Goal: Task Accomplishment & Management: Manage account settings

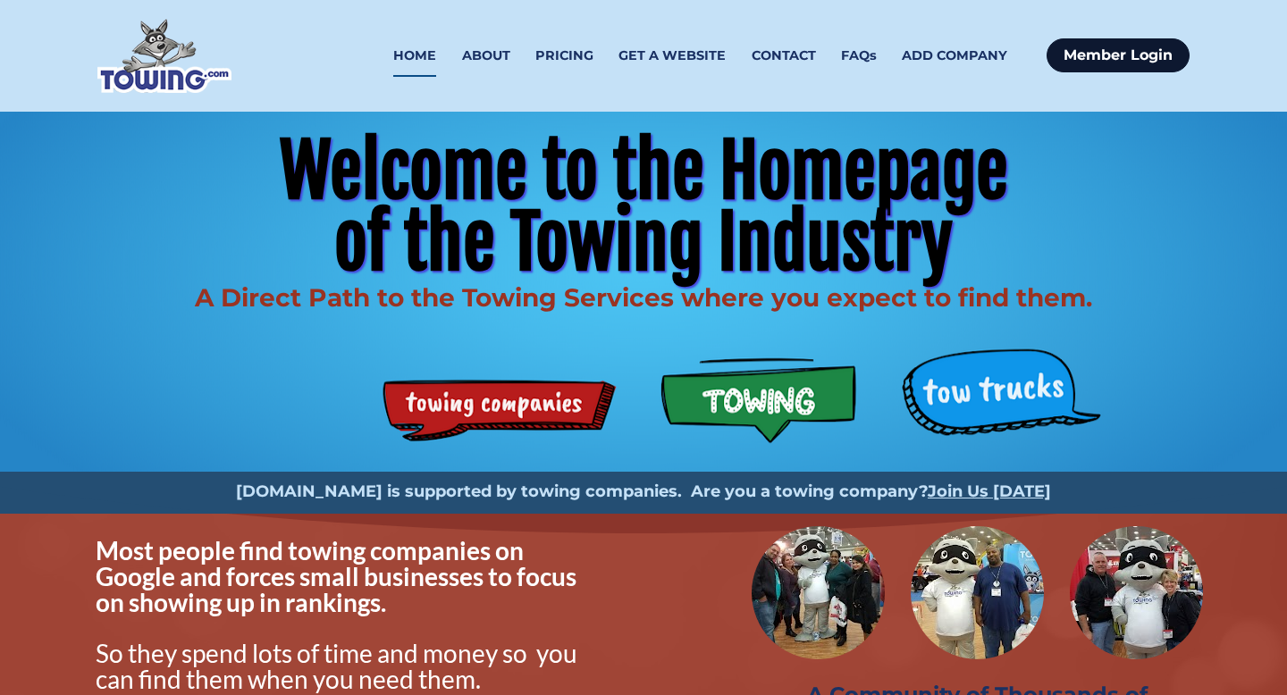
click at [1086, 65] on link "Member Login" at bounding box center [1117, 55] width 143 height 34
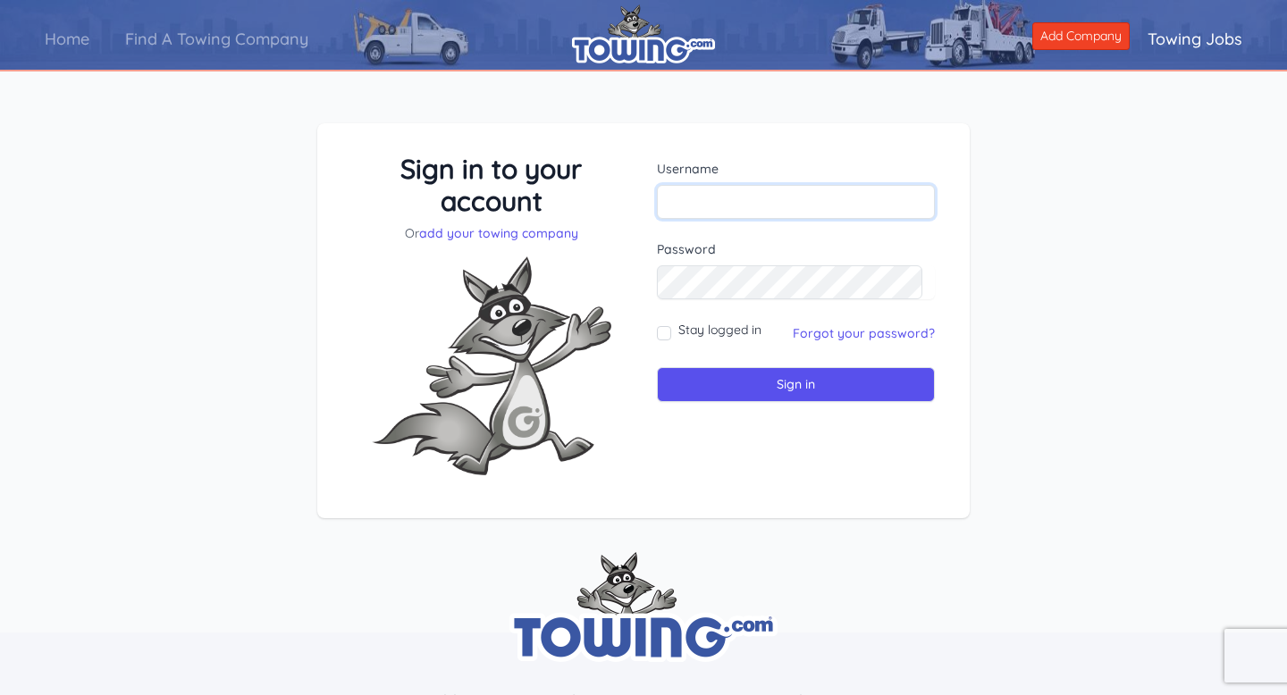
click at [723, 210] on input "text" at bounding box center [796, 202] width 278 height 34
type input "[EMAIL_ADDRESS][DOMAIN_NAME]"
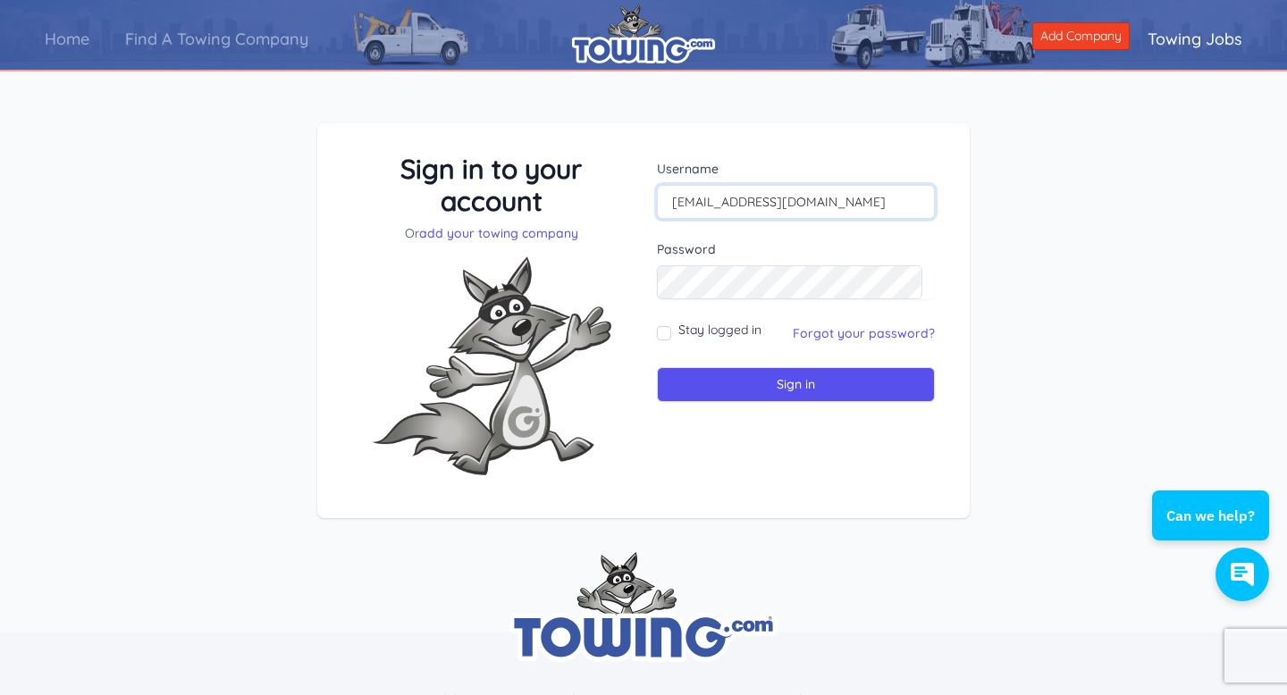
drag, startPoint x: 863, startPoint y: 194, endPoint x: 595, endPoint y: 200, distance: 268.1
click at [612, 191] on div "Sign in to your account Or add your towing company Username riverawaldo2@gmail.…" at bounding box center [643, 321] width 609 height 337
click at [740, 218] on input "text" at bounding box center [796, 202] width 278 height 34
type input "Waldo12"
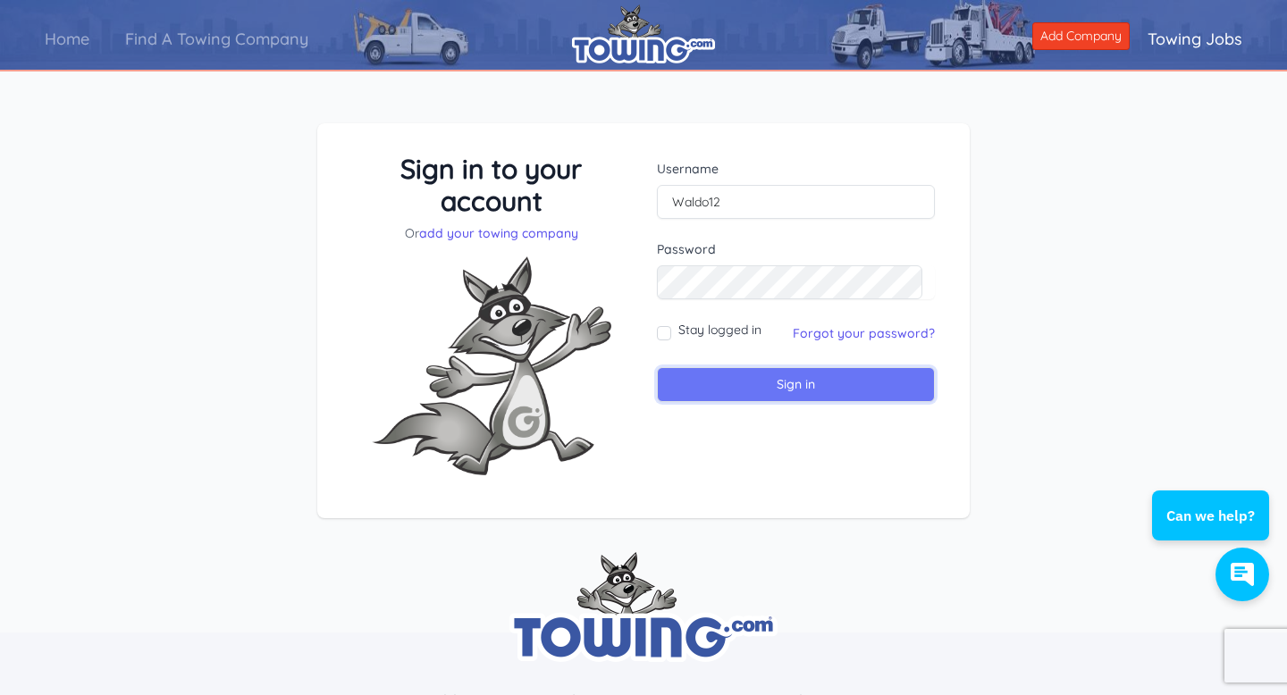
click at [755, 379] on input "Sign in" at bounding box center [796, 384] width 278 height 35
click at [792, 337] on link "Forgot your password?" at bounding box center [863, 333] width 142 height 16
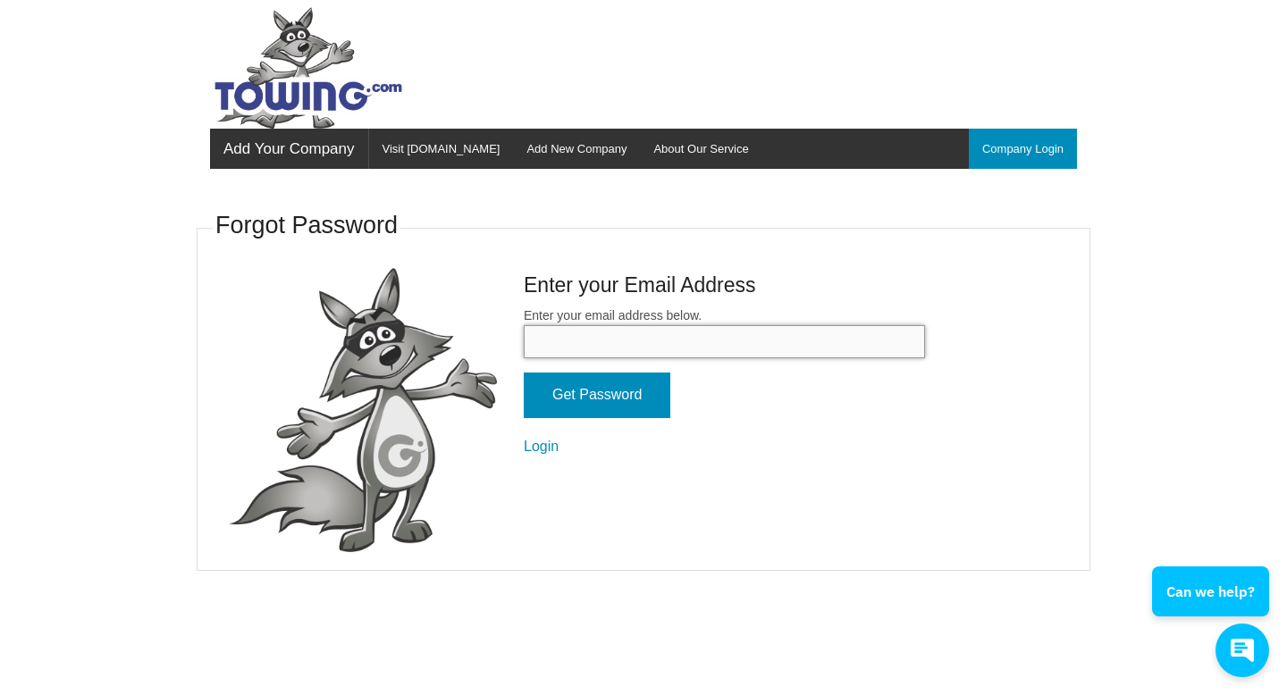
click at [690, 350] on input "Enter your email address below." at bounding box center [724, 341] width 401 height 33
type input "[EMAIL_ADDRESS][DOMAIN_NAME]"
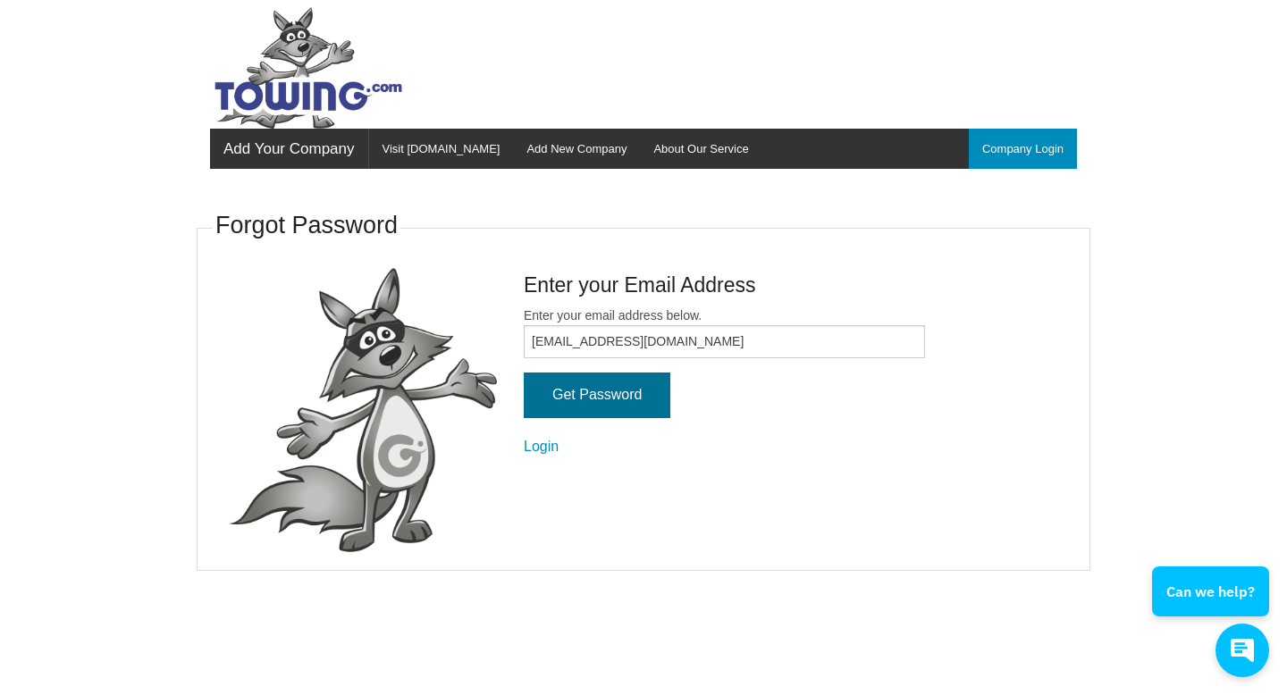
click at [616, 388] on input "Get Password" at bounding box center [597, 396] width 147 height 46
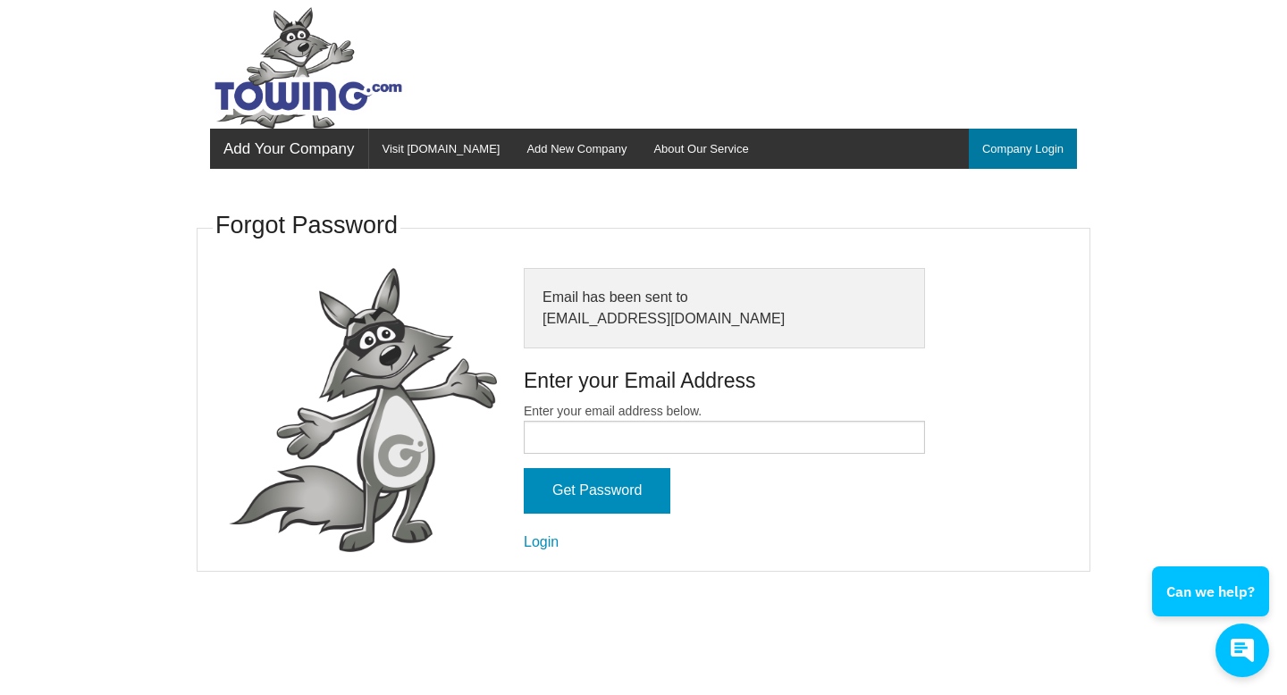
click at [979, 155] on link "Company Login" at bounding box center [1022, 149] width 108 height 40
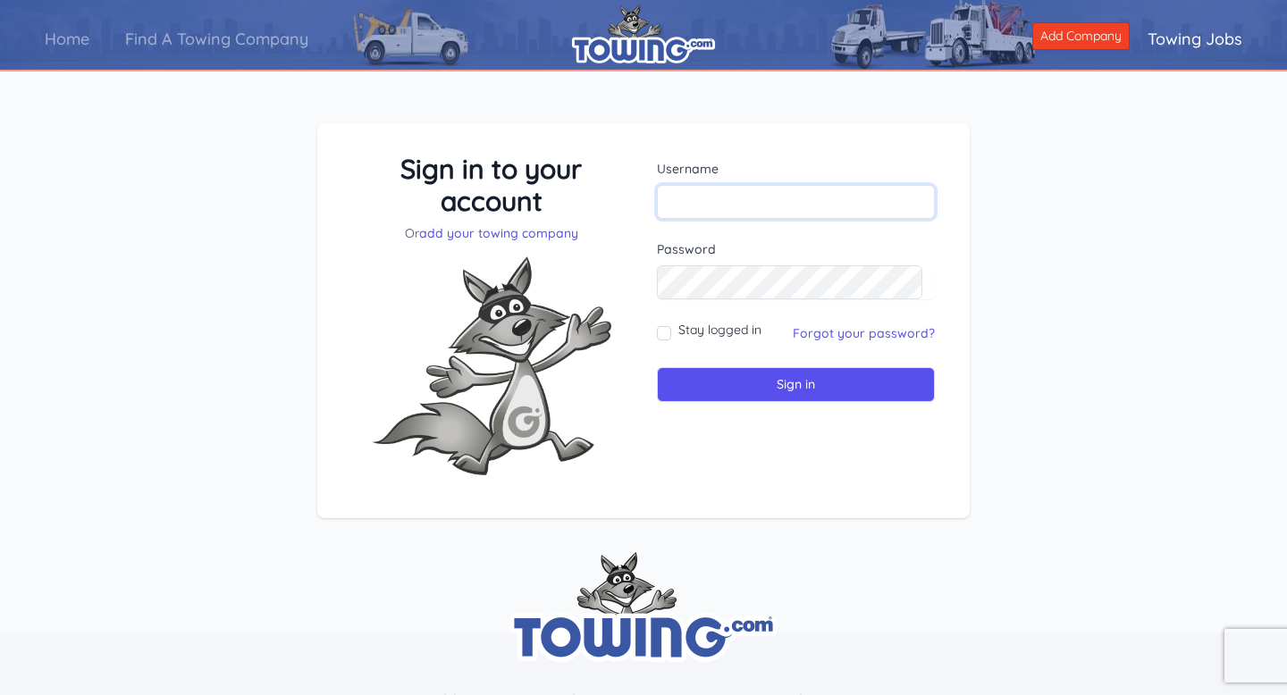
click at [730, 203] on input "text" at bounding box center [796, 202] width 278 height 34
type input "riverawaldo2@gmail.com"
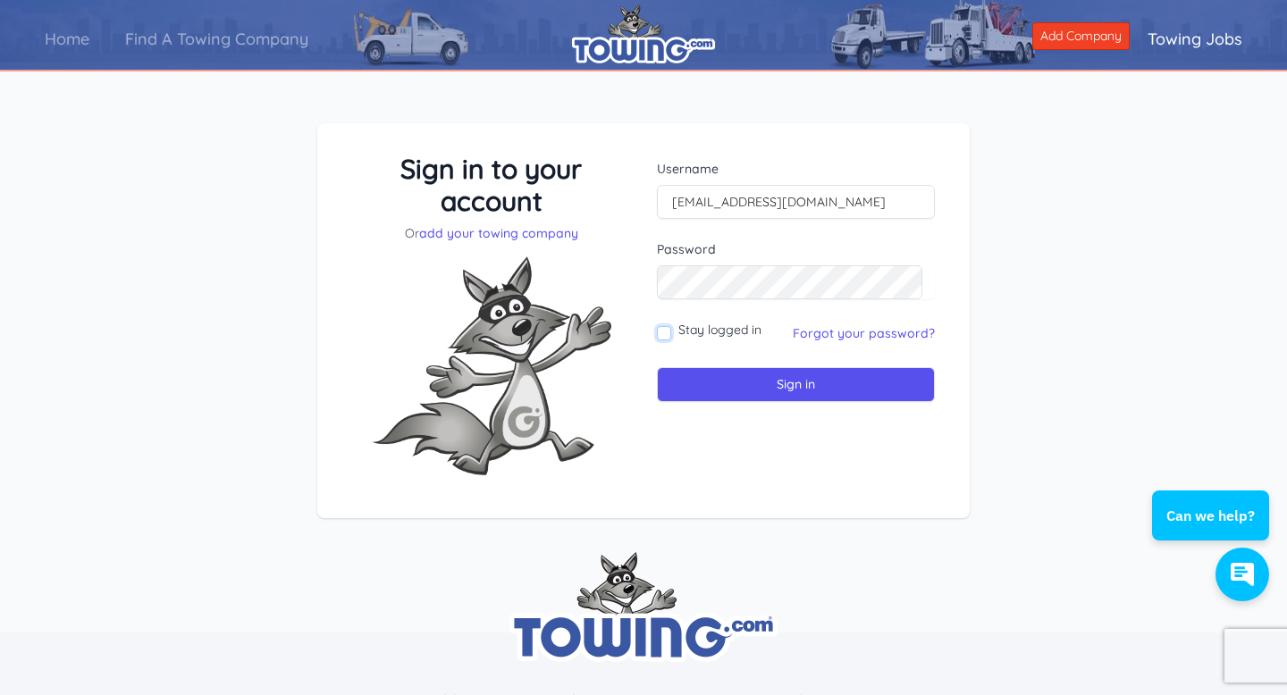
click at [667, 332] on input "Stay logged in" at bounding box center [664, 333] width 14 height 14
checkbox input "true"
click at [717, 381] on input "Sign in" at bounding box center [796, 384] width 278 height 35
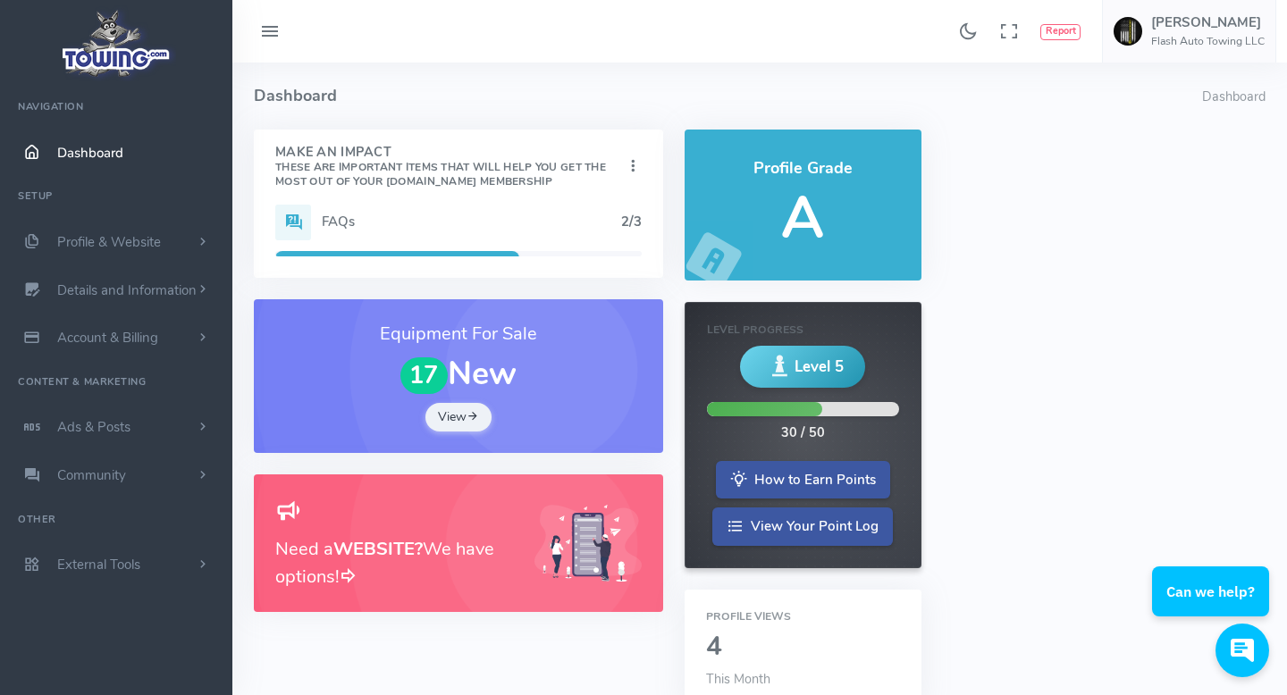
click at [138, 162] on link "Dashboard" at bounding box center [116, 153] width 232 height 48
click at [1127, 38] on img at bounding box center [1127, 31] width 29 height 29
click at [618, 81] on h4 "Dashboard" at bounding box center [728, 96] width 948 height 67
click at [120, 426] on span "Ads & Posts" at bounding box center [93, 427] width 73 height 18
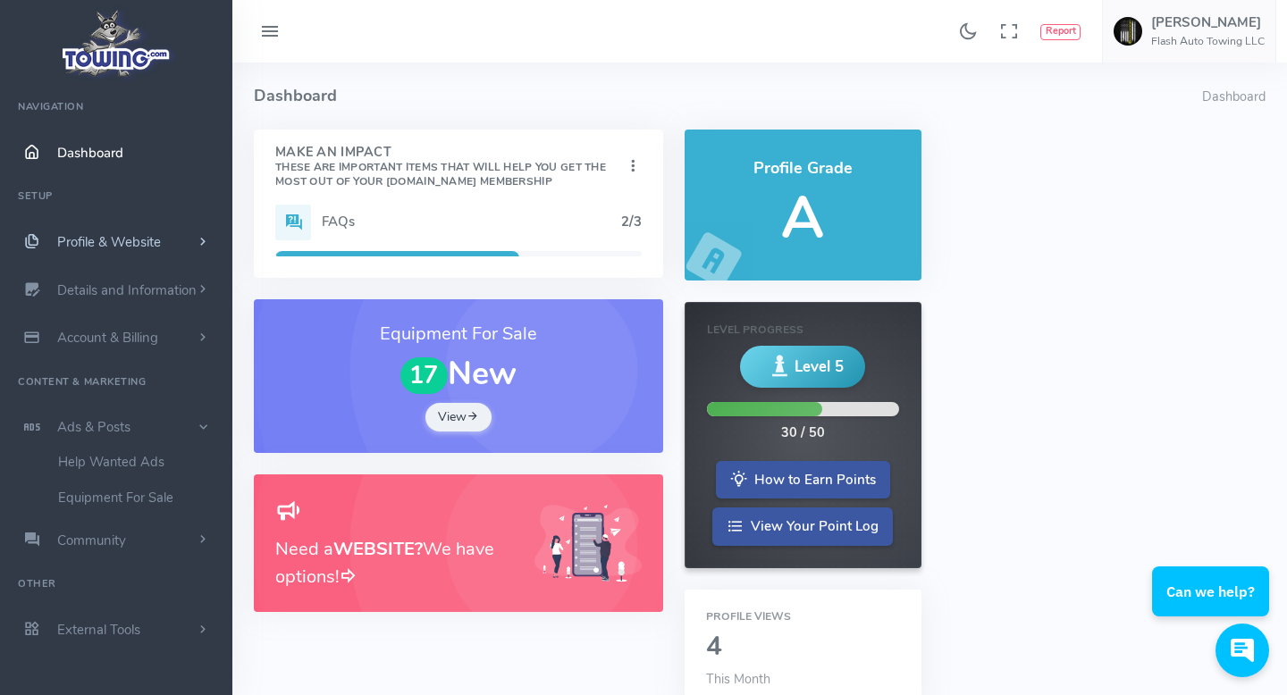
click at [139, 253] on link "Profile & Website" at bounding box center [116, 242] width 232 height 48
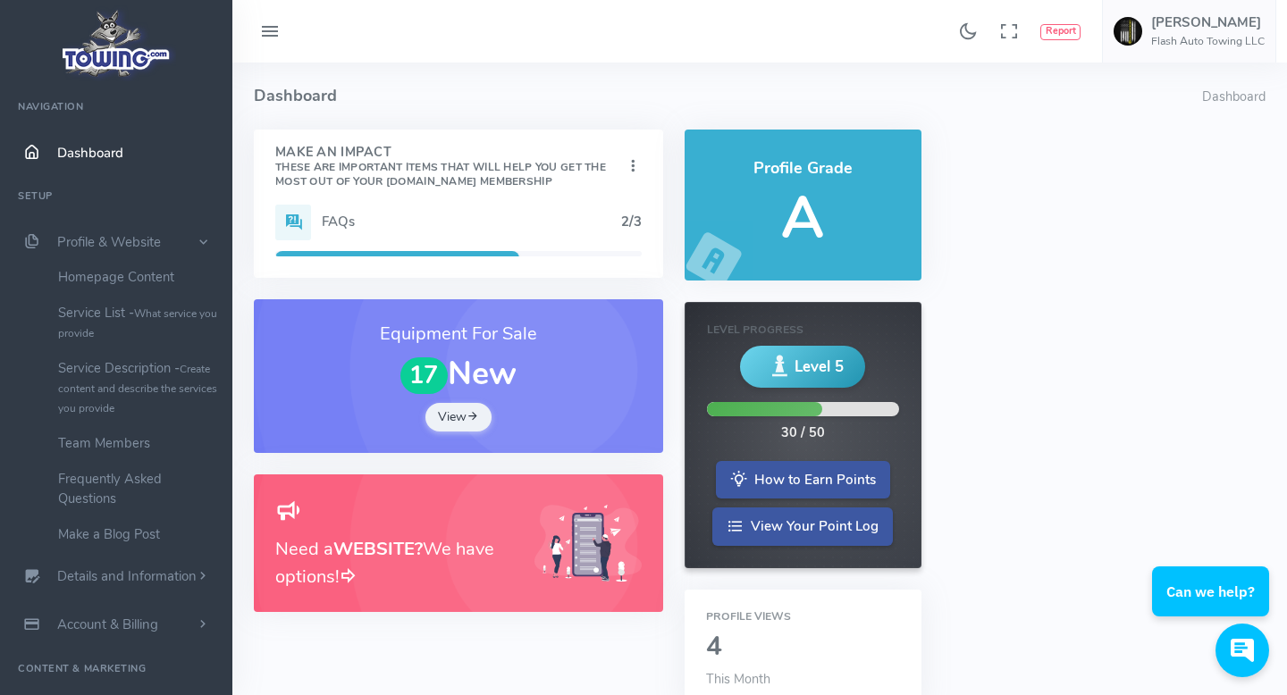
click at [268, 34] on icon at bounding box center [269, 32] width 21 height 29
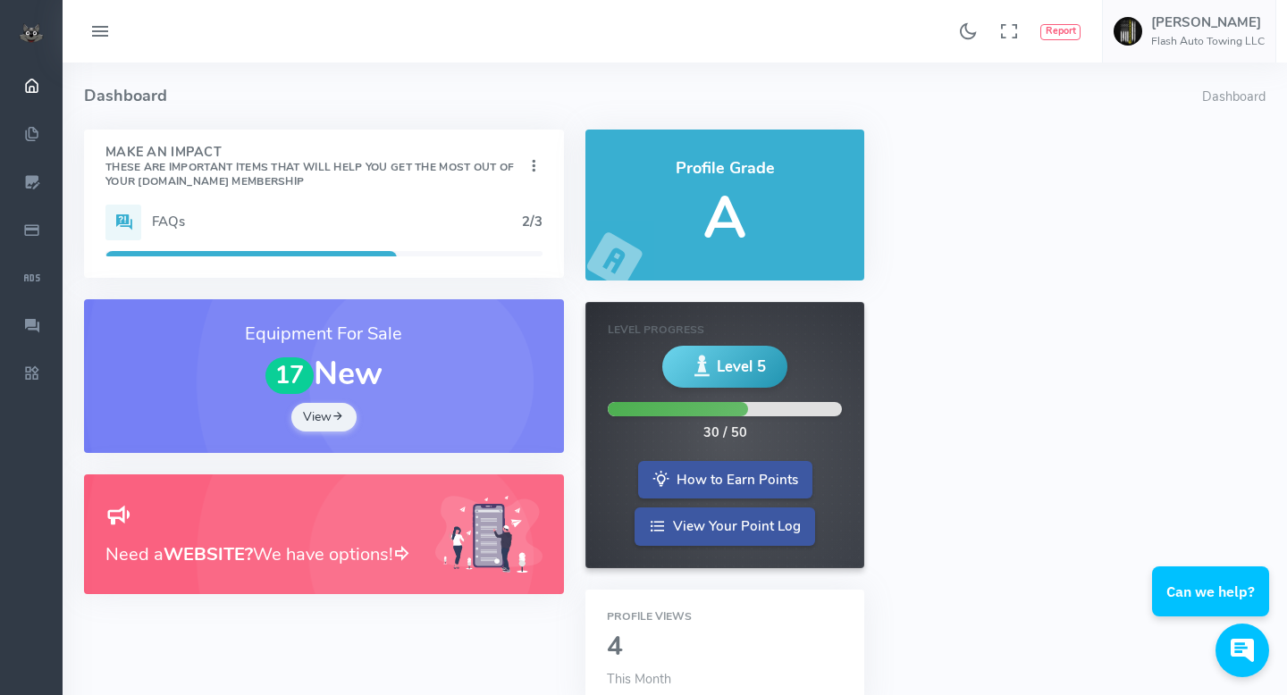
click at [101, 38] on icon at bounding box center [99, 32] width 21 height 29
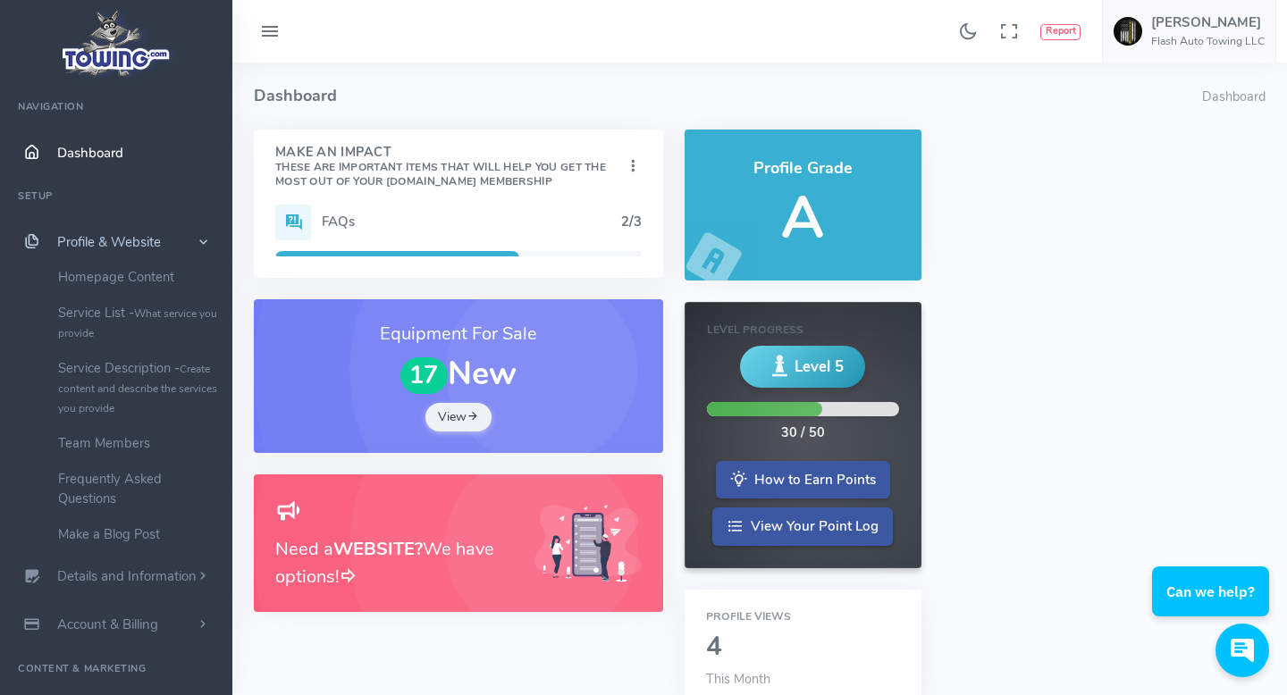
click at [95, 237] on span "Profile & Website" at bounding box center [109, 242] width 104 height 18
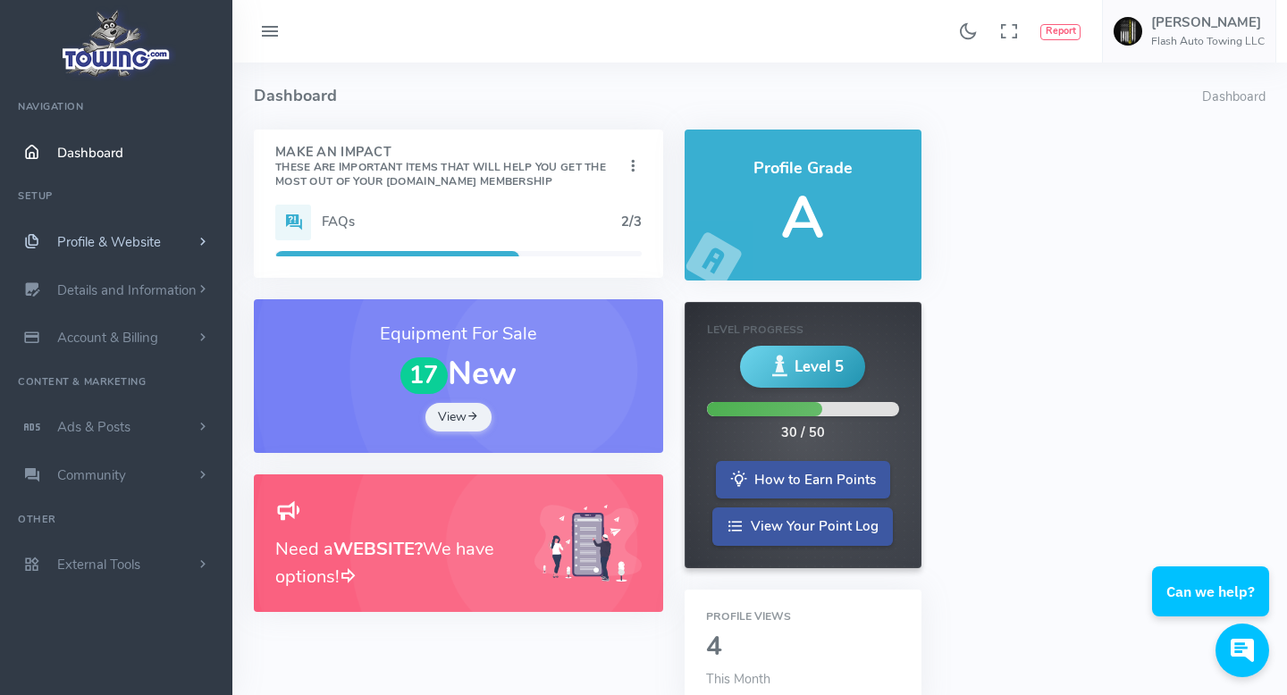
click at [95, 237] on span "Profile & Website" at bounding box center [109, 242] width 104 height 18
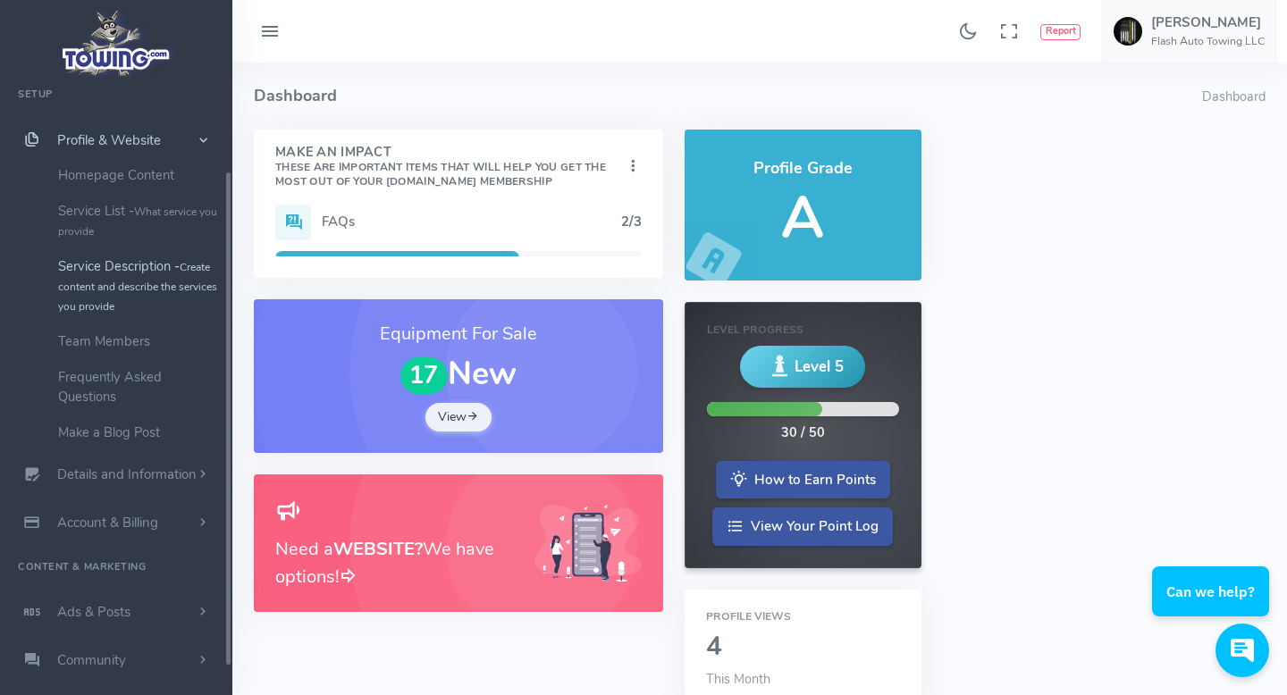
scroll to position [107, 0]
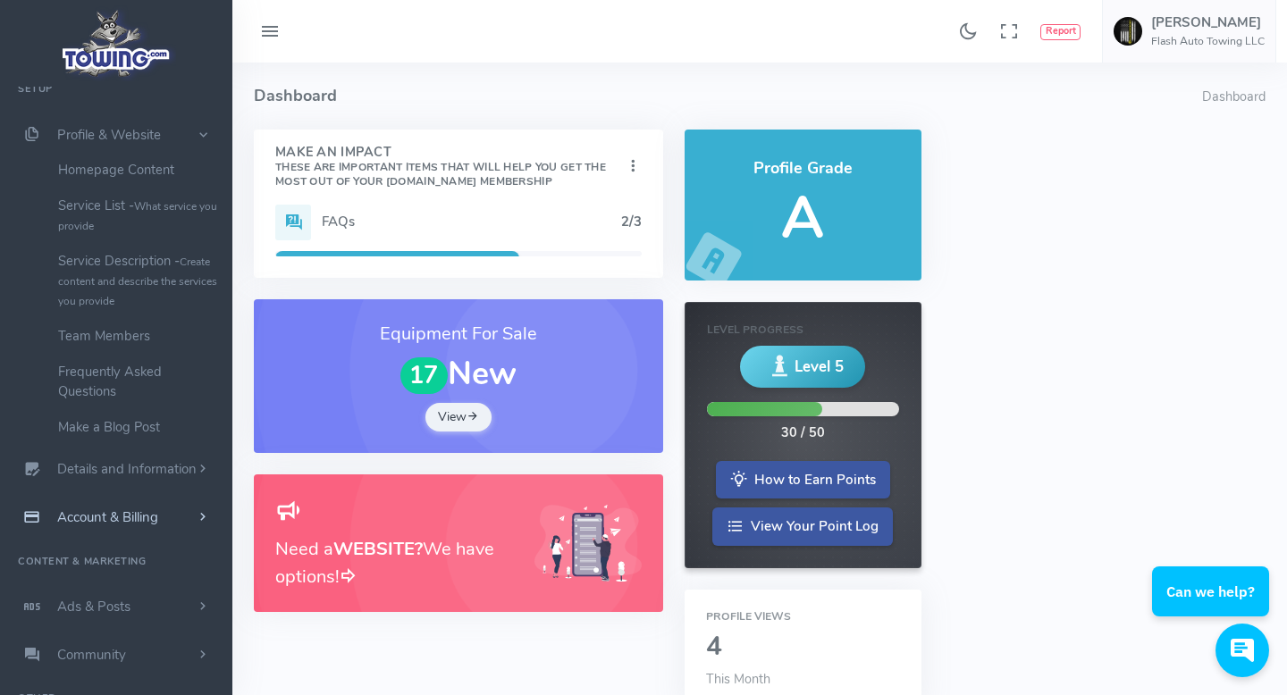
click at [172, 518] on link "Account & Billing" at bounding box center [116, 517] width 232 height 48
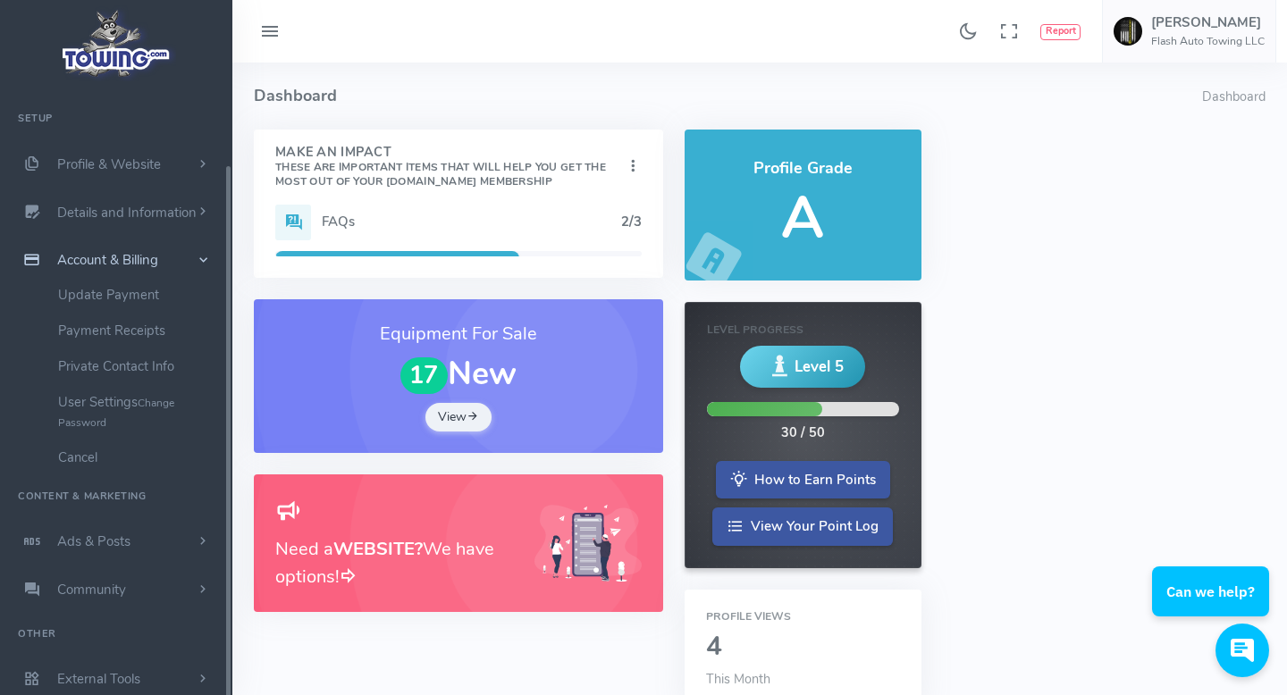
scroll to position [77, 0]
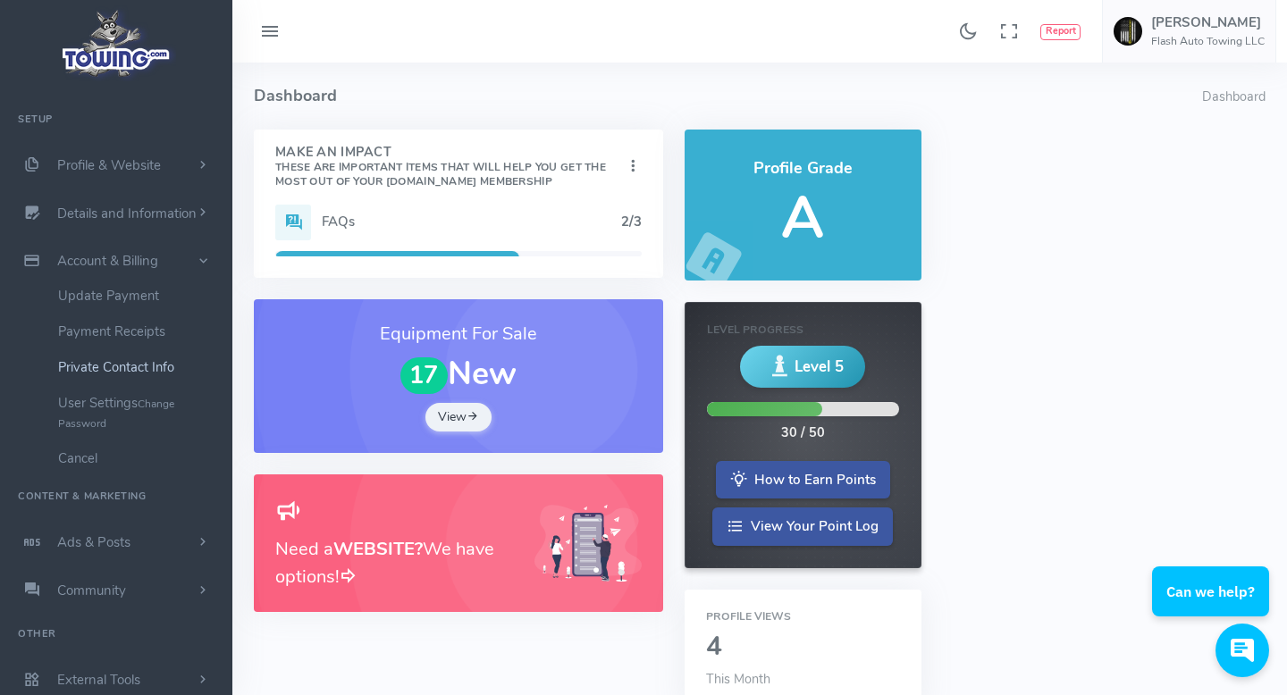
click at [153, 363] on link "Private Contact Info" at bounding box center [139, 367] width 188 height 36
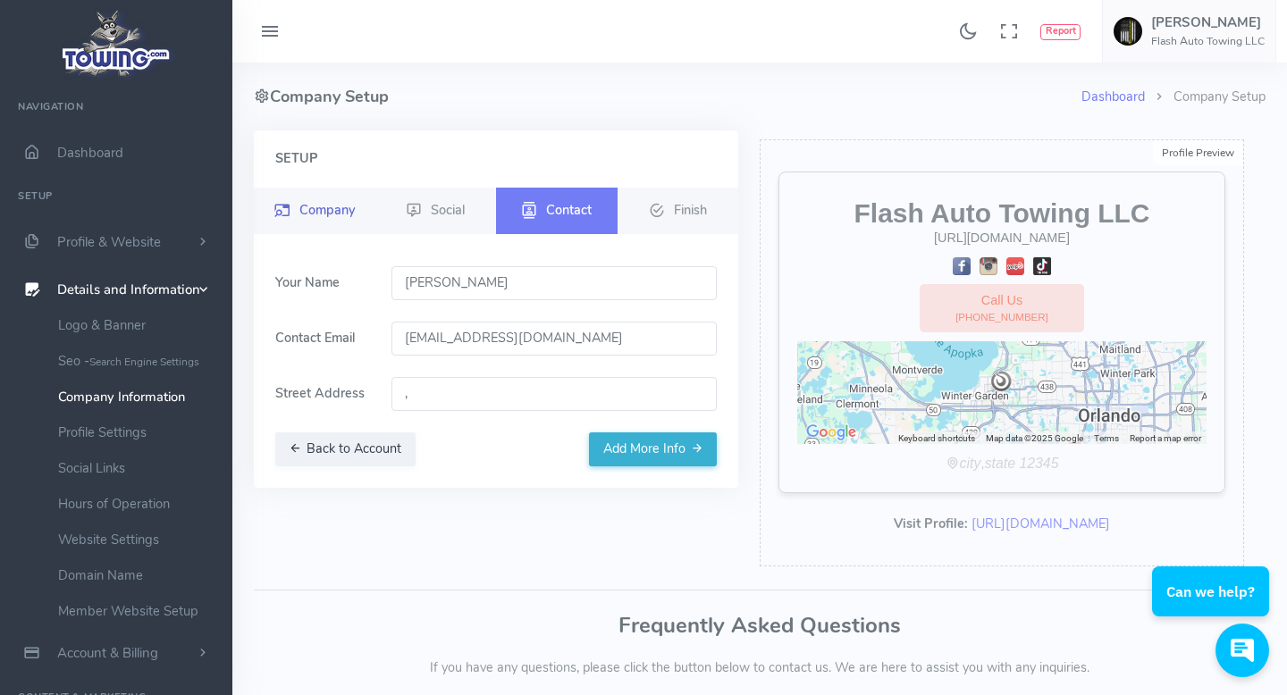
click at [349, 208] on span "Company" at bounding box center [326, 209] width 55 height 18
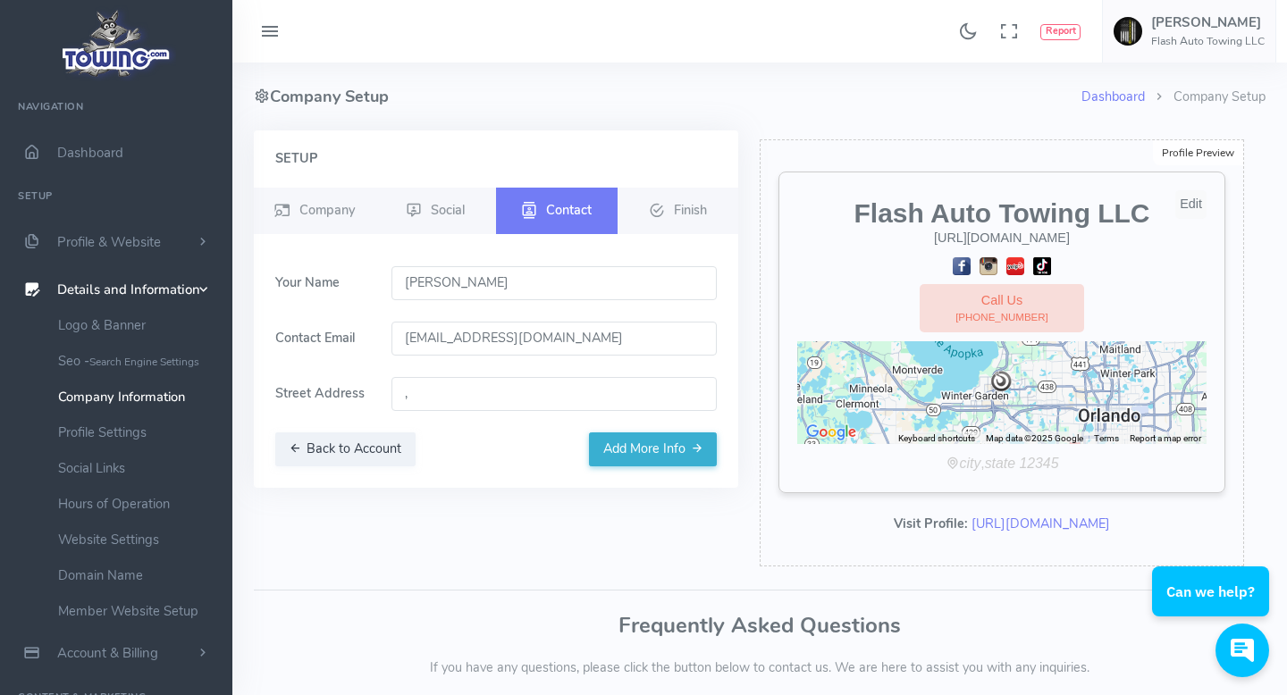
click at [1195, 197] on div "Edit" at bounding box center [1190, 204] width 31 height 29
click at [1188, 213] on div "Edit" at bounding box center [1190, 204] width 31 height 29
click at [1188, 204] on div "Edit" at bounding box center [1190, 204] width 31 height 29
click at [1193, 203] on div "Edit" at bounding box center [1190, 204] width 31 height 29
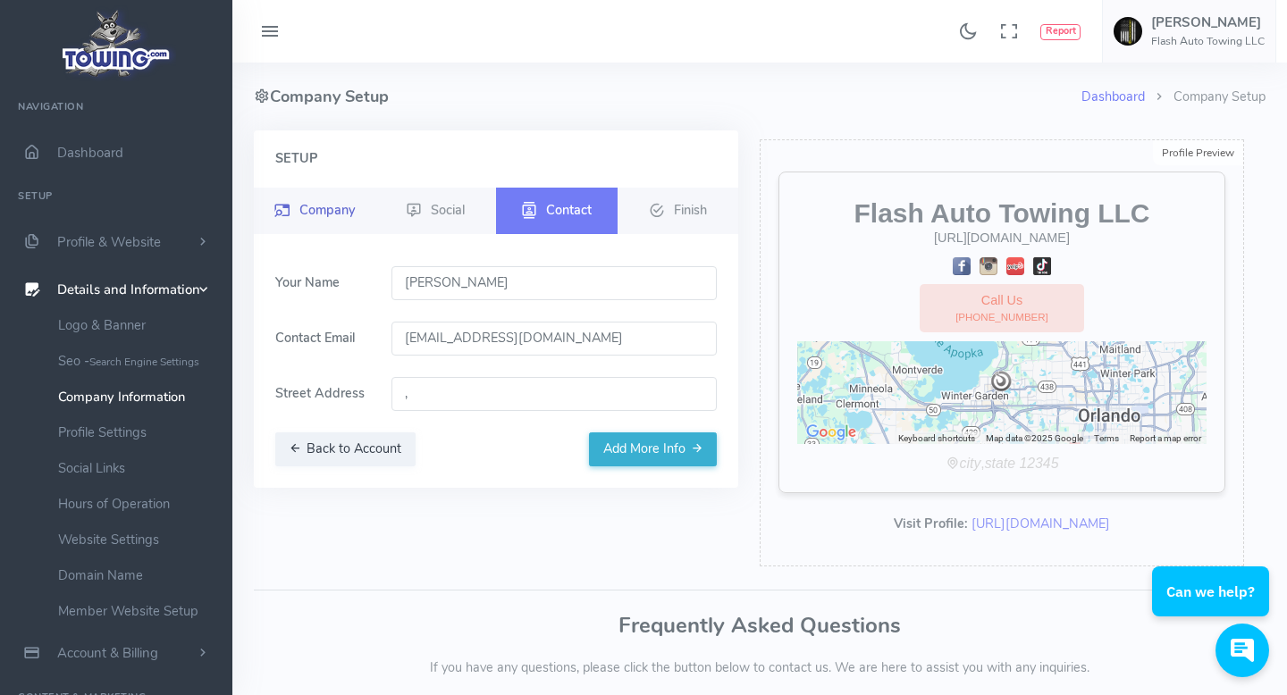
click at [328, 224] on link "Company" at bounding box center [315, 211] width 122 height 46
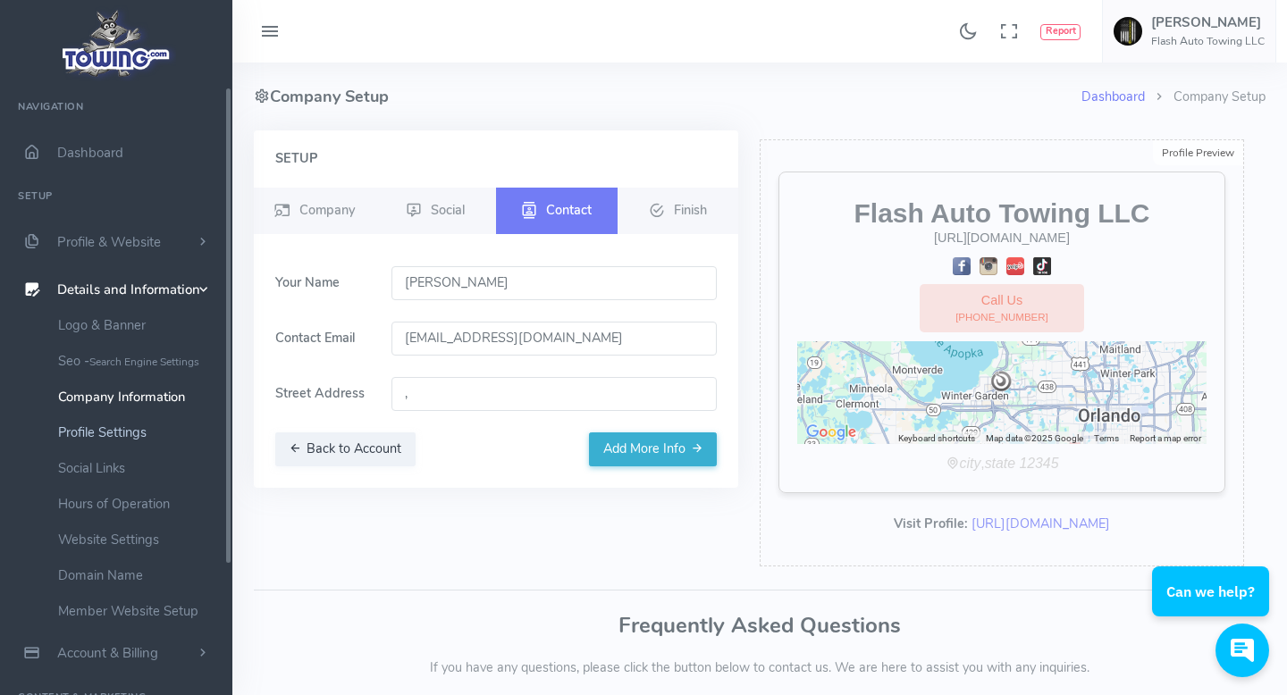
click at [137, 431] on link "Profile Settings" at bounding box center [139, 433] width 188 height 36
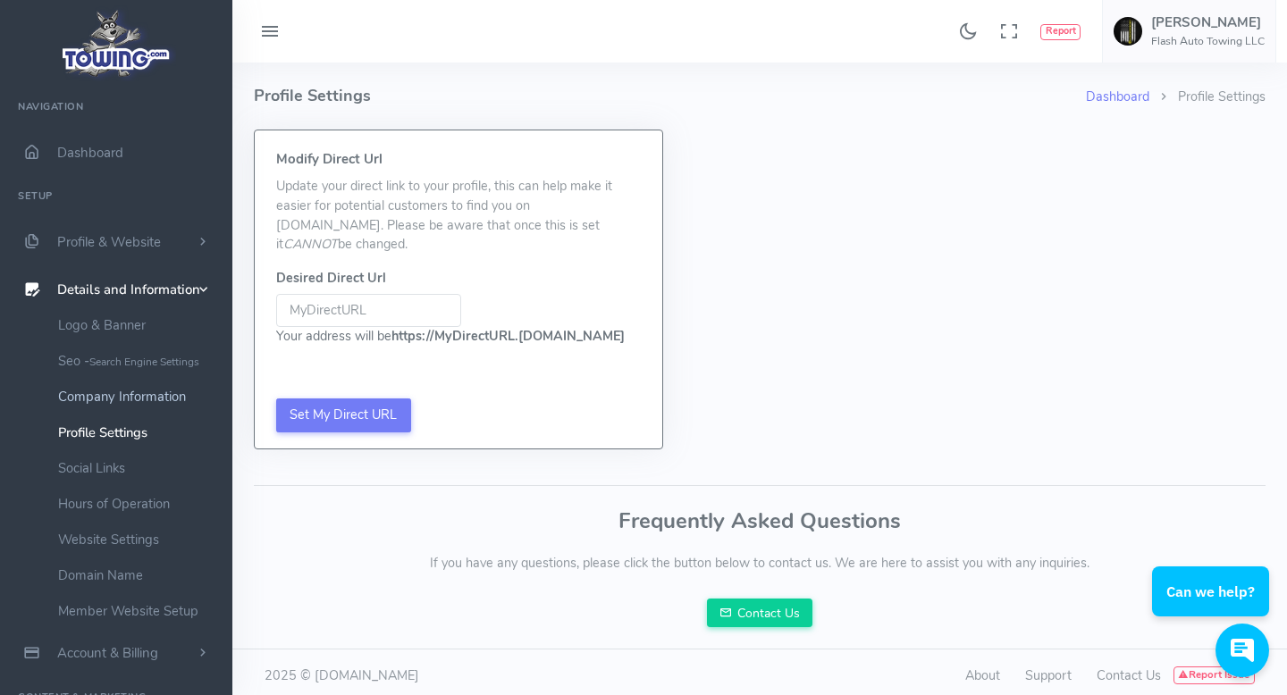
click at [154, 381] on link "Company Information" at bounding box center [139, 397] width 188 height 36
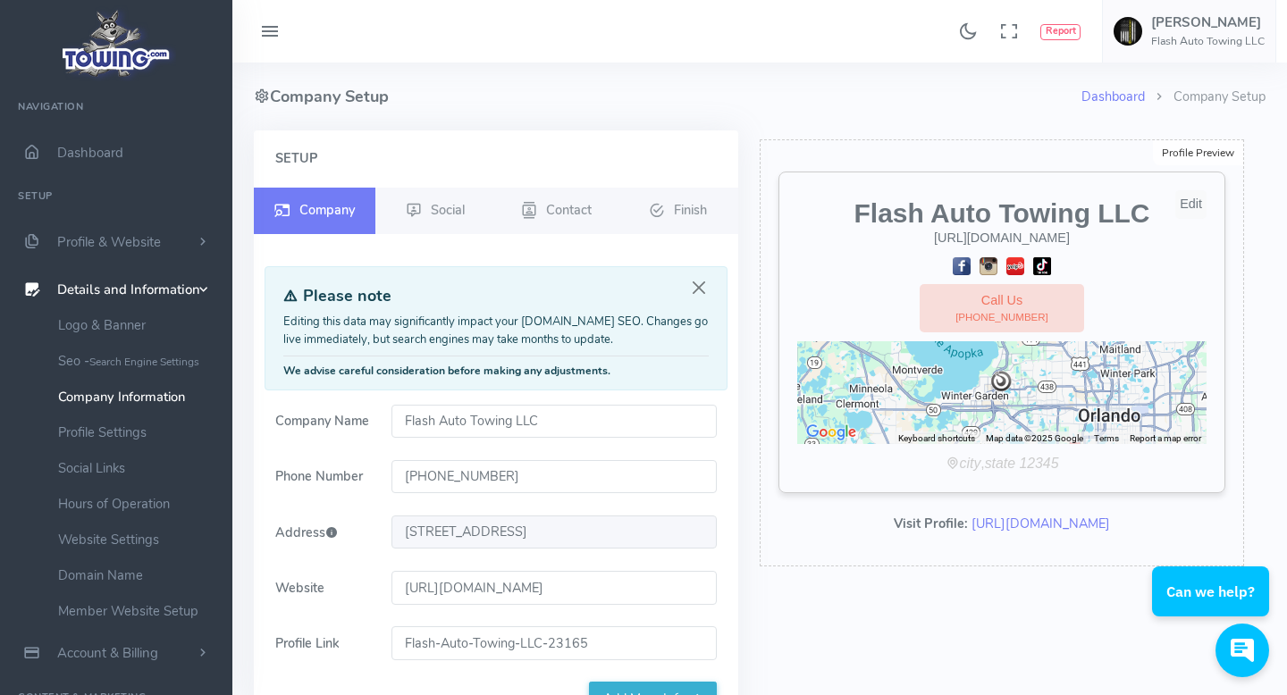
click at [1184, 206] on div "Edit" at bounding box center [1190, 204] width 31 height 29
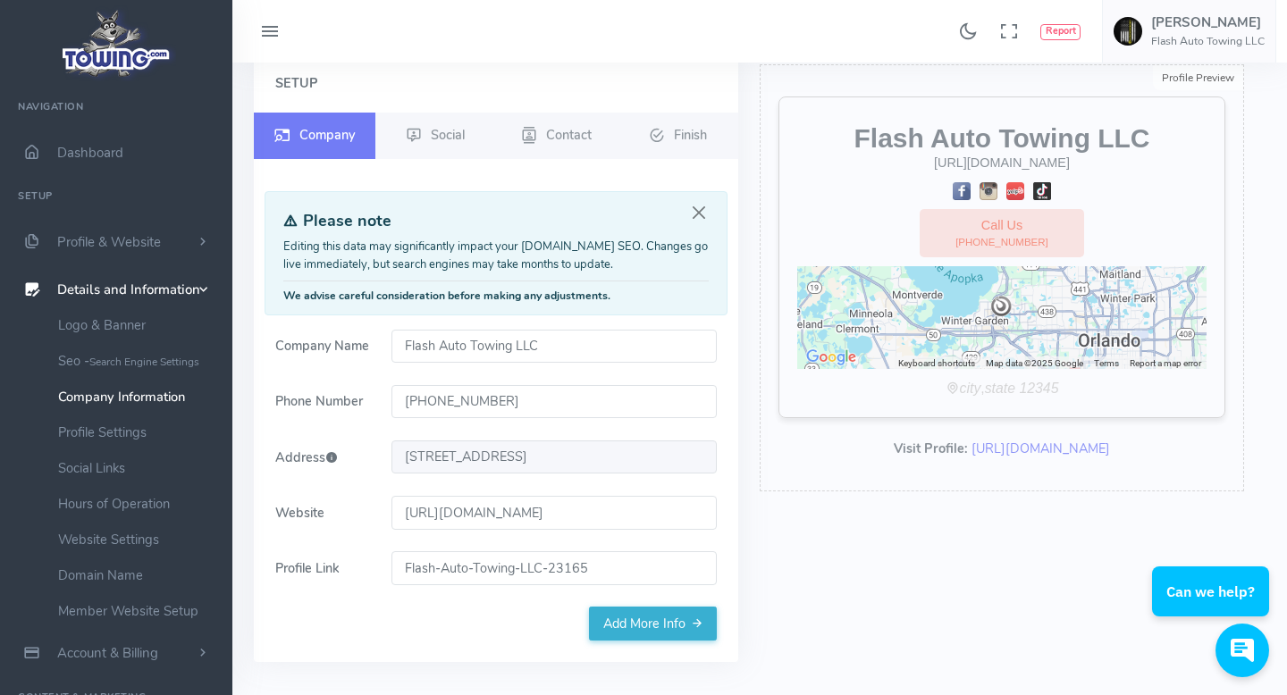
scroll to position [79, 0]
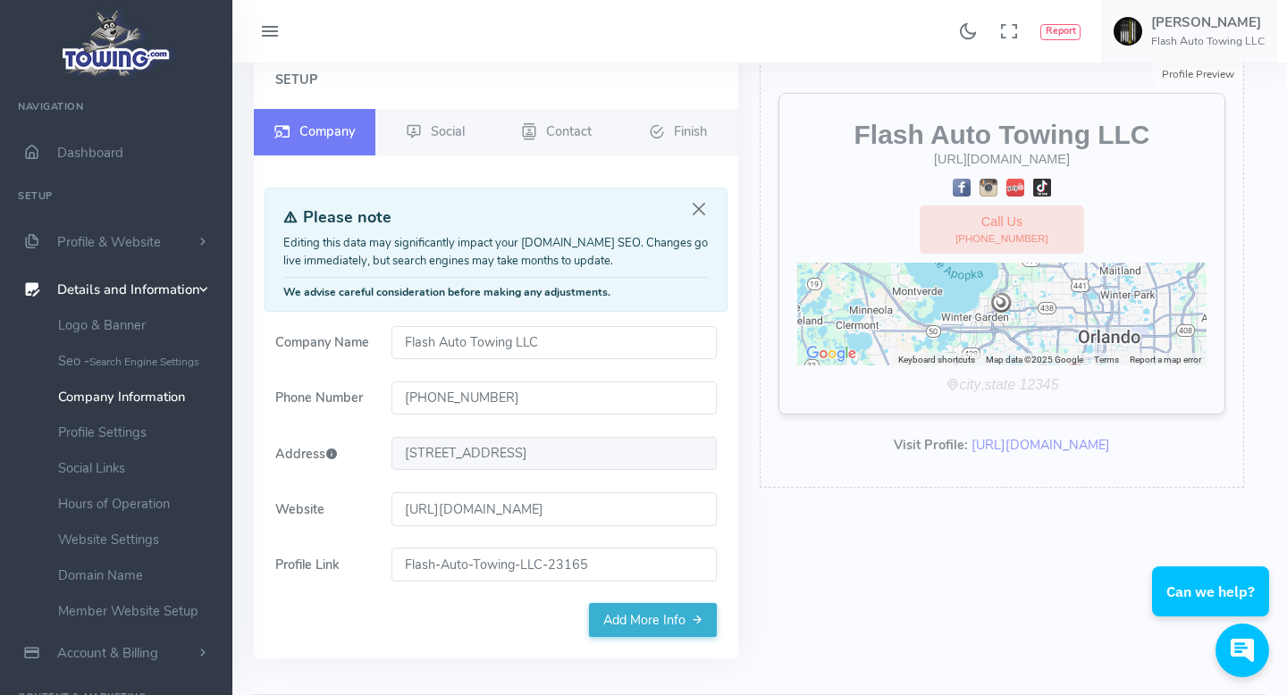
click at [536, 511] on input "https://flashautotowing.com" at bounding box center [554, 509] width 326 height 34
type input "https://flashautotowingllc.com"
click at [660, 619] on link "Add More Info" at bounding box center [653, 620] width 128 height 34
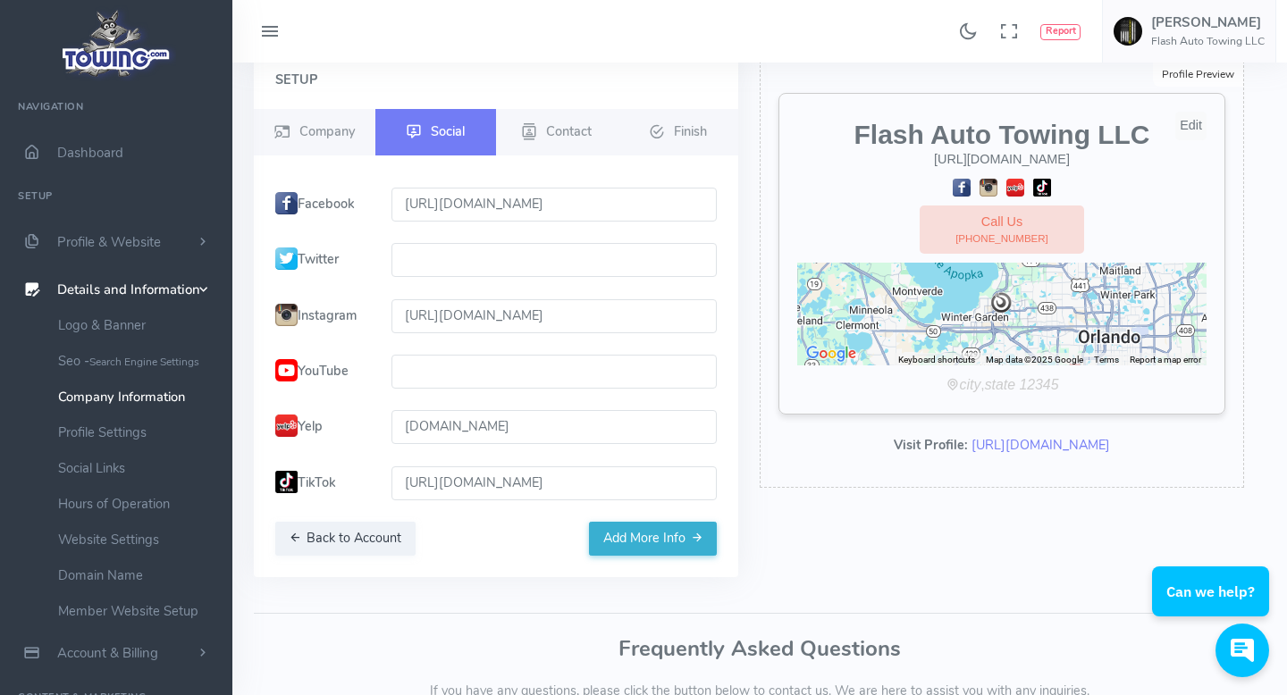
click at [1015, 189] on img at bounding box center [1015, 188] width 18 height 18
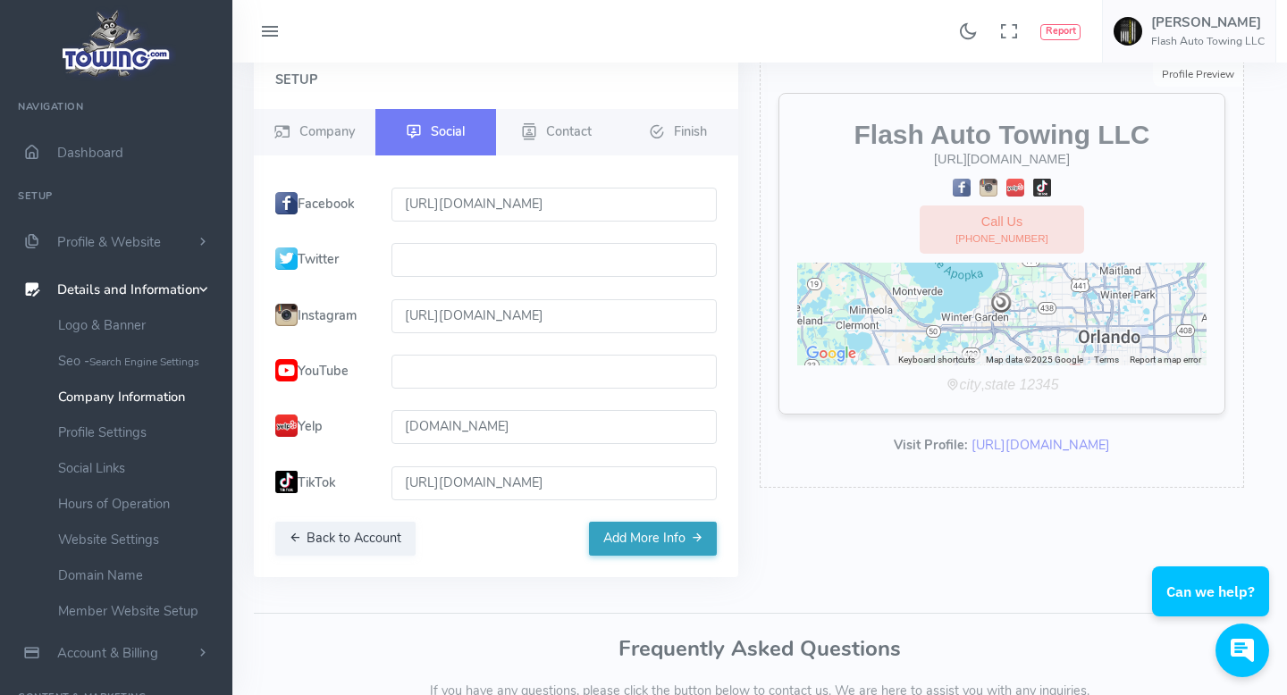
click at [652, 537] on button "Add More Info" at bounding box center [653, 539] width 128 height 34
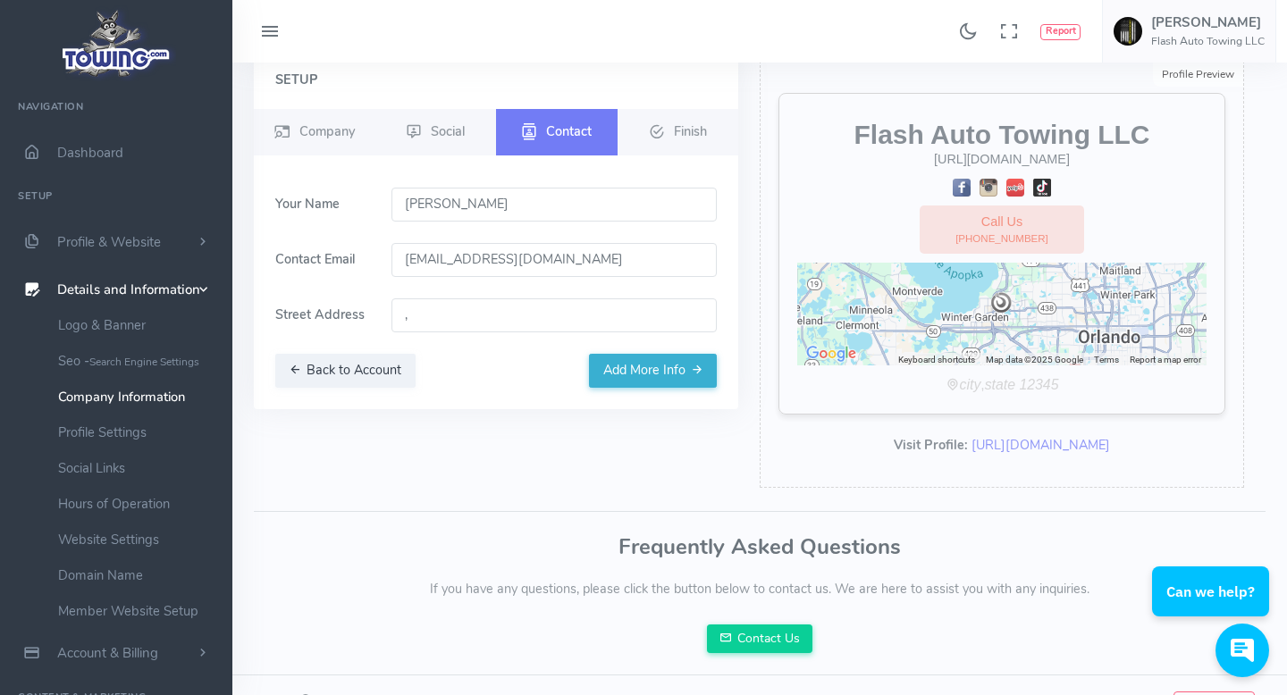
click at [542, 321] on input "," at bounding box center [554, 315] width 326 height 34
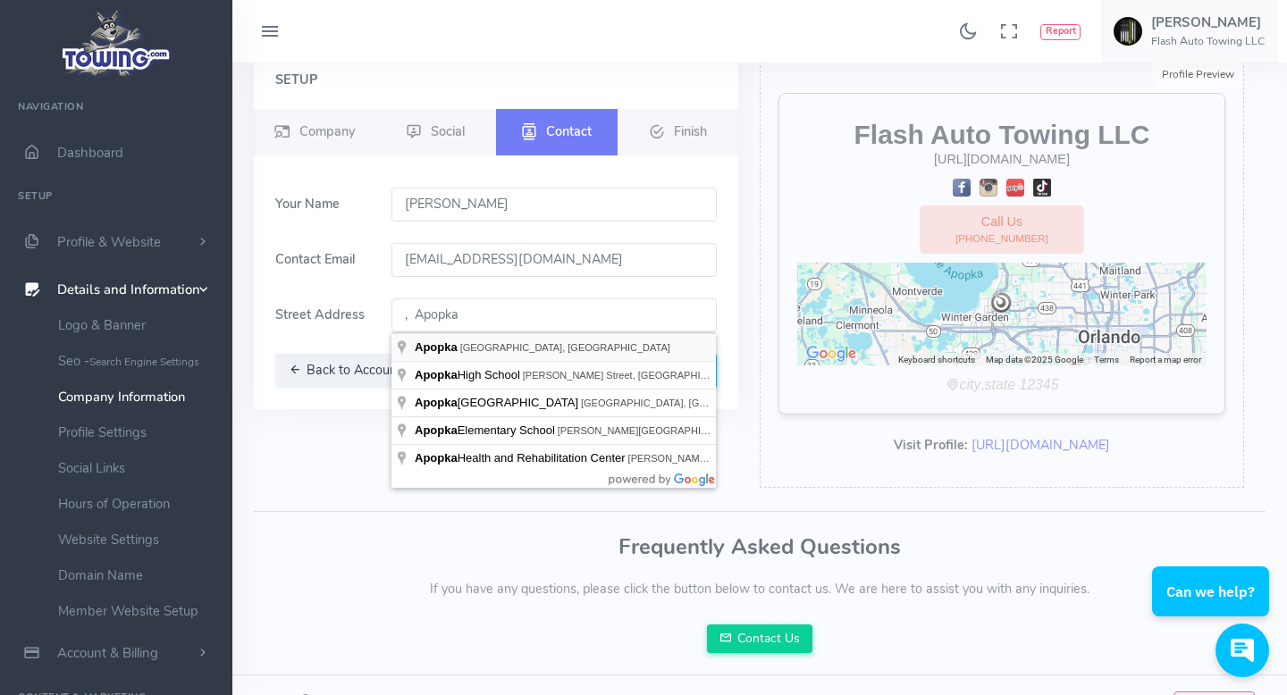
type input "Apopka, FL, USA"
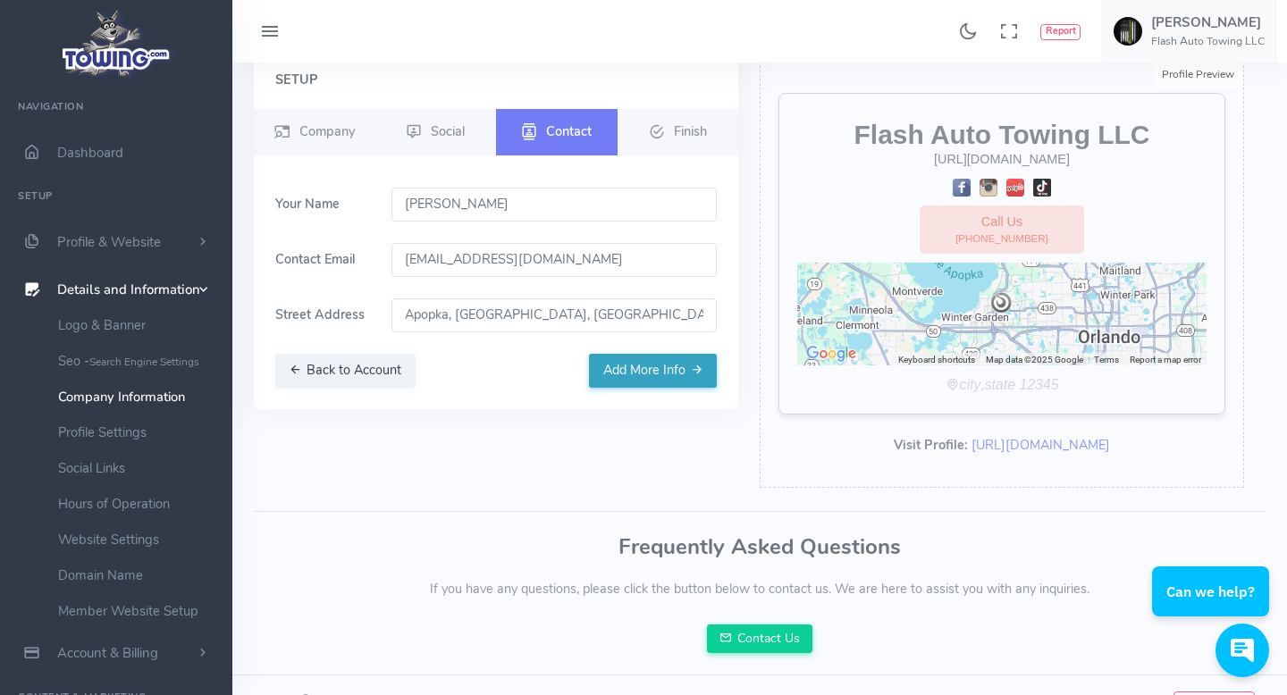
click at [632, 373] on button "Add More Info" at bounding box center [653, 371] width 128 height 34
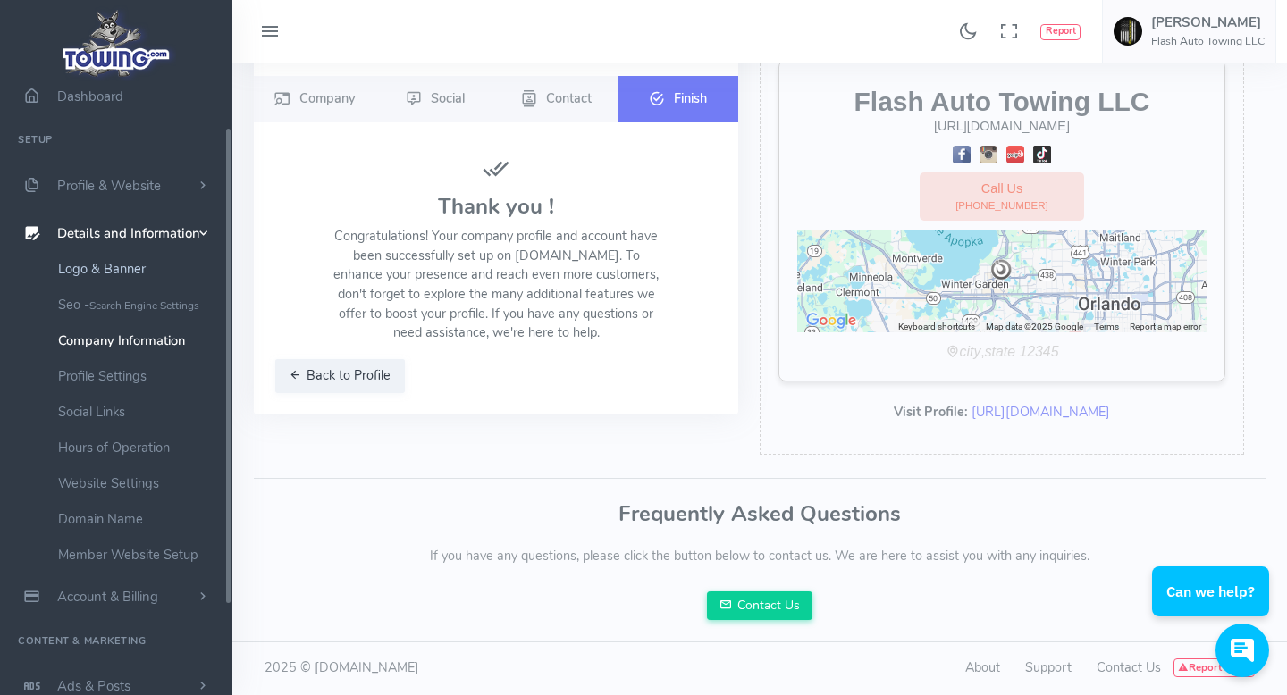
scroll to position [59, 0]
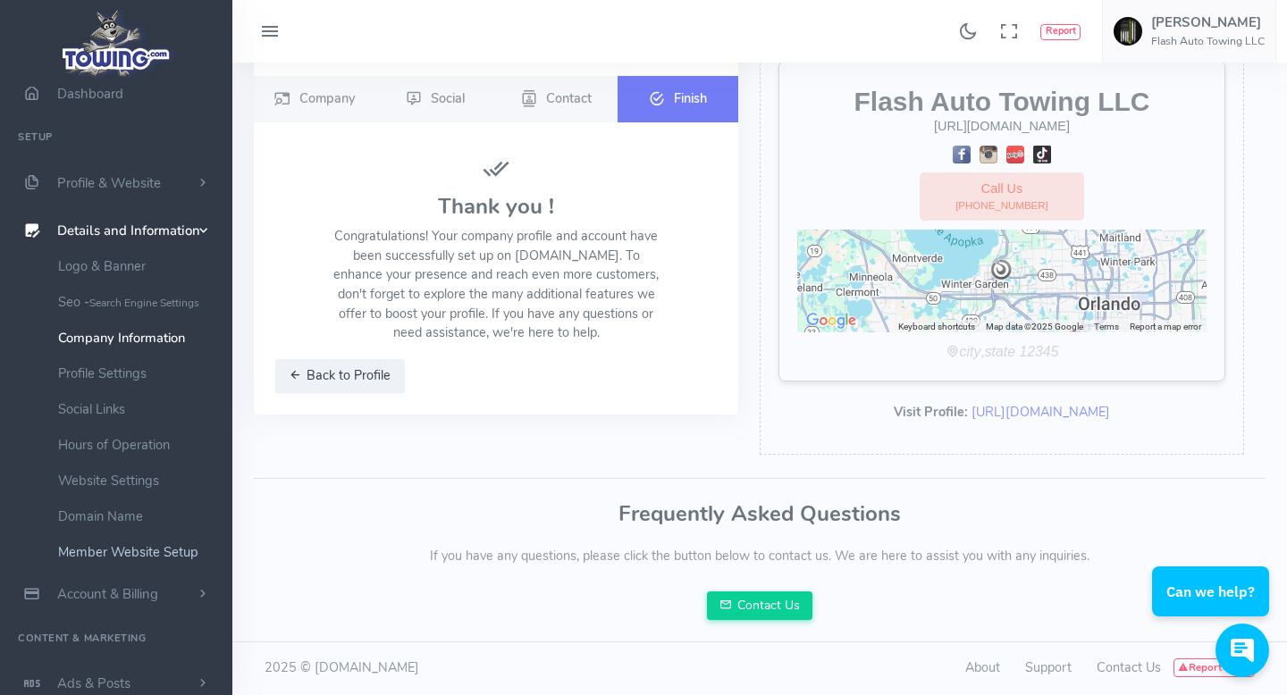
click at [148, 563] on link "Member Website Setup" at bounding box center [139, 552] width 188 height 36
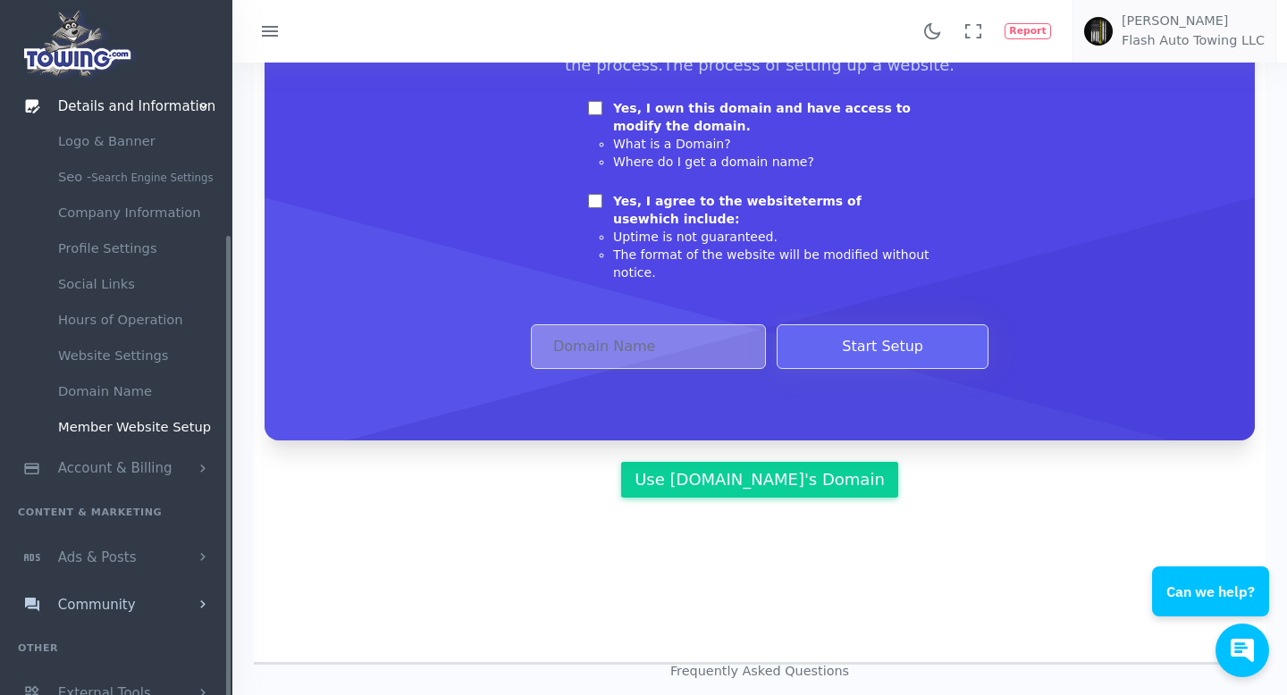
scroll to position [336, 0]
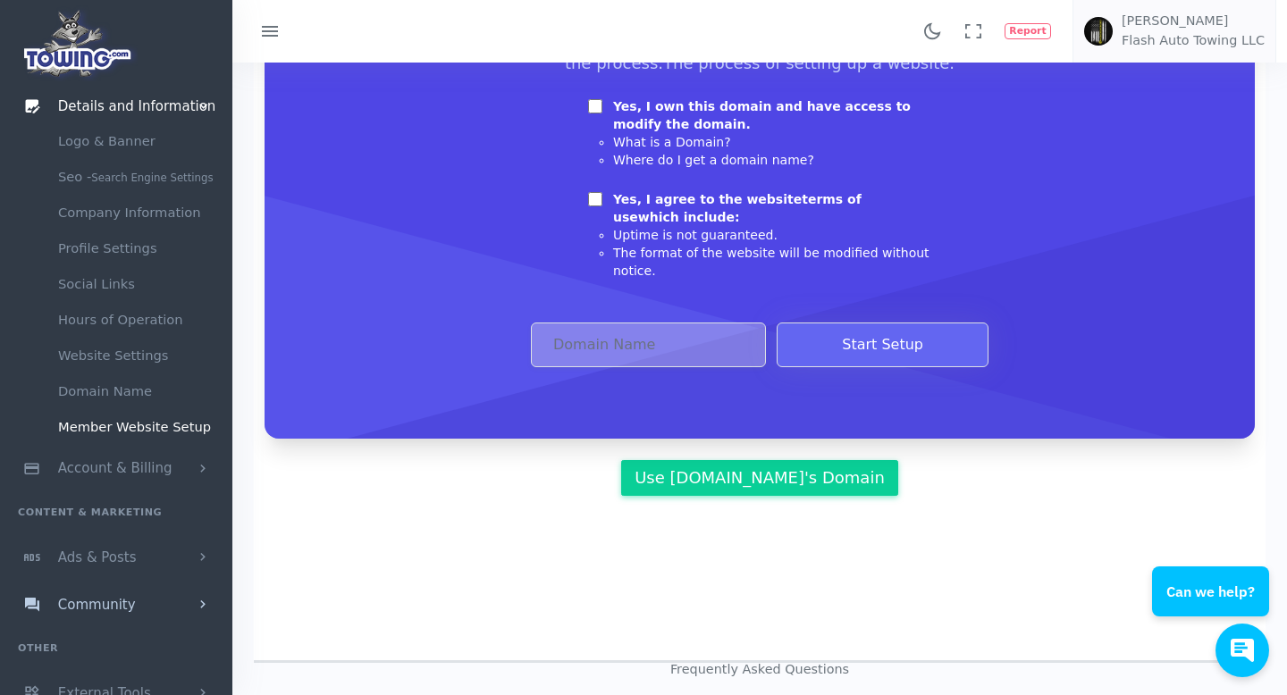
click at [113, 604] on span "Community" at bounding box center [97, 605] width 78 height 16
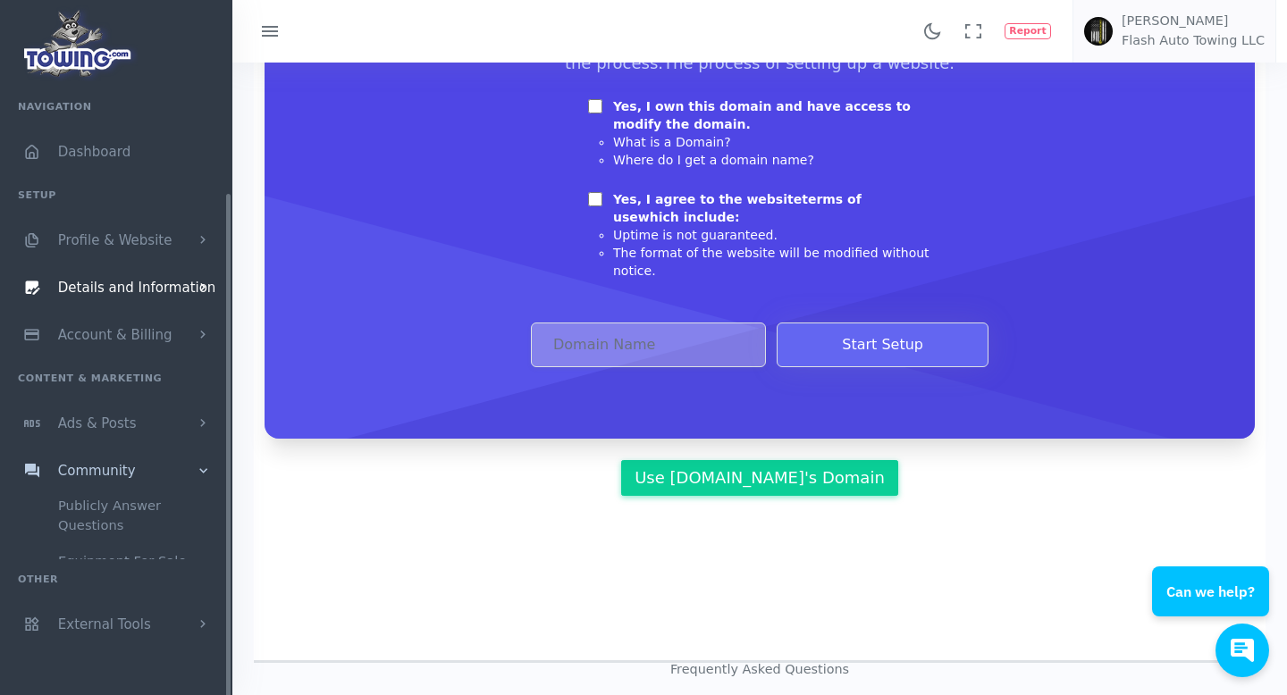
scroll to position [0, 0]
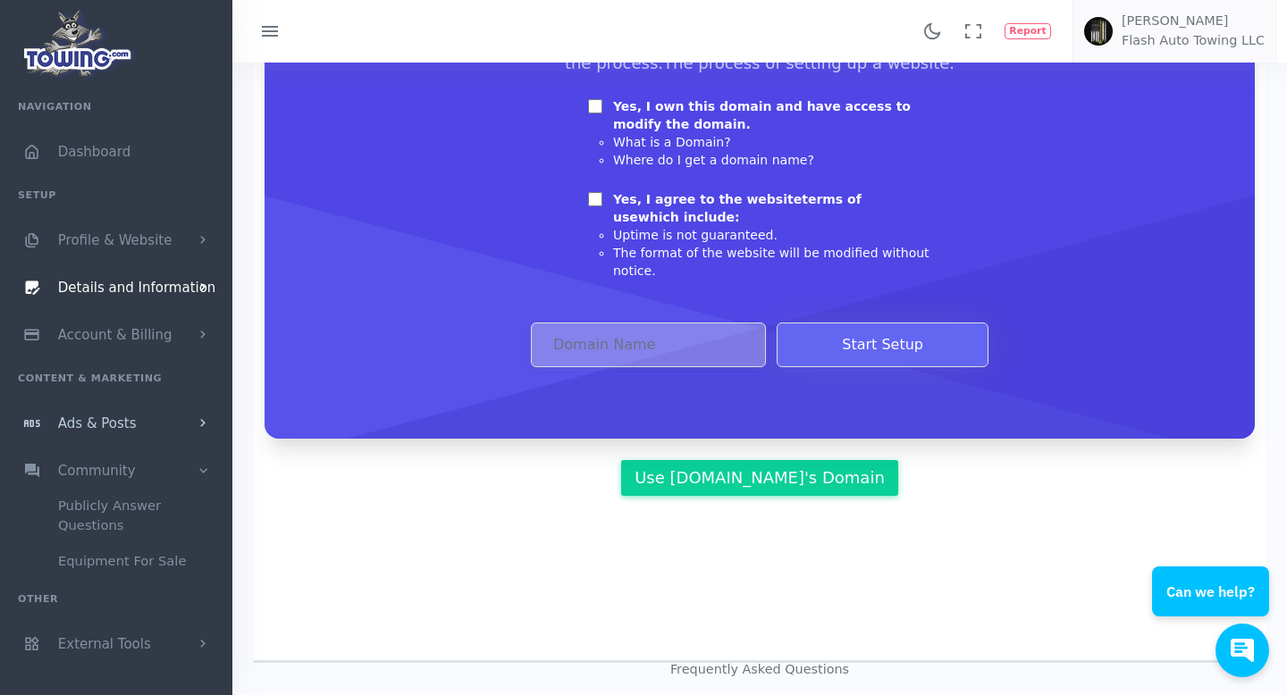
click at [125, 432] on span "Ads & Posts" at bounding box center [97, 423] width 79 height 16
click at [153, 465] on link "Help Wanted Ads" at bounding box center [139, 458] width 188 height 36
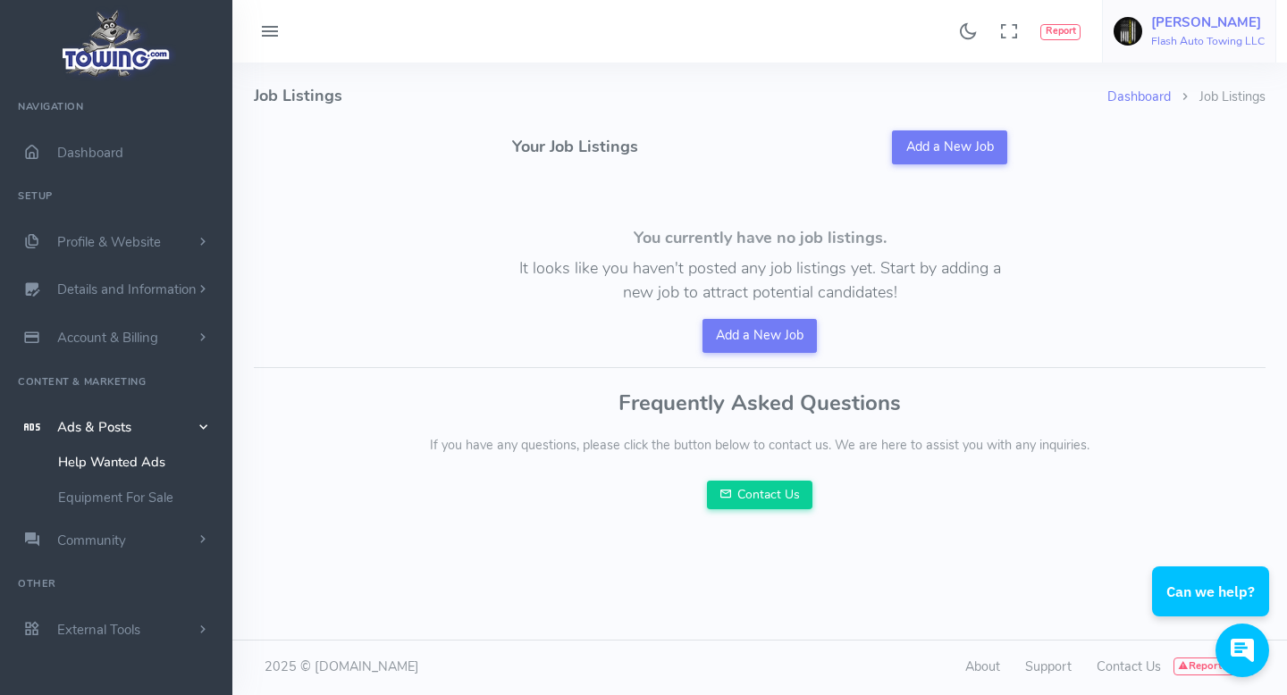
click at [1134, 39] on img at bounding box center [1127, 31] width 29 height 29
click at [107, 161] on span "Dashboard" at bounding box center [90, 153] width 66 height 18
click at [114, 229] on link "Profile & Website" at bounding box center [116, 242] width 232 height 48
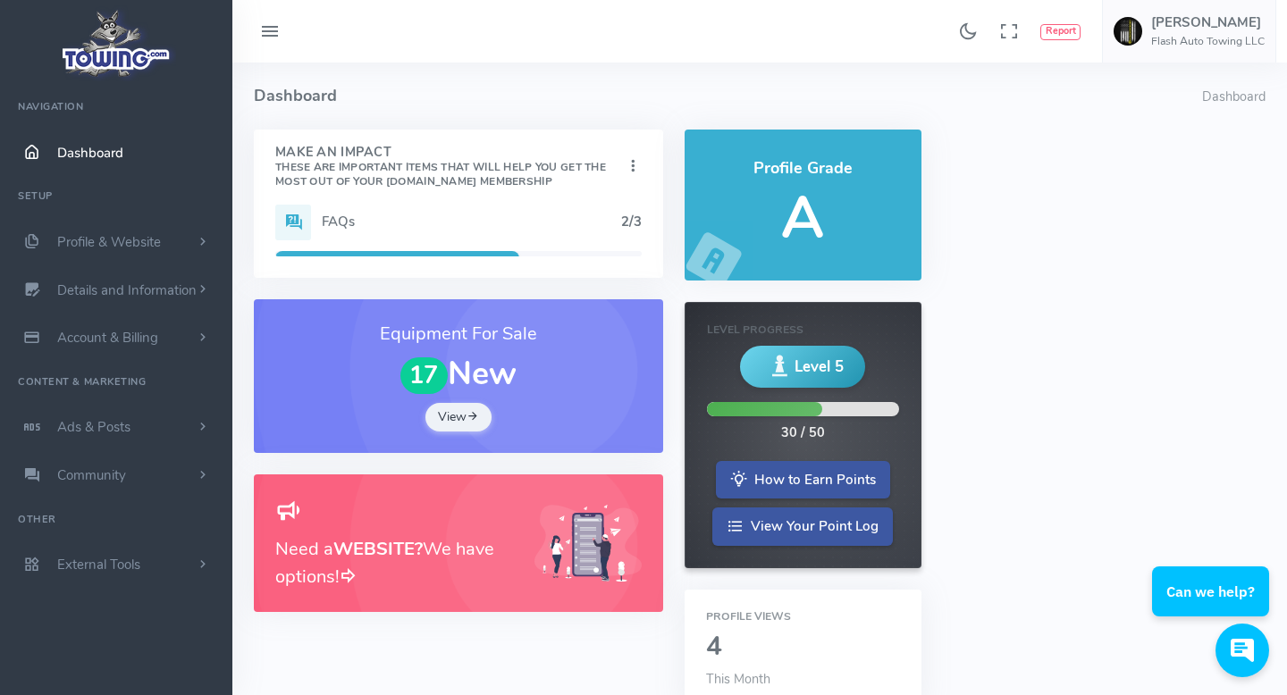
click at [441, 207] on div "FAQs 2/3" at bounding box center [458, 223] width 366 height 36
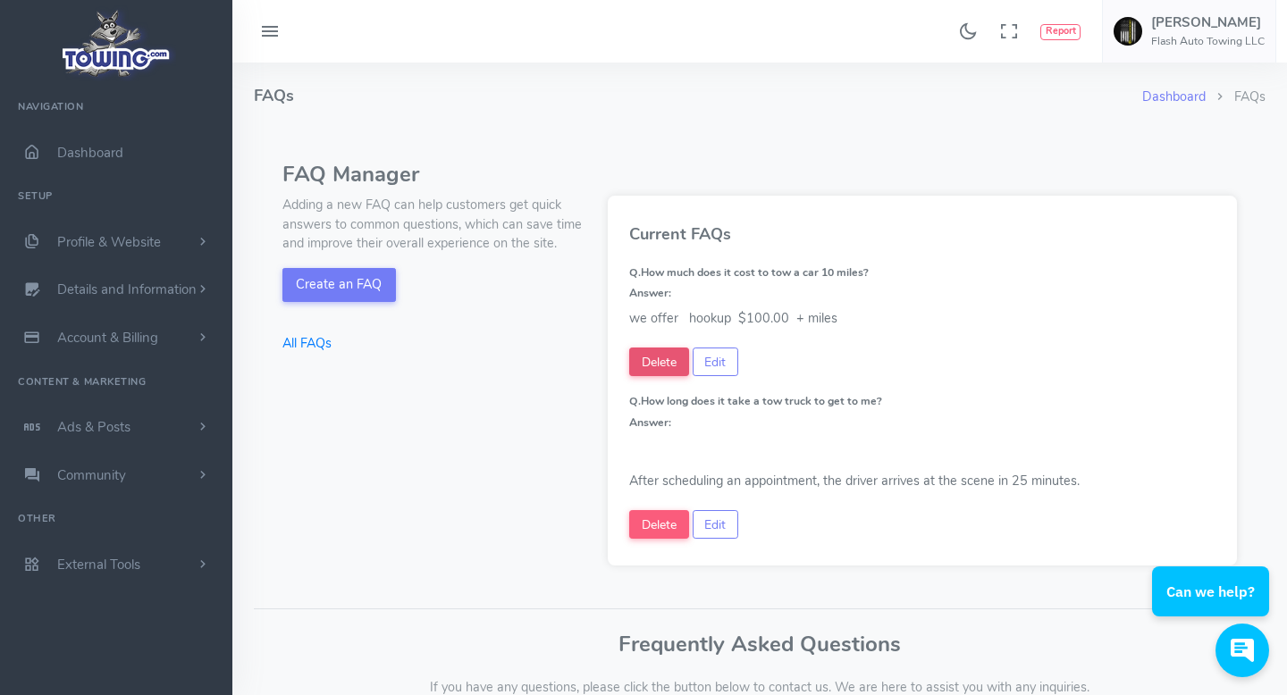
click at [670, 352] on button "Delete" at bounding box center [659, 362] width 60 height 29
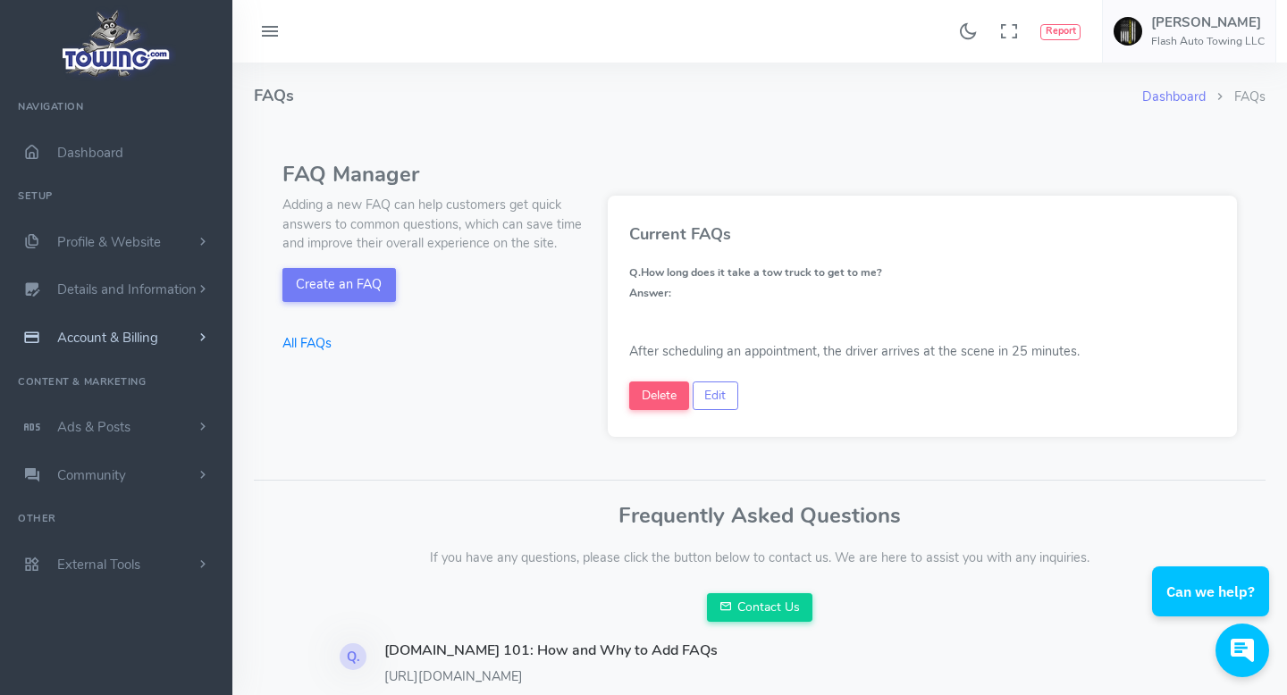
click at [157, 323] on link "Account & Billing" at bounding box center [116, 338] width 232 height 48
click at [65, 239] on span "Profile & Website" at bounding box center [109, 242] width 104 height 18
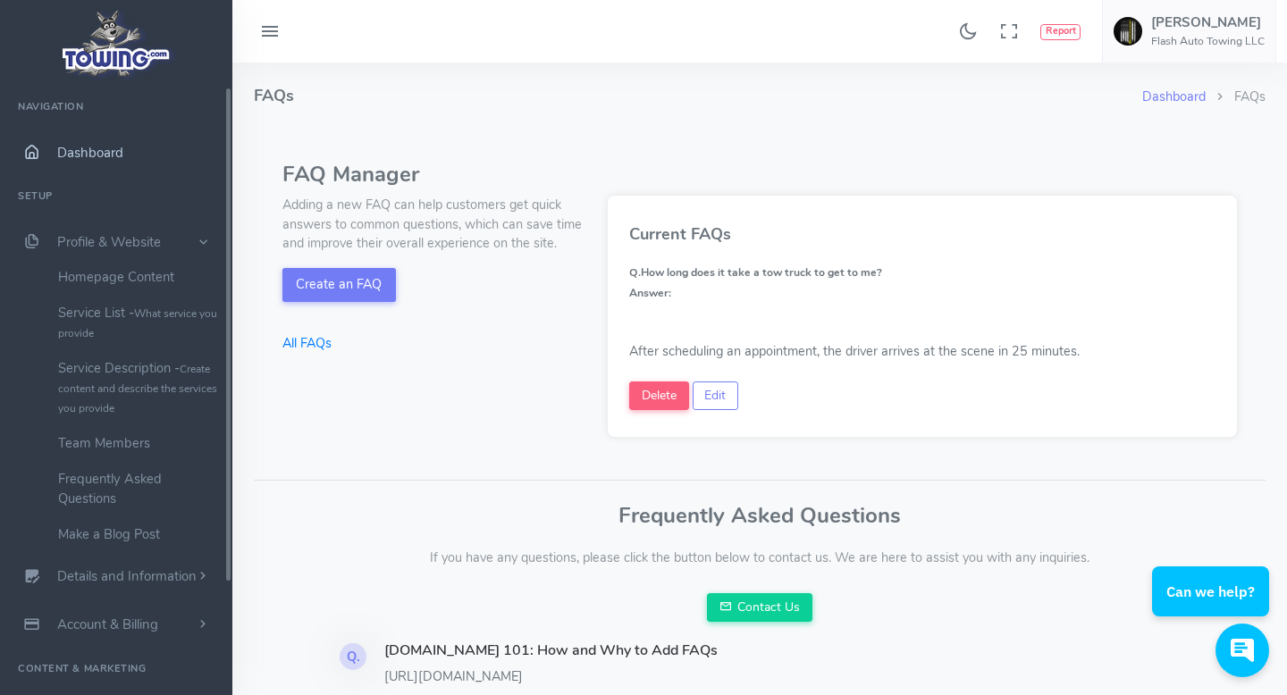
click at [77, 147] on span "Dashboard" at bounding box center [90, 153] width 66 height 18
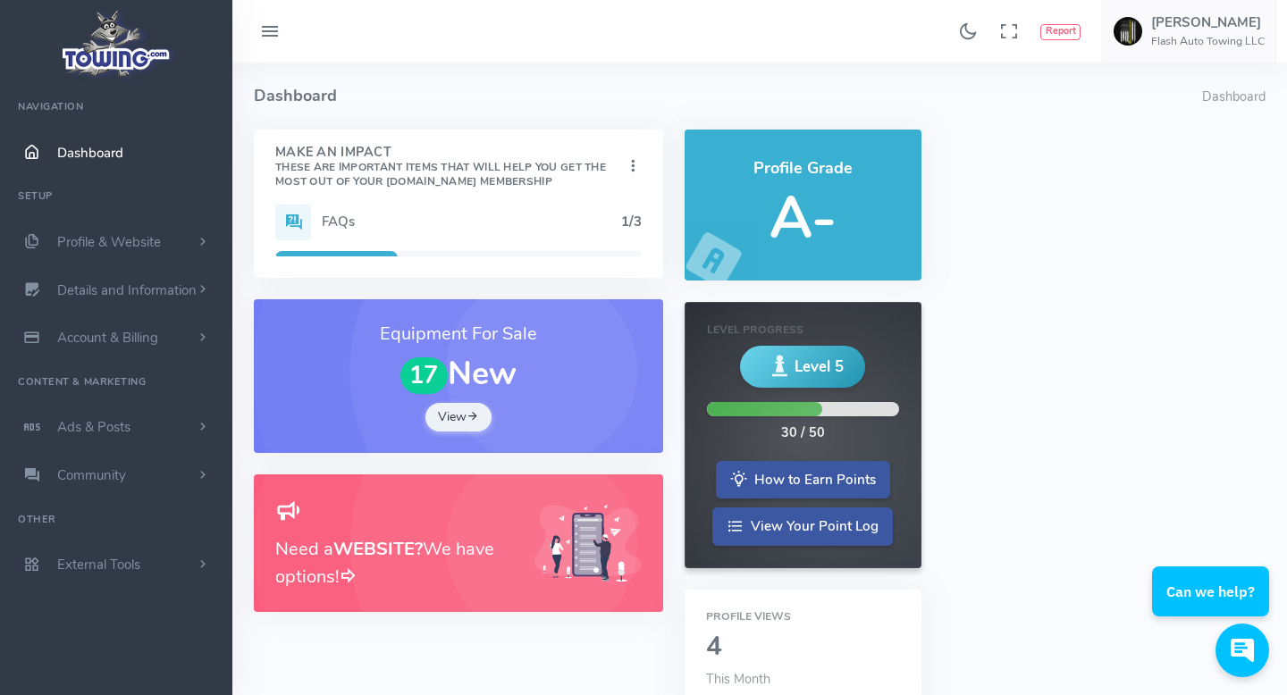
click at [271, 40] on icon at bounding box center [269, 32] width 21 height 29
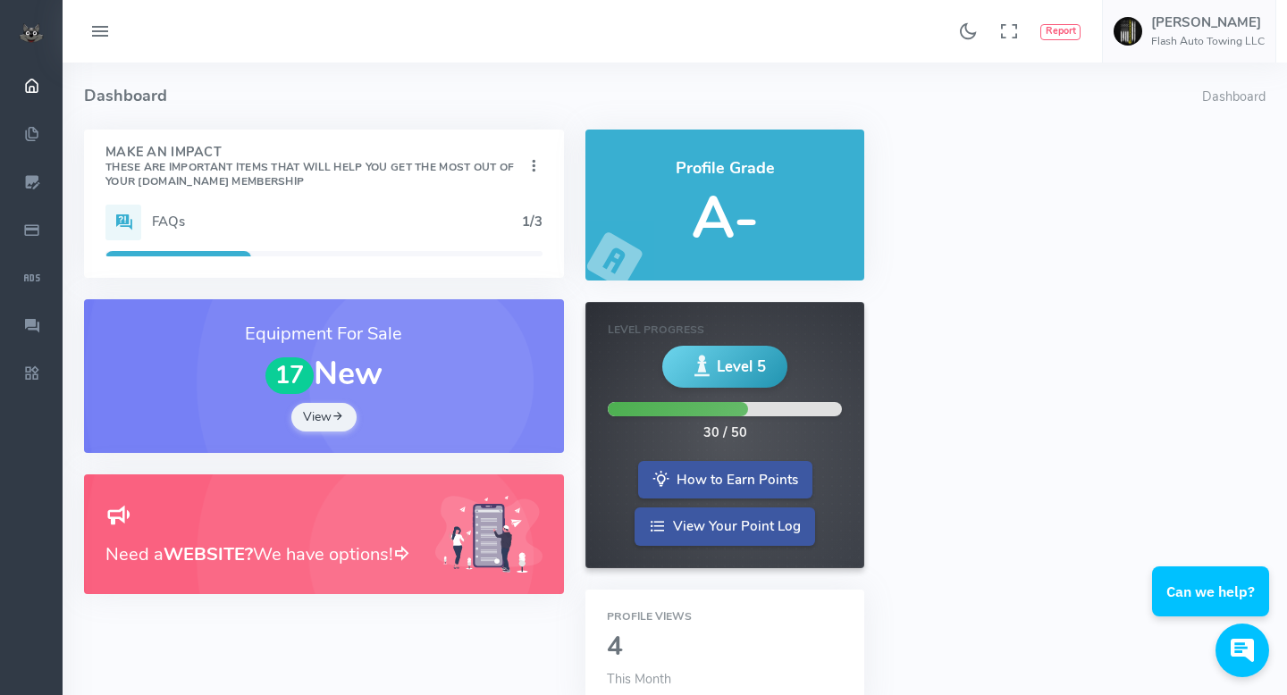
click at [96, 34] on icon at bounding box center [99, 32] width 21 height 29
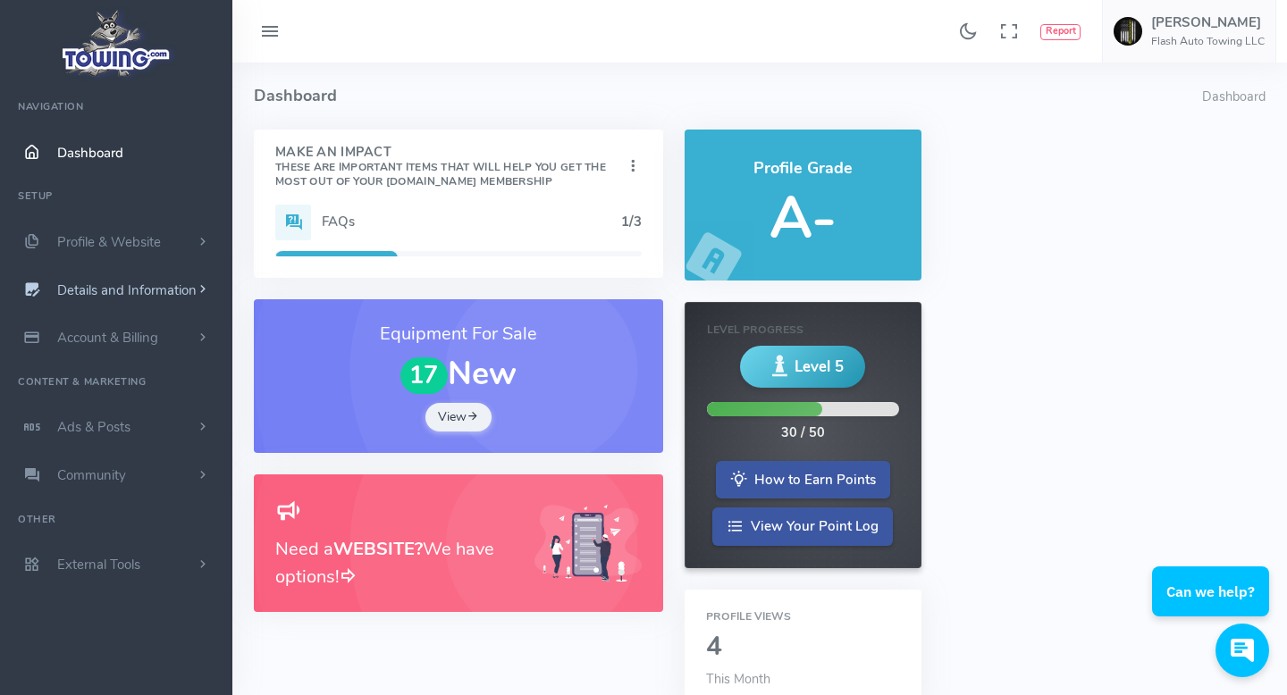
click at [142, 282] on span "Details and Information" at bounding box center [126, 290] width 139 height 18
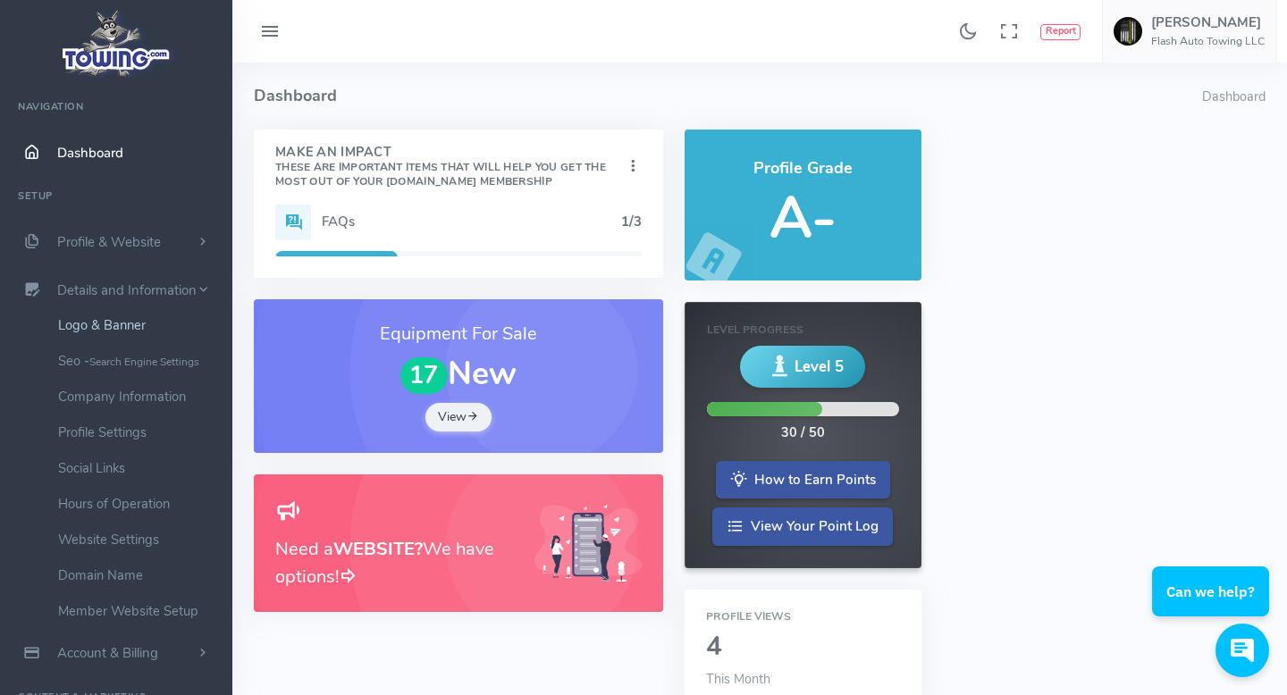
click at [127, 326] on link "Logo & Banner" at bounding box center [139, 325] width 188 height 36
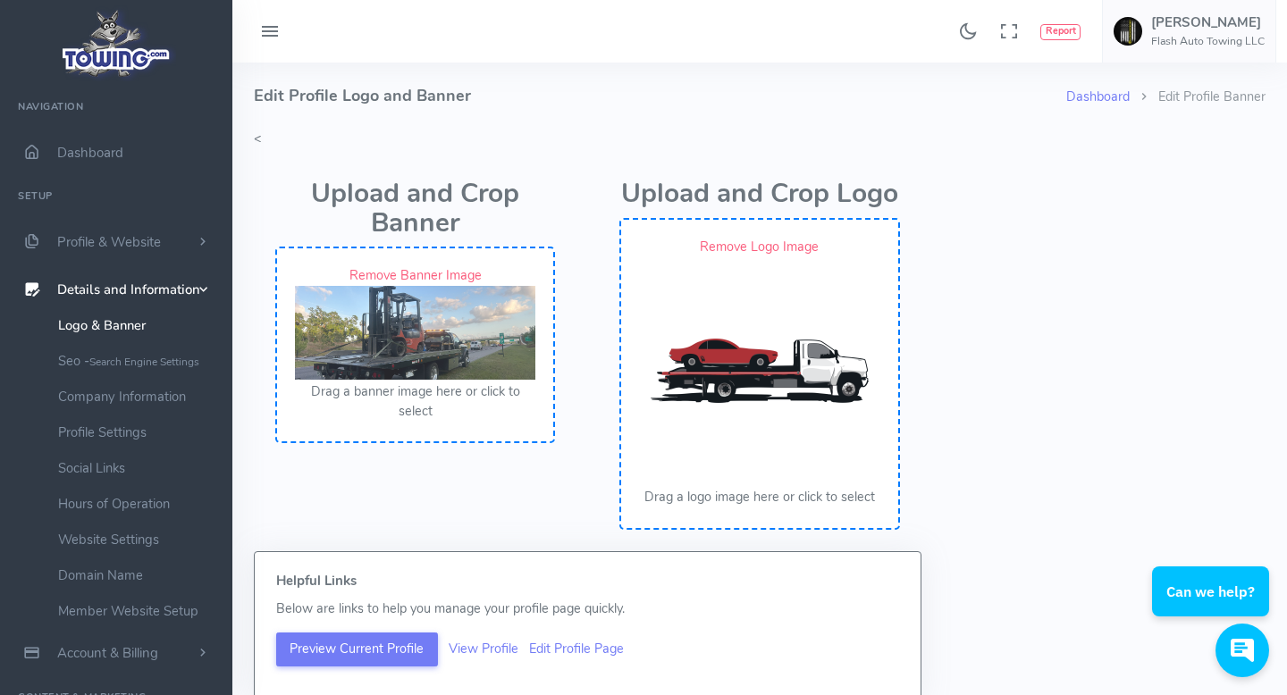
click at [722, 407] on img at bounding box center [759, 370] width 229 height 229
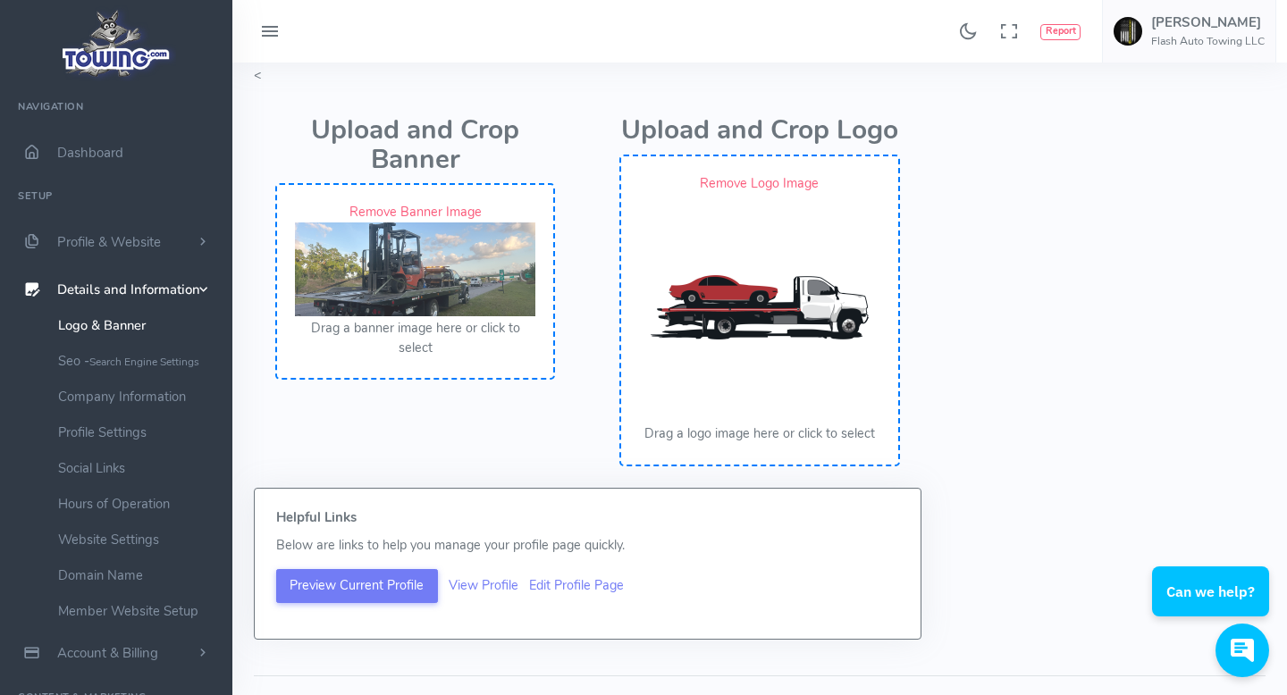
scroll to position [57, 0]
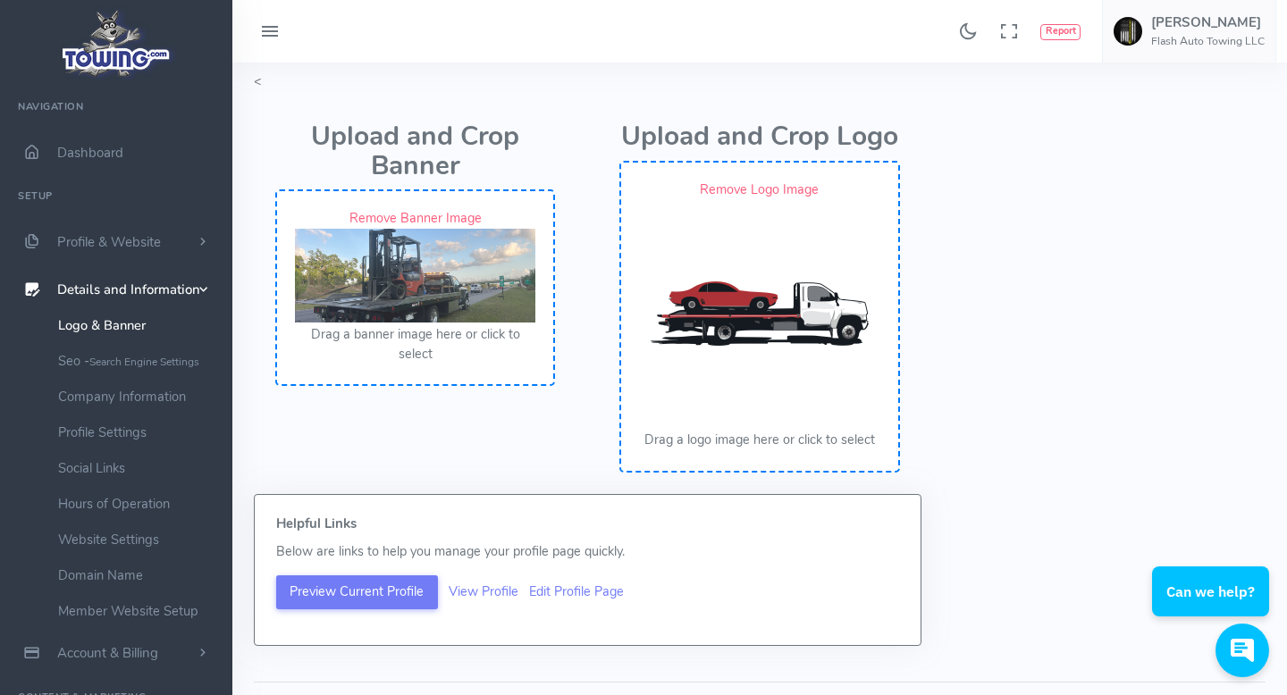
click at [722, 397] on img at bounding box center [759, 313] width 229 height 229
click at [778, 195] on link "Remove Logo Image" at bounding box center [759, 189] width 119 height 18
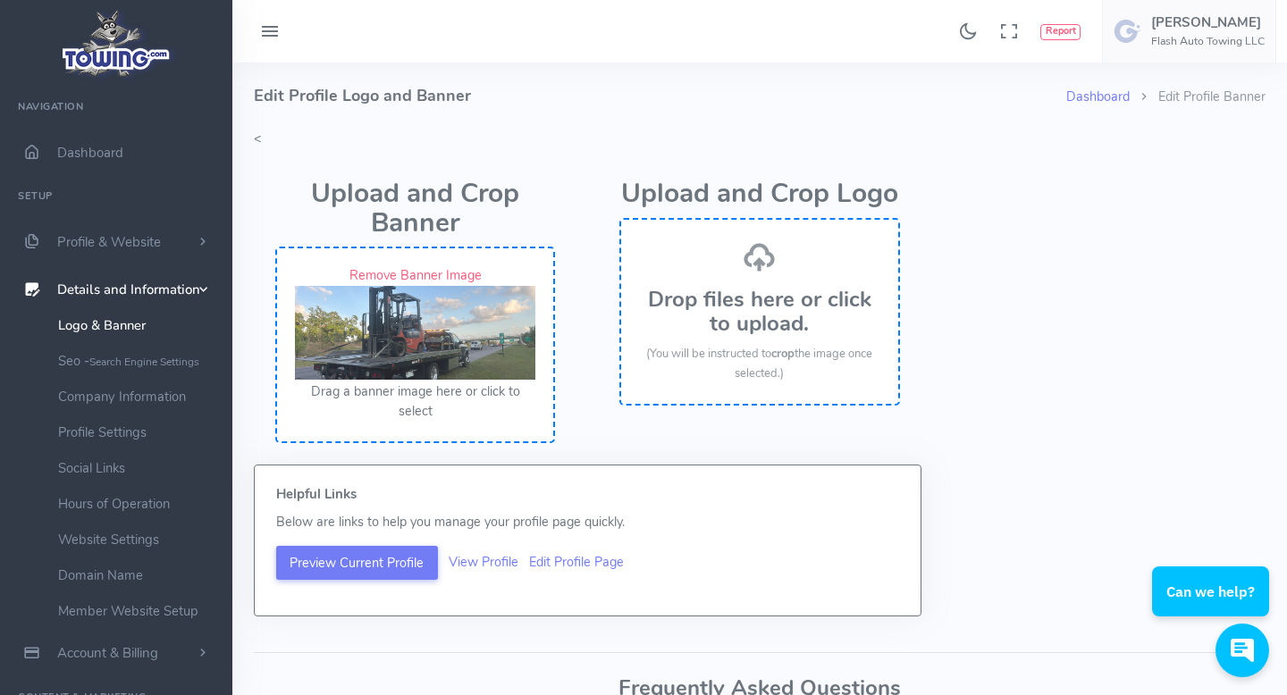
click at [749, 274] on div "Drop files here or click to upload. (You will be instructed to crop the image o…" at bounding box center [759, 311] width 240 height 143
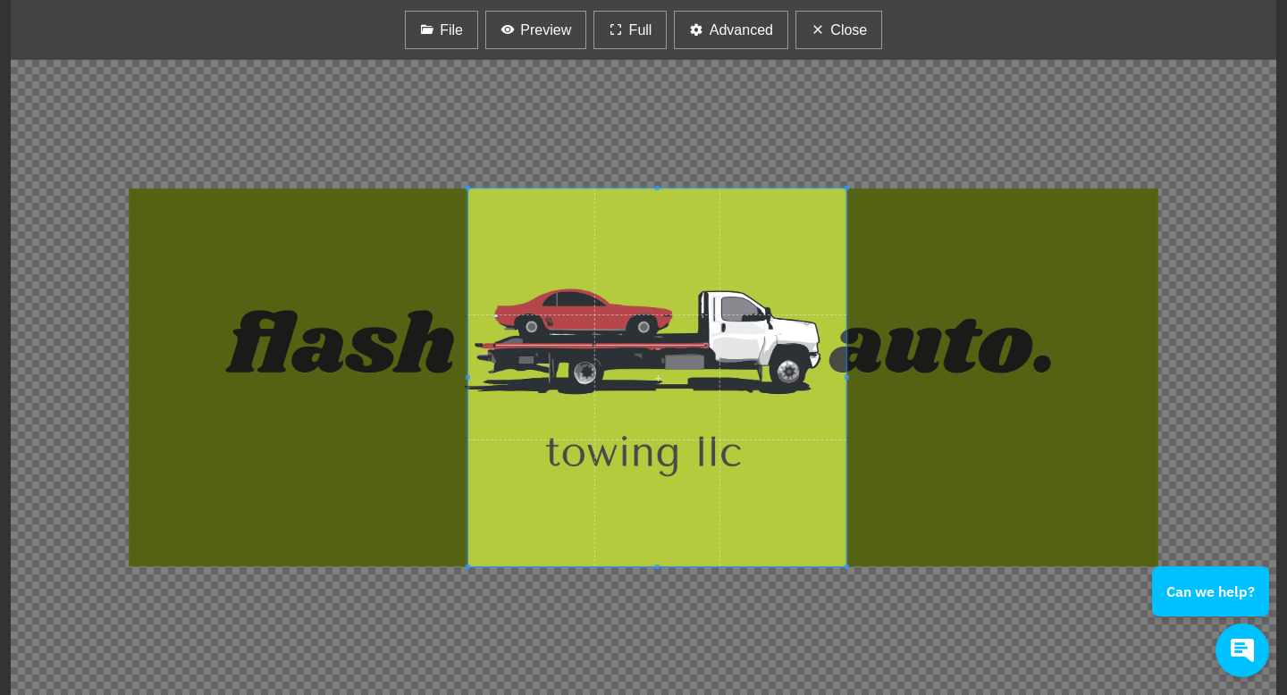
click at [668, 390] on span at bounding box center [657, 378] width 378 height 378
click at [632, 49] on div "File [GEOGRAPHIC_DATA] Full Advanced Close" at bounding box center [643, 30] width 1265 height 60
click at [635, 38] on span "Full" at bounding box center [640, 30] width 23 height 21
click at [834, 41] on button "Close" at bounding box center [838, 30] width 87 height 38
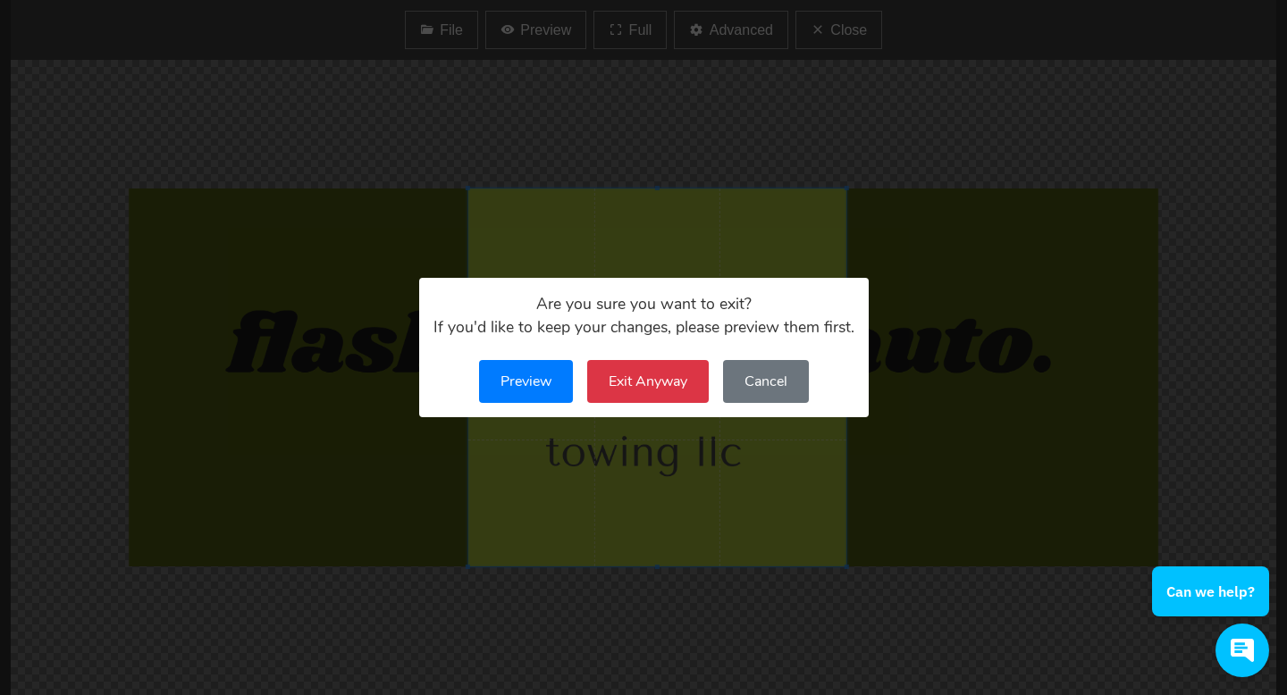
click at [789, 374] on button "Cancel" at bounding box center [766, 381] width 86 height 43
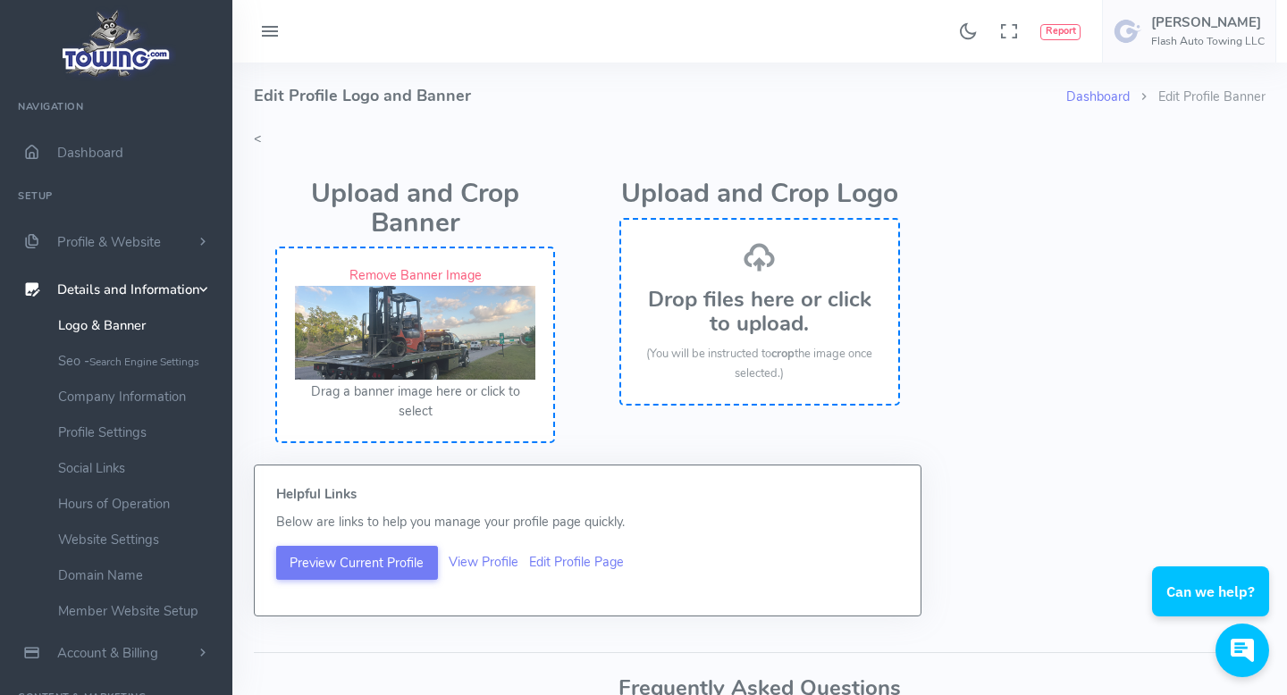
click at [734, 324] on h3 "Drop files here or click to upload." at bounding box center [759, 311] width 240 height 47
click at [728, 343] on div "Drop files here or click to upload. (You will be instructed to crop the image o…" at bounding box center [759, 311] width 240 height 143
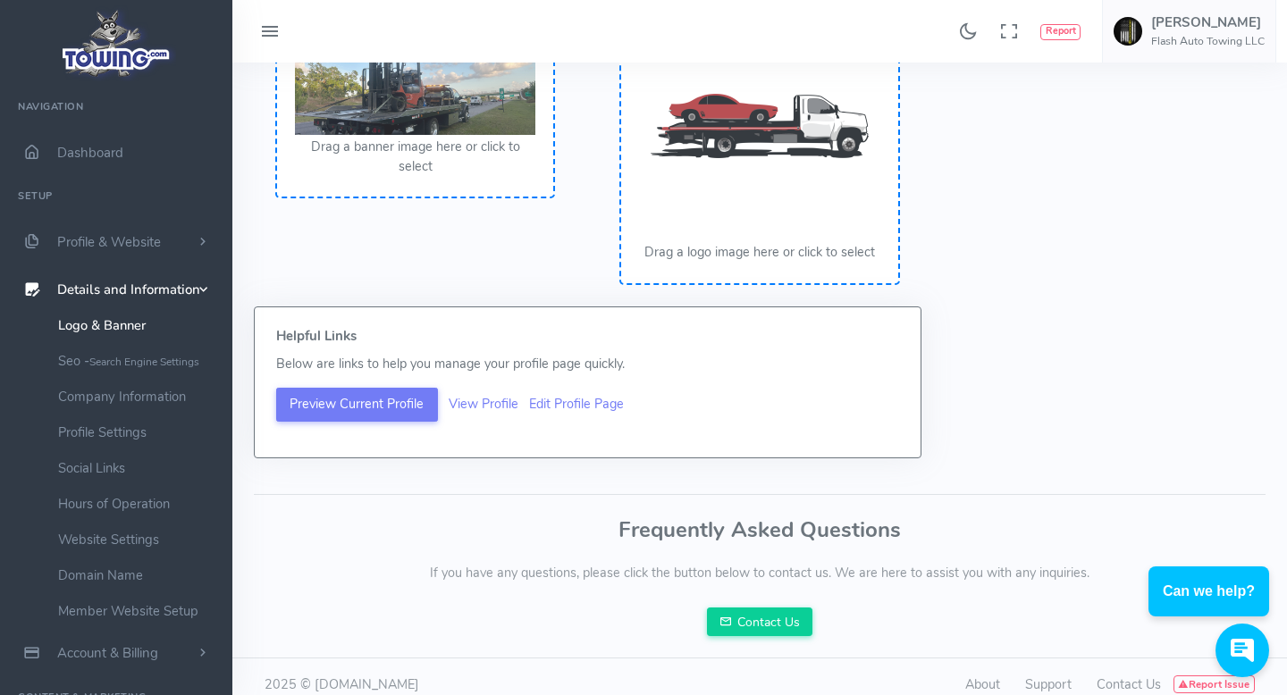
scroll to position [261, 0]
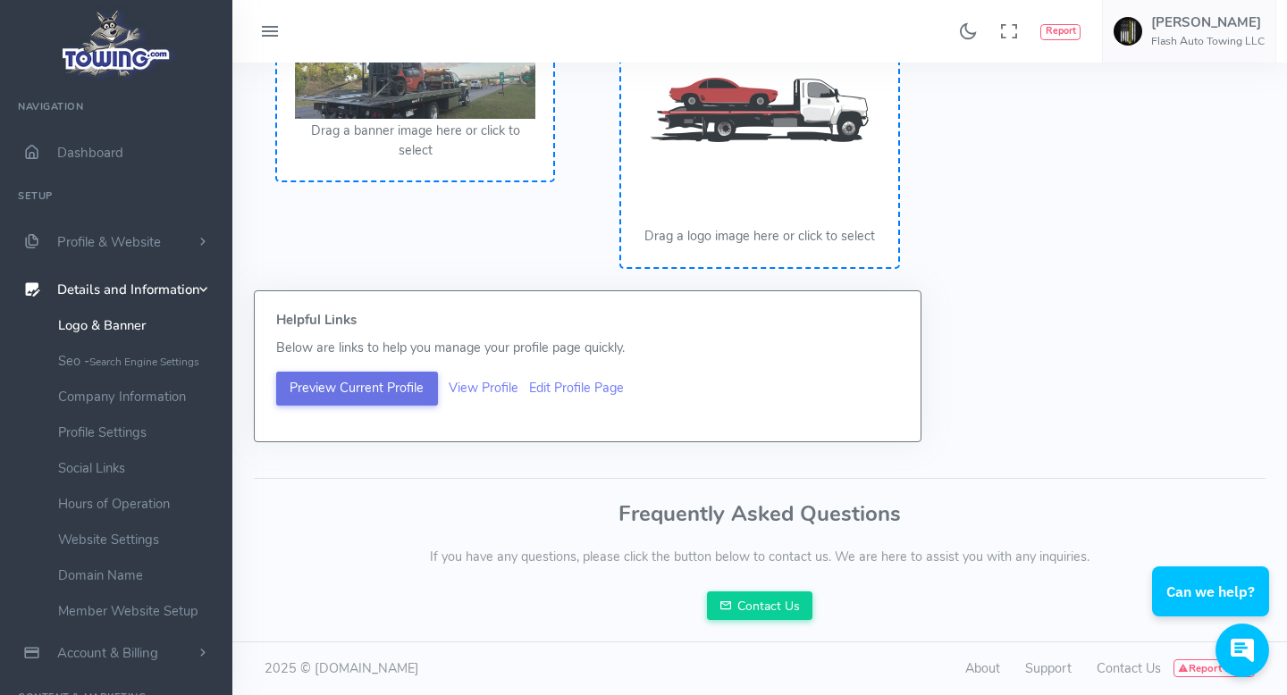
click at [424, 399] on button "Preview Current Profile" at bounding box center [357, 389] width 162 height 34
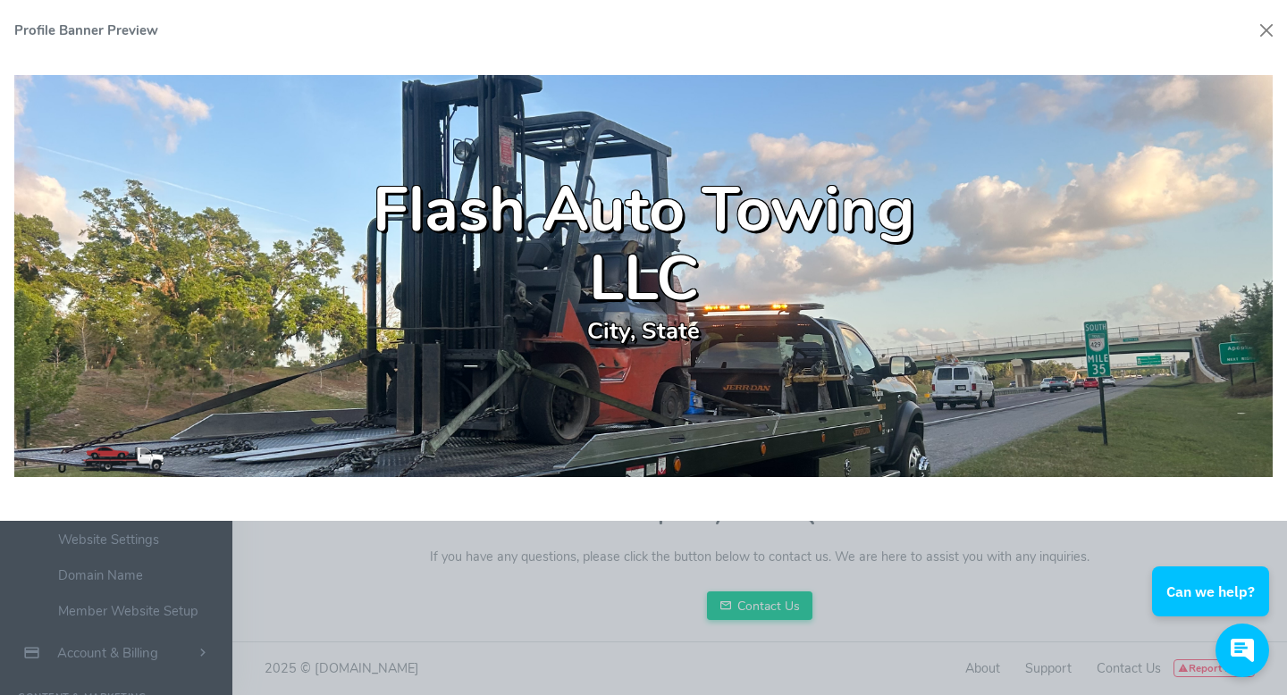
click at [667, 576] on div at bounding box center [643, 347] width 1287 height 695
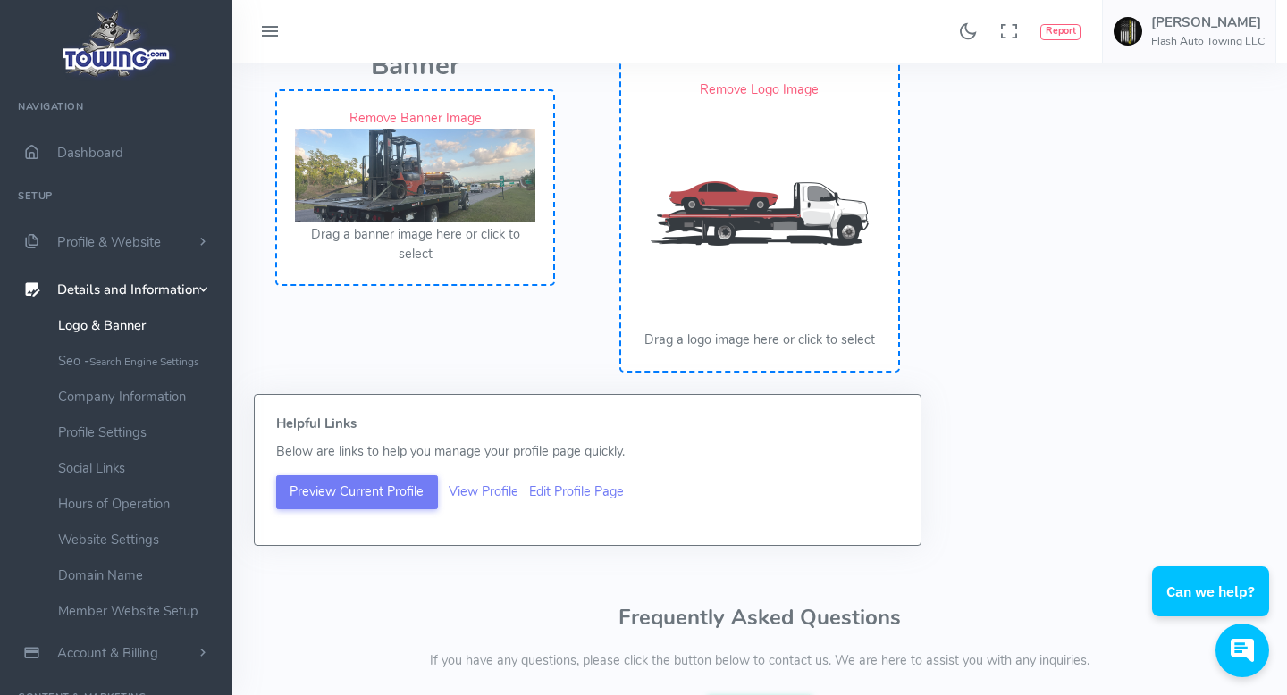
scroll to position [141, 0]
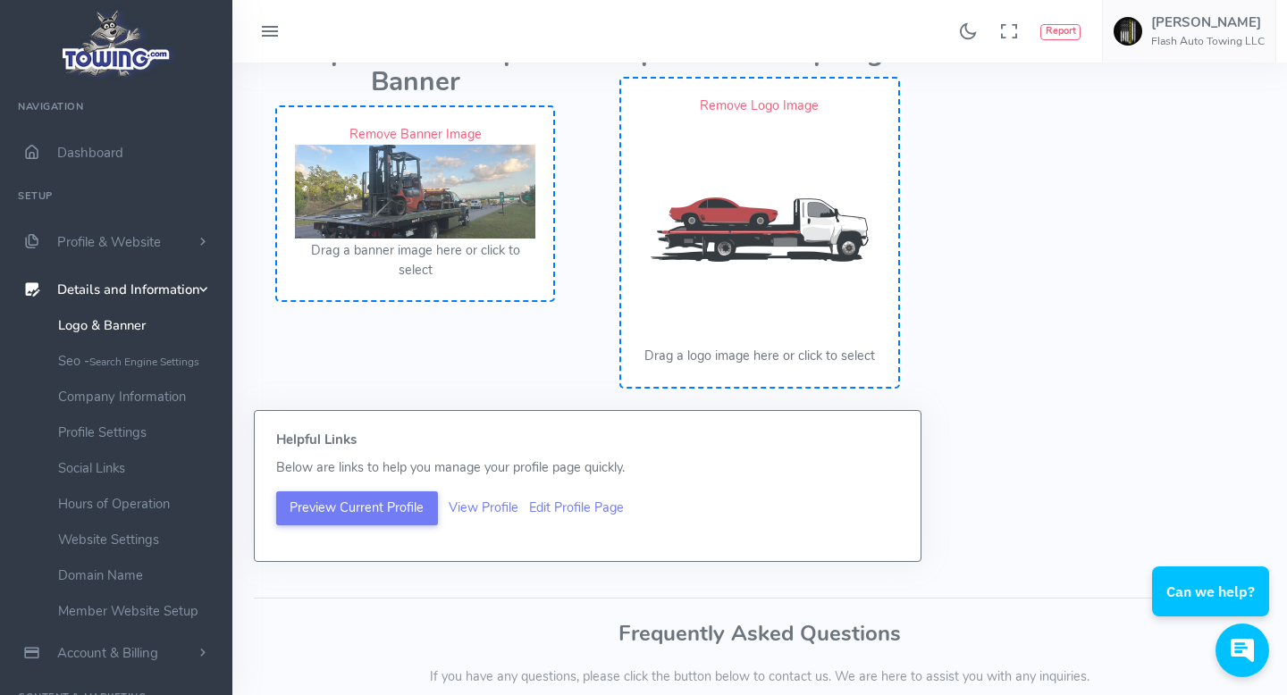
click at [447, 191] on img at bounding box center [415, 192] width 240 height 94
click at [433, 130] on link "Remove Banner Image" at bounding box center [415, 134] width 132 height 18
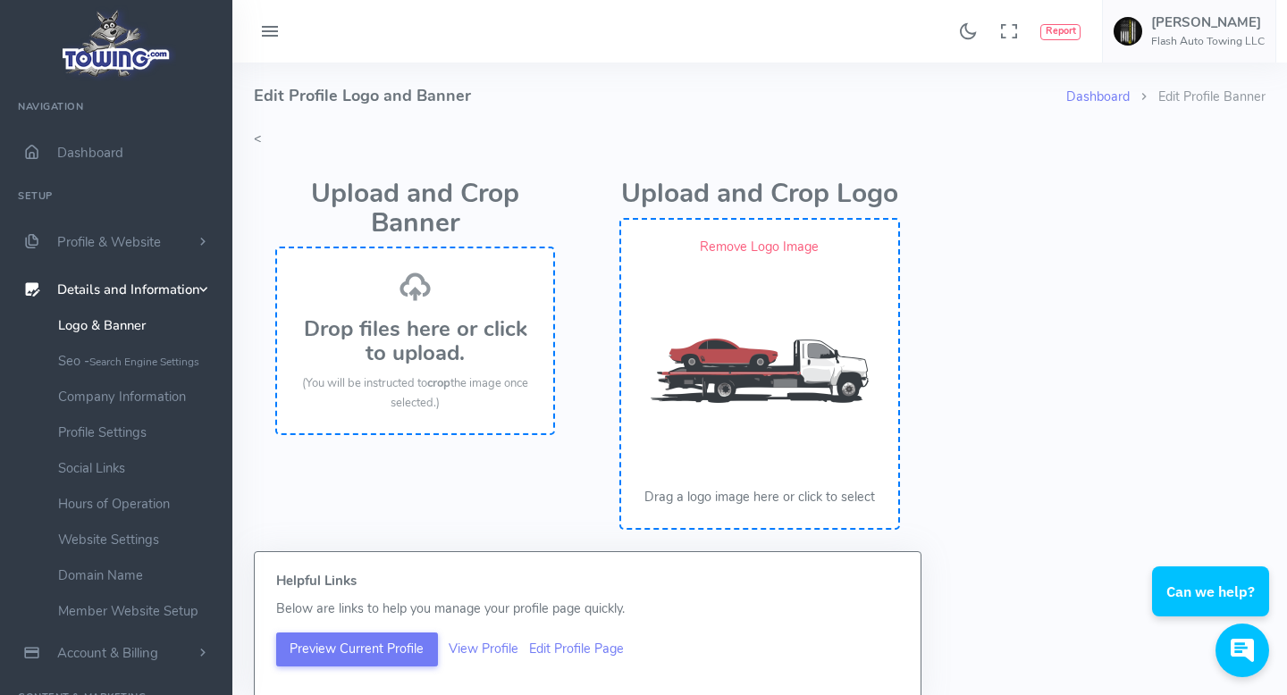
click at [432, 344] on h3 "Drop files here or click to upload." at bounding box center [415, 340] width 240 height 47
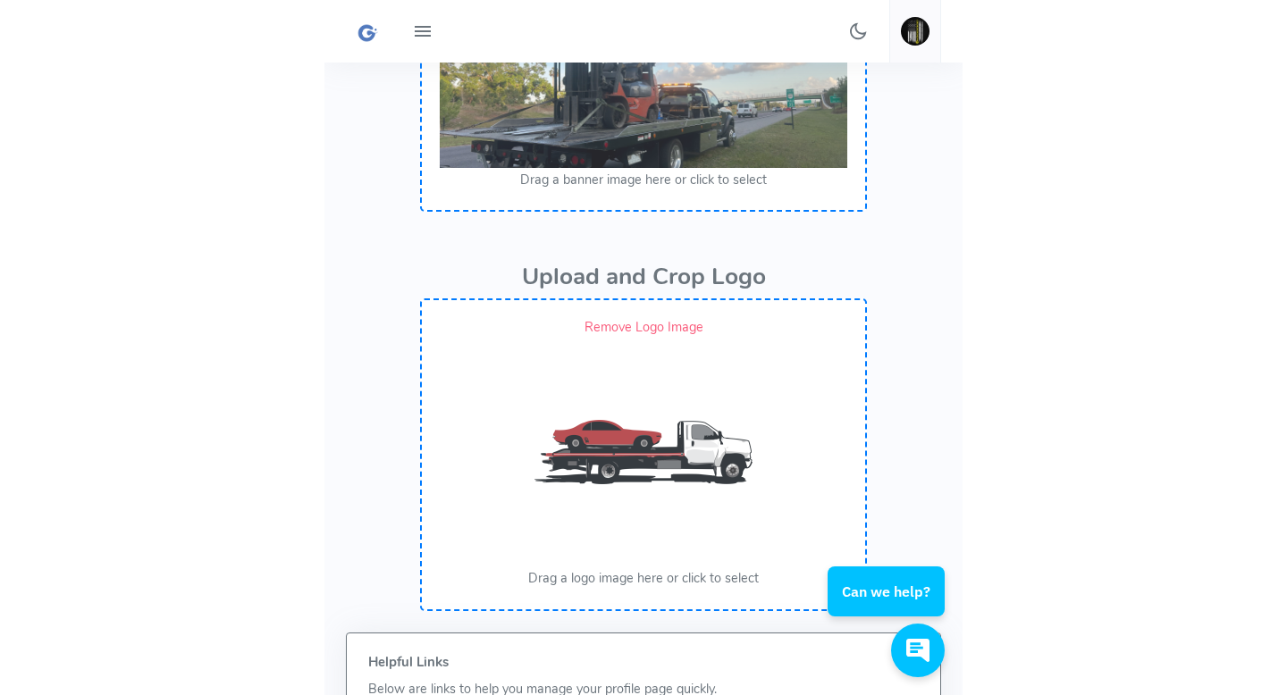
scroll to position [226, 0]
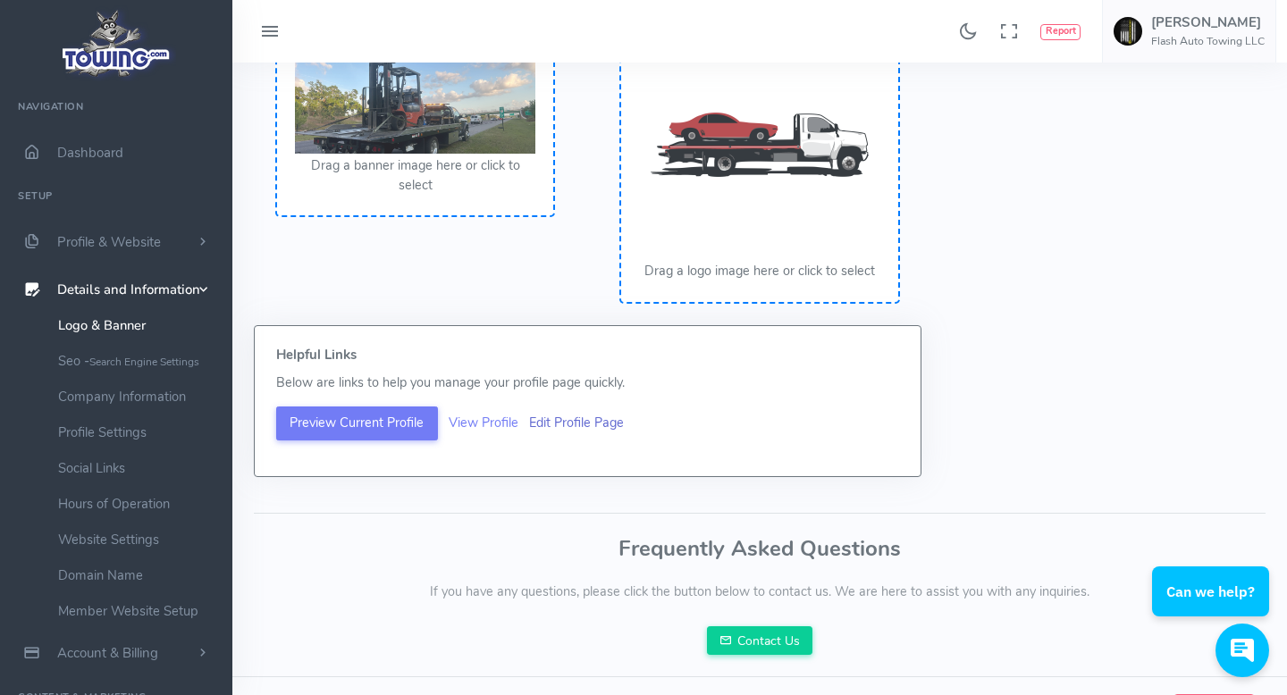
click at [558, 422] on link "Edit Profile Page" at bounding box center [576, 423] width 95 height 18
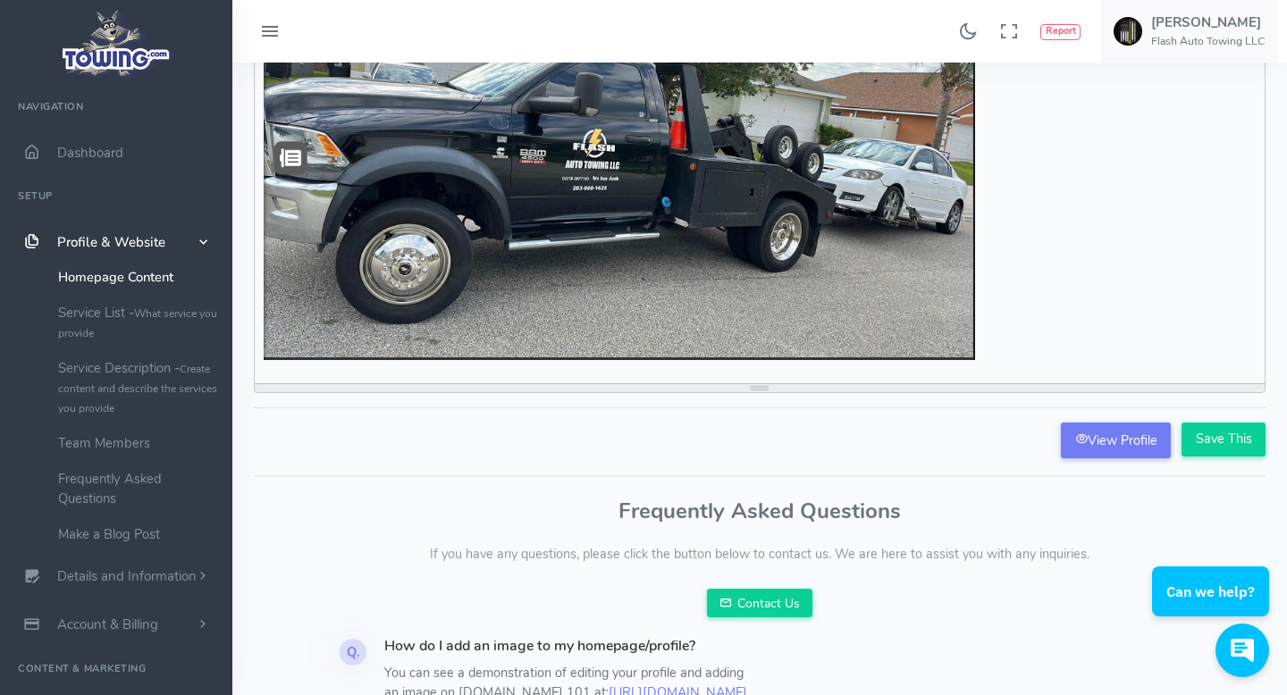
scroll to position [191, 0]
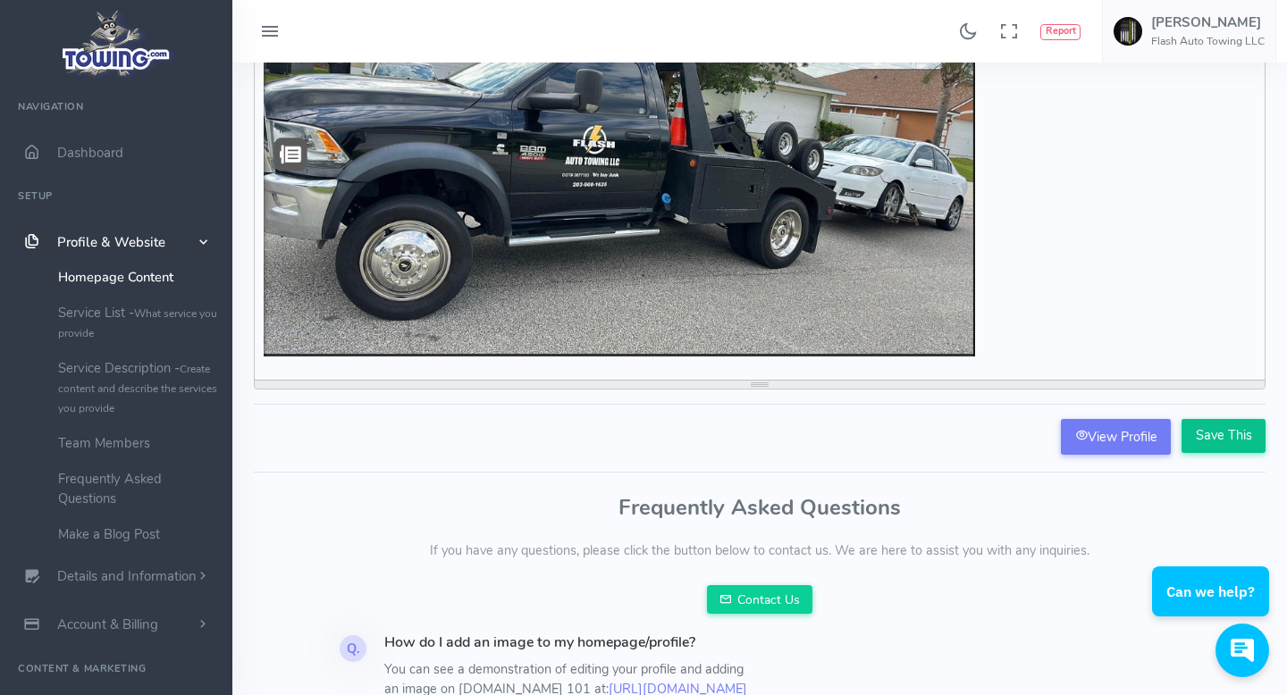
click at [1213, 447] on input "Save This" at bounding box center [1223, 436] width 84 height 34
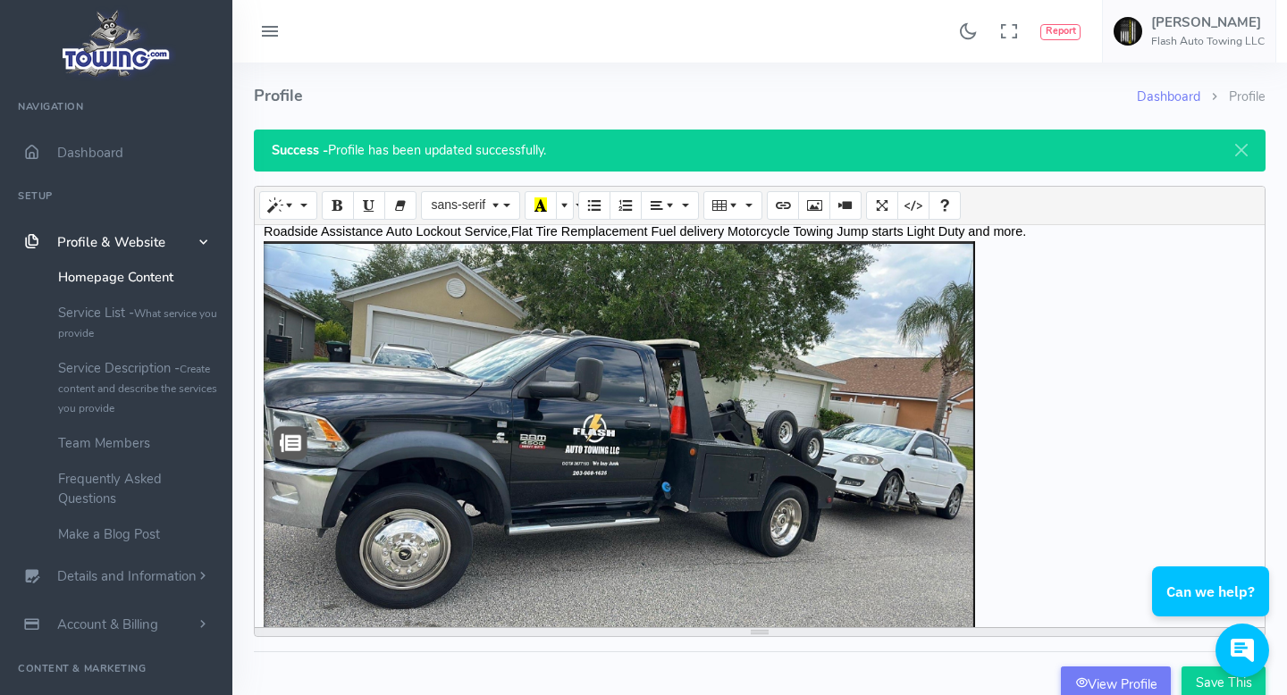
scroll to position [885, 0]
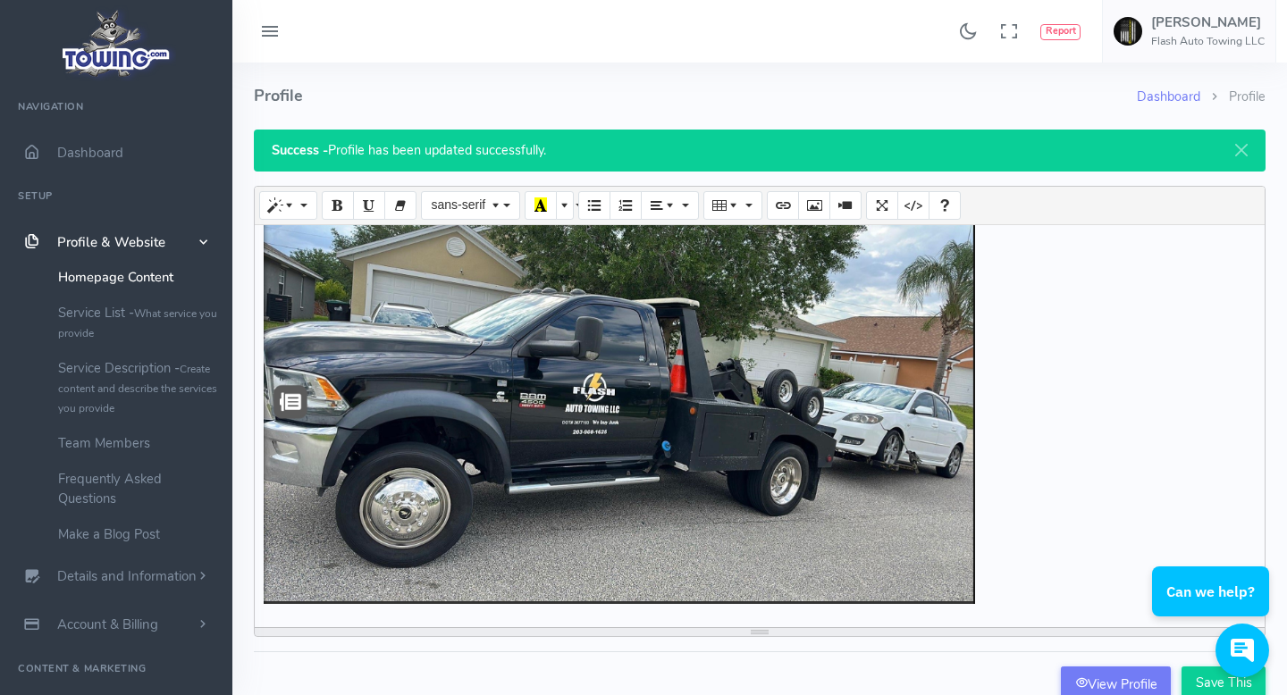
click at [1207, 517] on html "Can we help?" at bounding box center [1207, 517] width 156 height 0
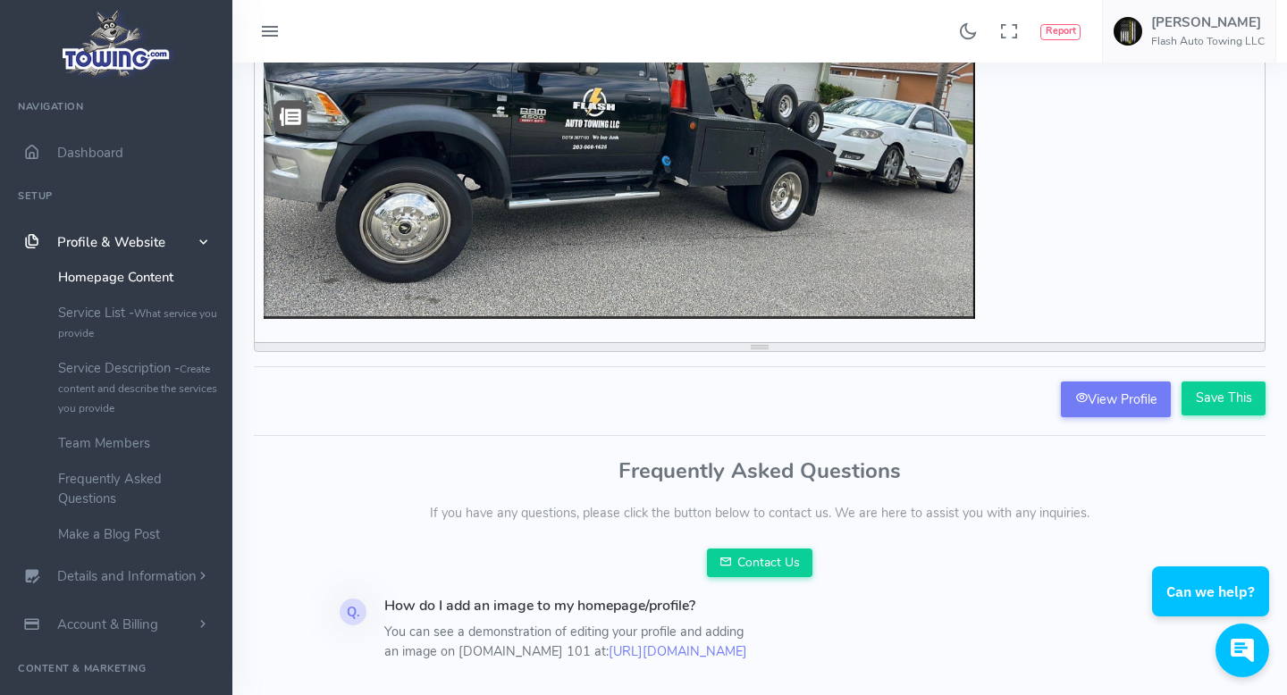
scroll to position [338, 0]
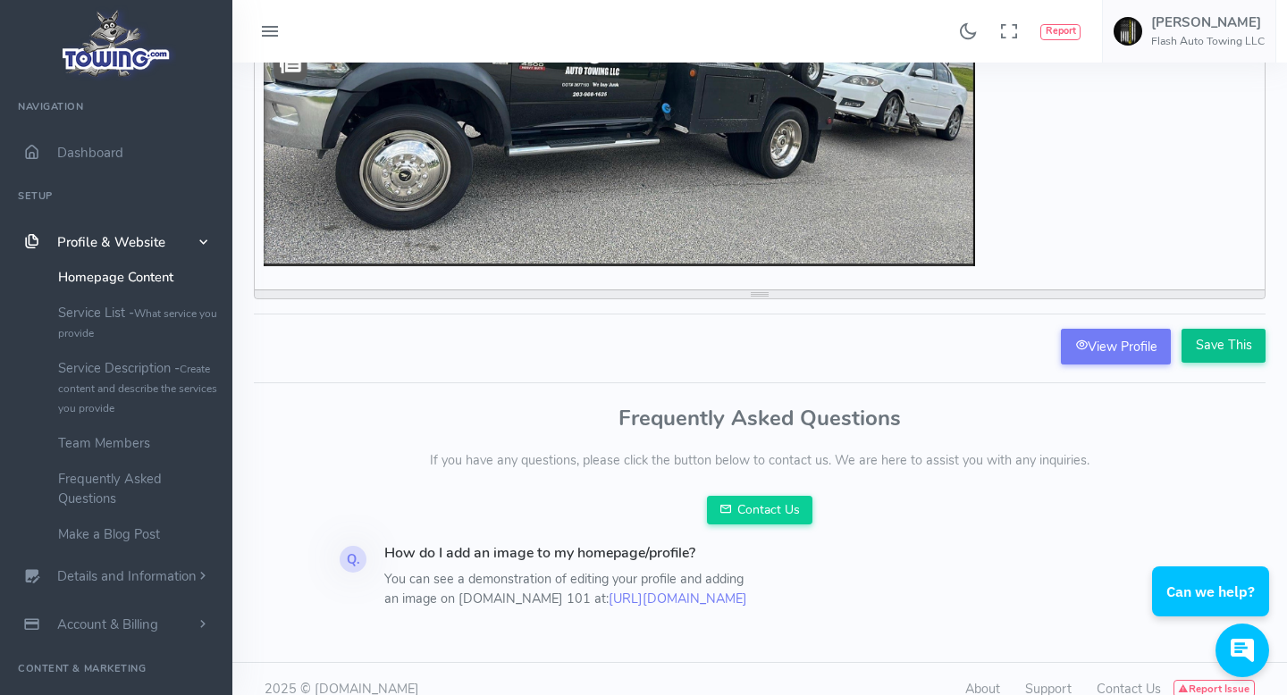
click at [1223, 336] on input "Save This" at bounding box center [1223, 346] width 84 height 34
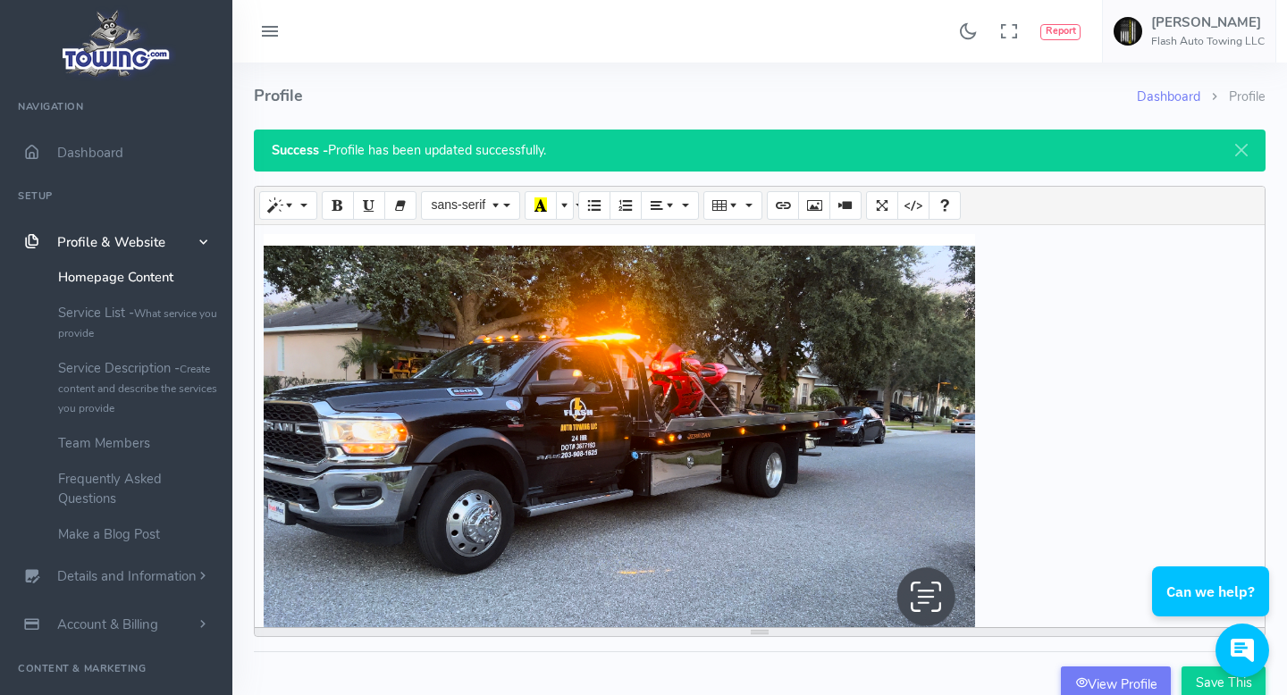
click at [125, 237] on span "Profile & Website" at bounding box center [111, 242] width 108 height 18
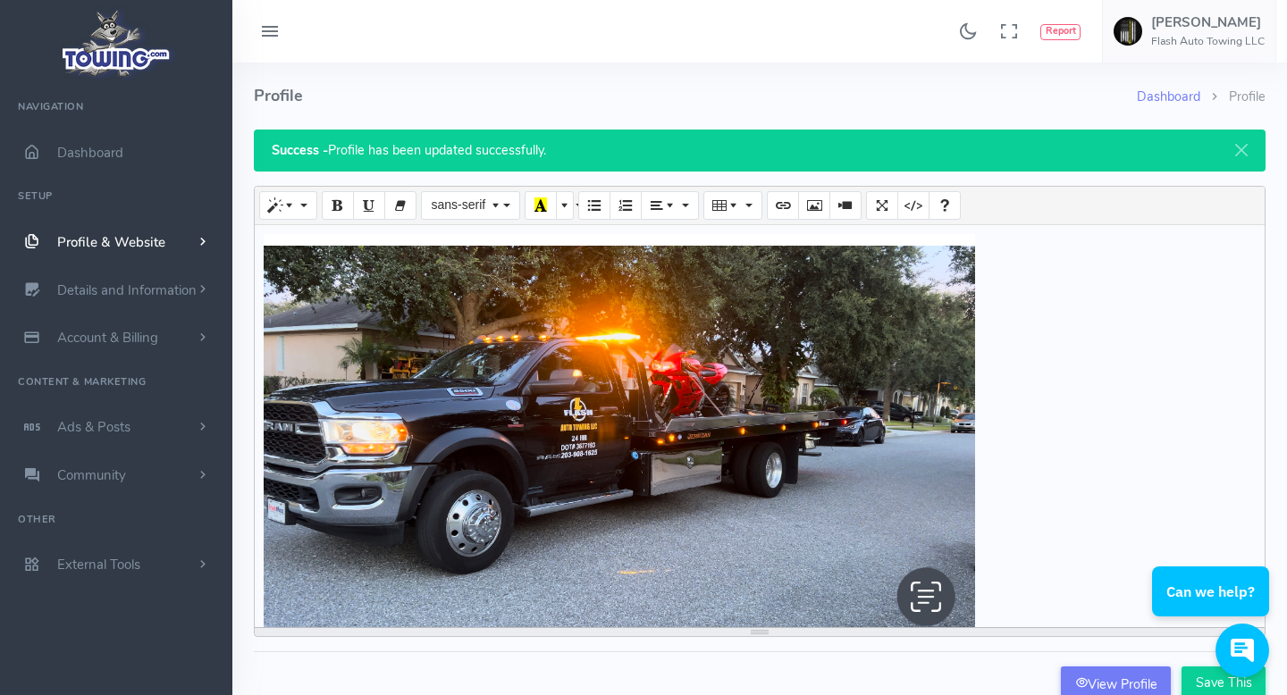
click at [125, 237] on span "Profile & Website" at bounding box center [111, 242] width 108 height 18
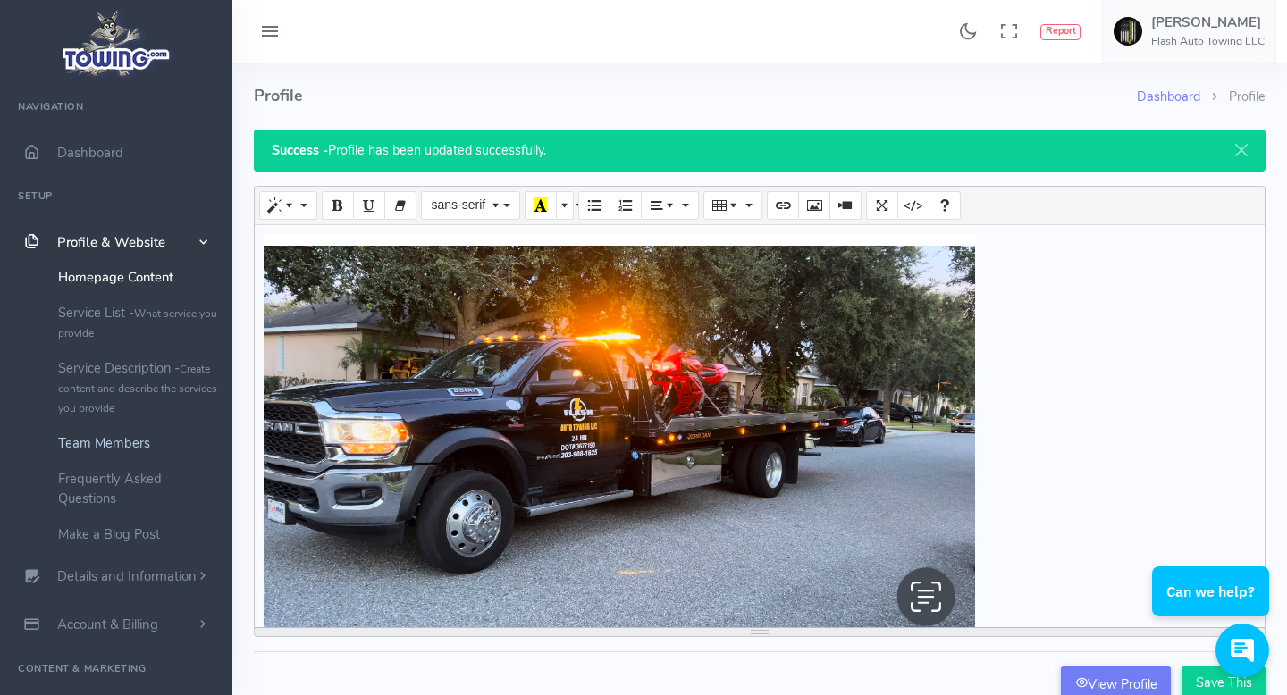
click at [122, 446] on link "Team Members" at bounding box center [139, 443] width 188 height 36
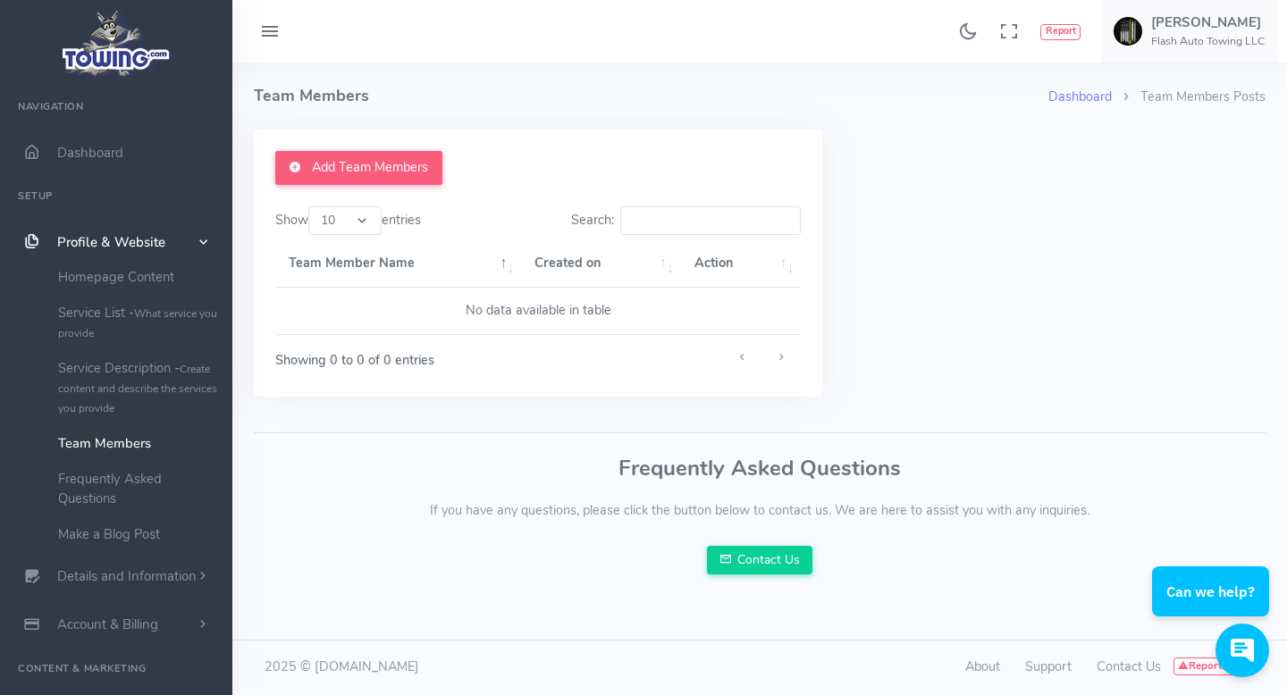
click at [378, 225] on select "10 25 50 100" at bounding box center [344, 220] width 73 height 29
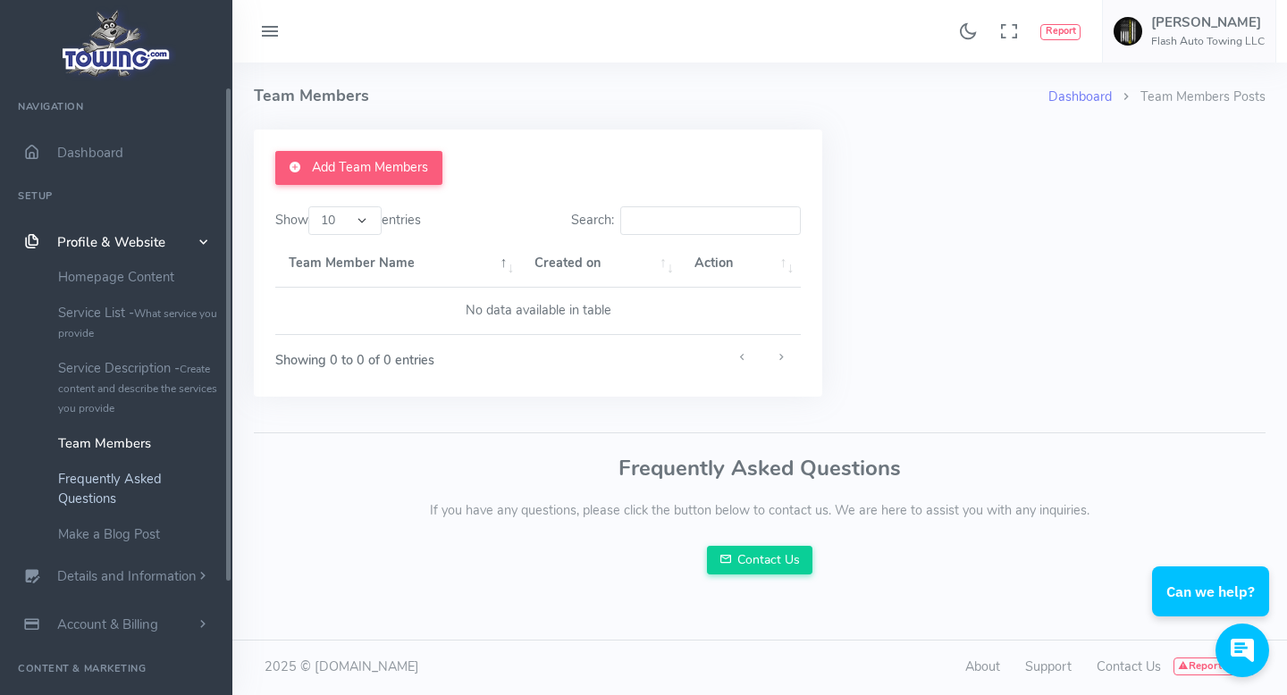
click at [159, 466] on link "Frequently Asked Questions" at bounding box center [139, 488] width 188 height 55
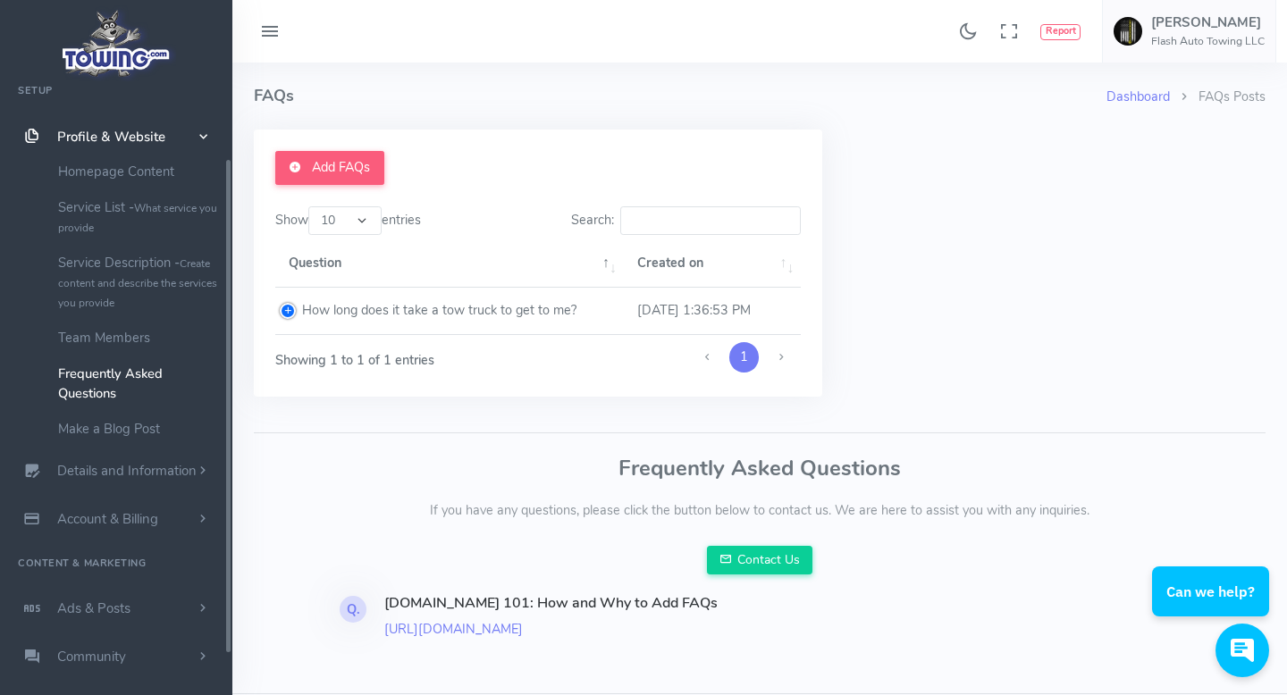
scroll to position [106, 0]
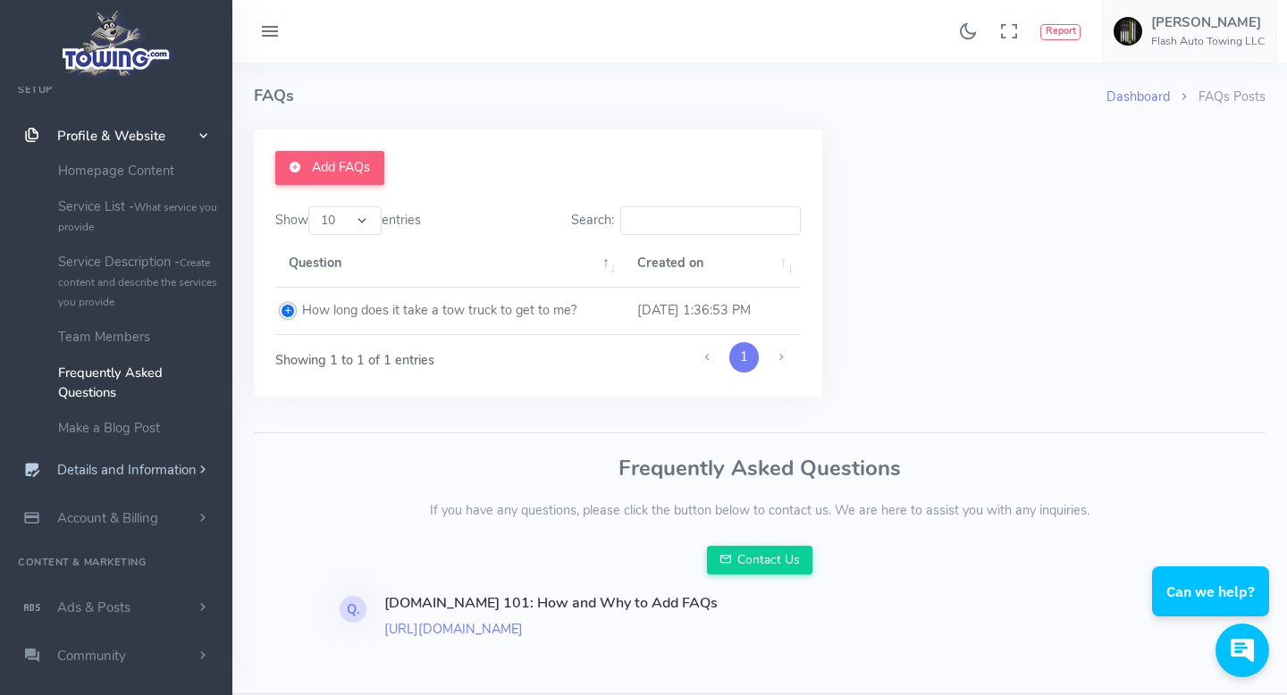
click at [160, 467] on span "Details and Information" at bounding box center [126, 471] width 139 height 18
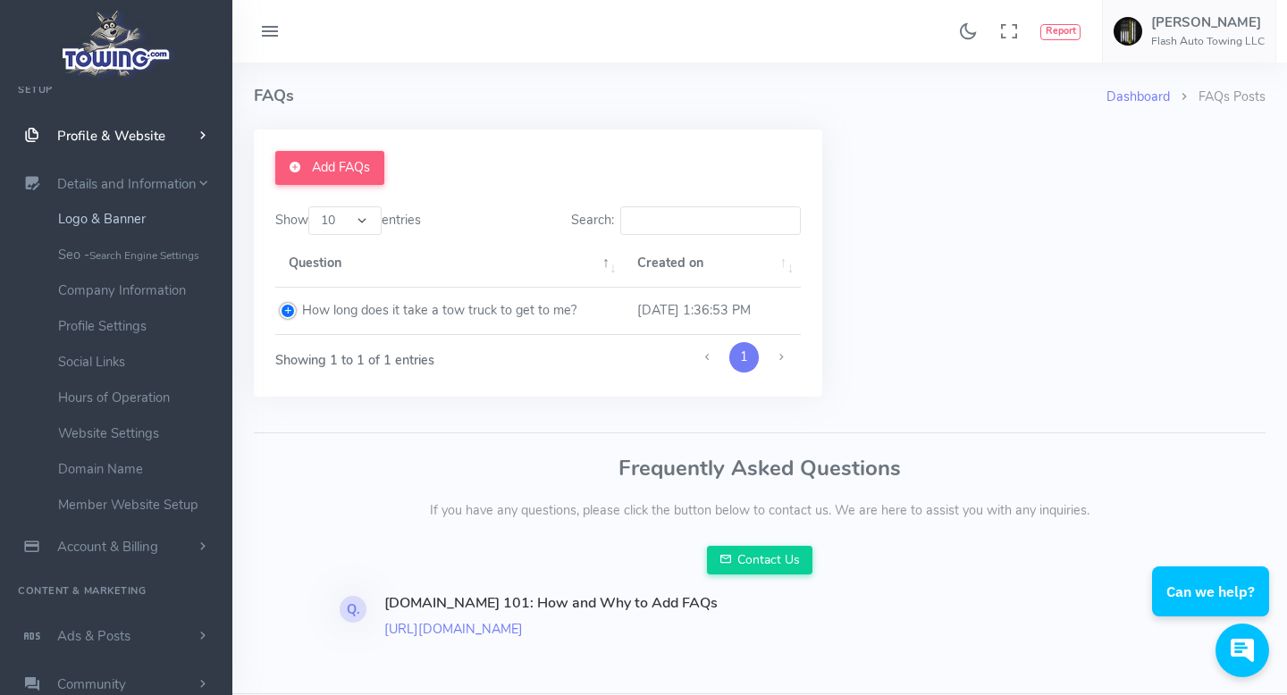
click at [146, 221] on link "Logo & Banner" at bounding box center [139, 219] width 188 height 36
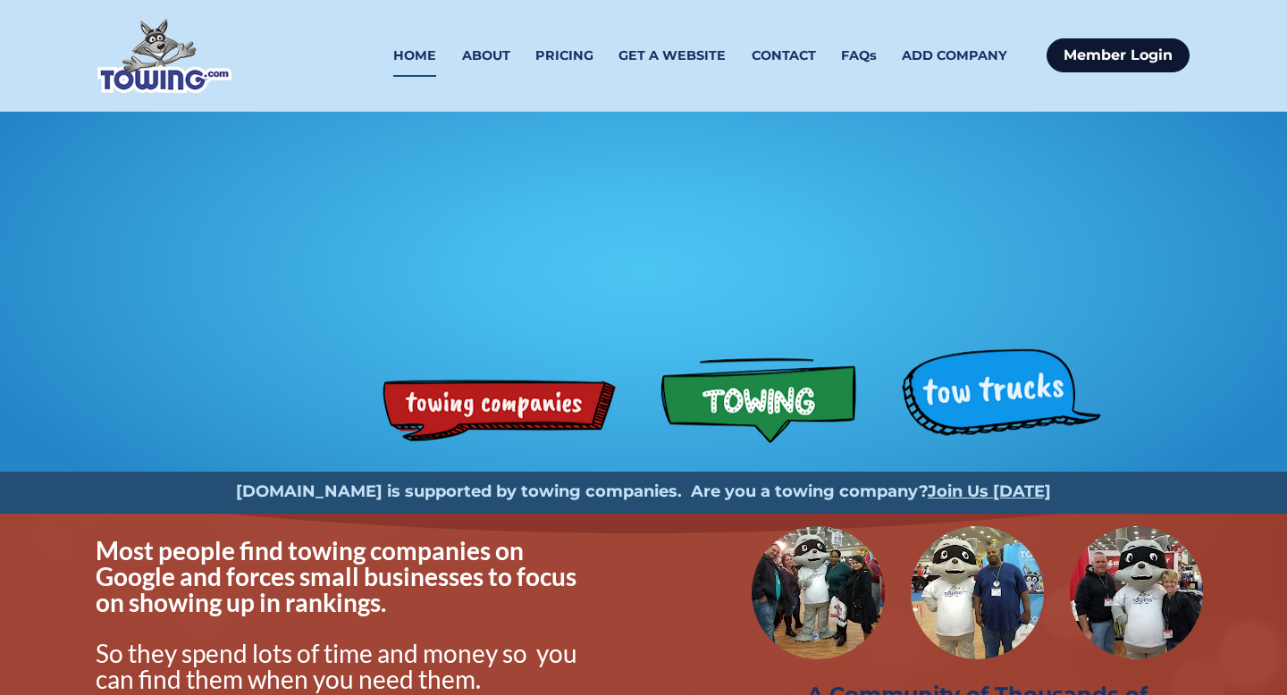
click at [1080, 62] on link "Member Login" at bounding box center [1117, 55] width 143 height 34
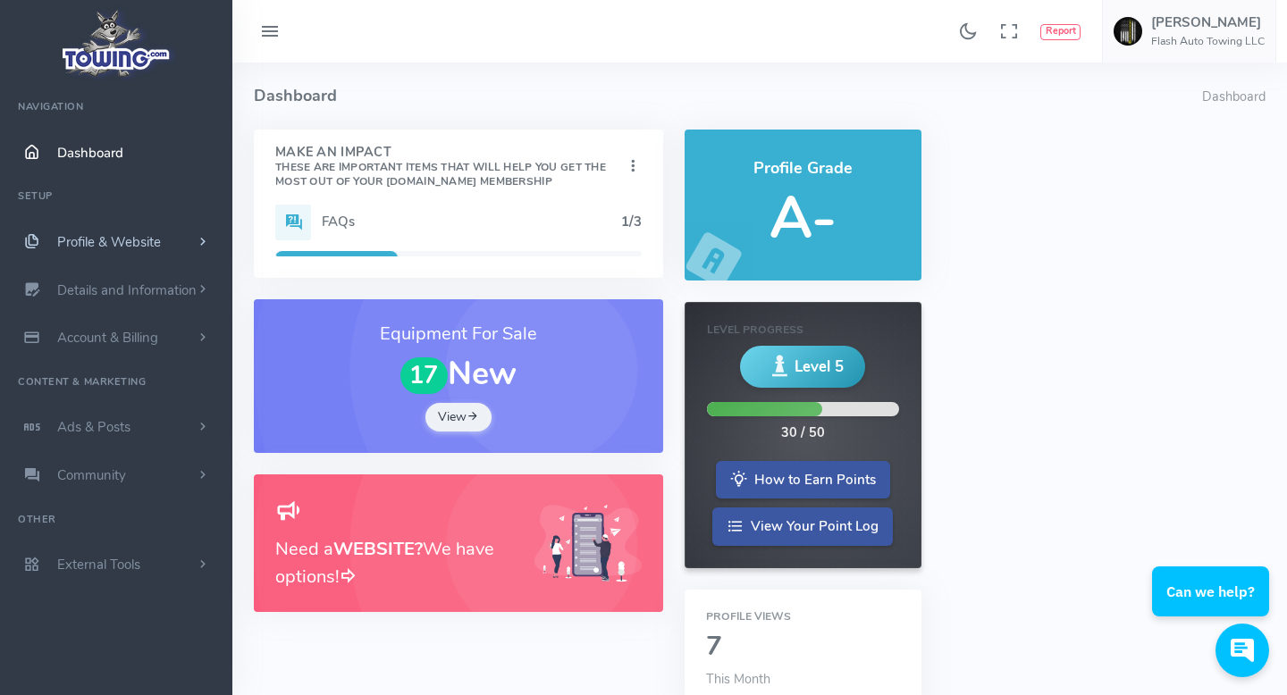
click at [149, 237] on span "Profile & Website" at bounding box center [109, 242] width 104 height 18
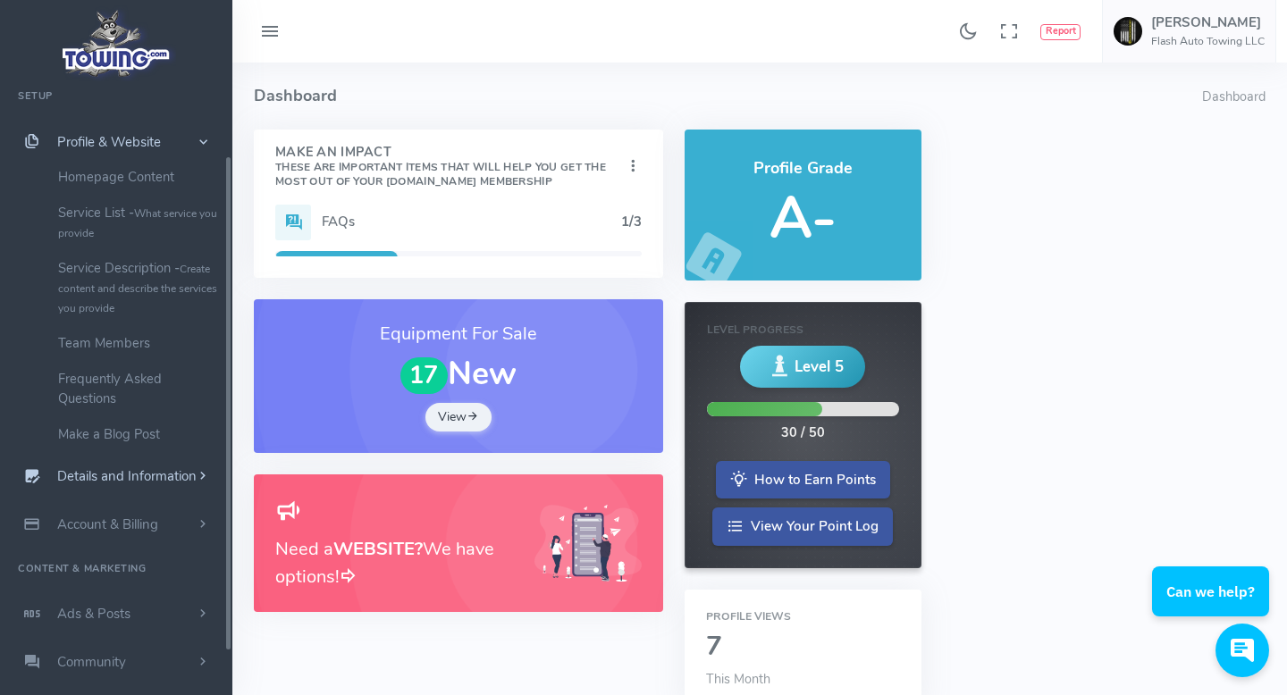
scroll to position [101, 0]
click at [170, 487] on link "Details and Information" at bounding box center [116, 475] width 232 height 48
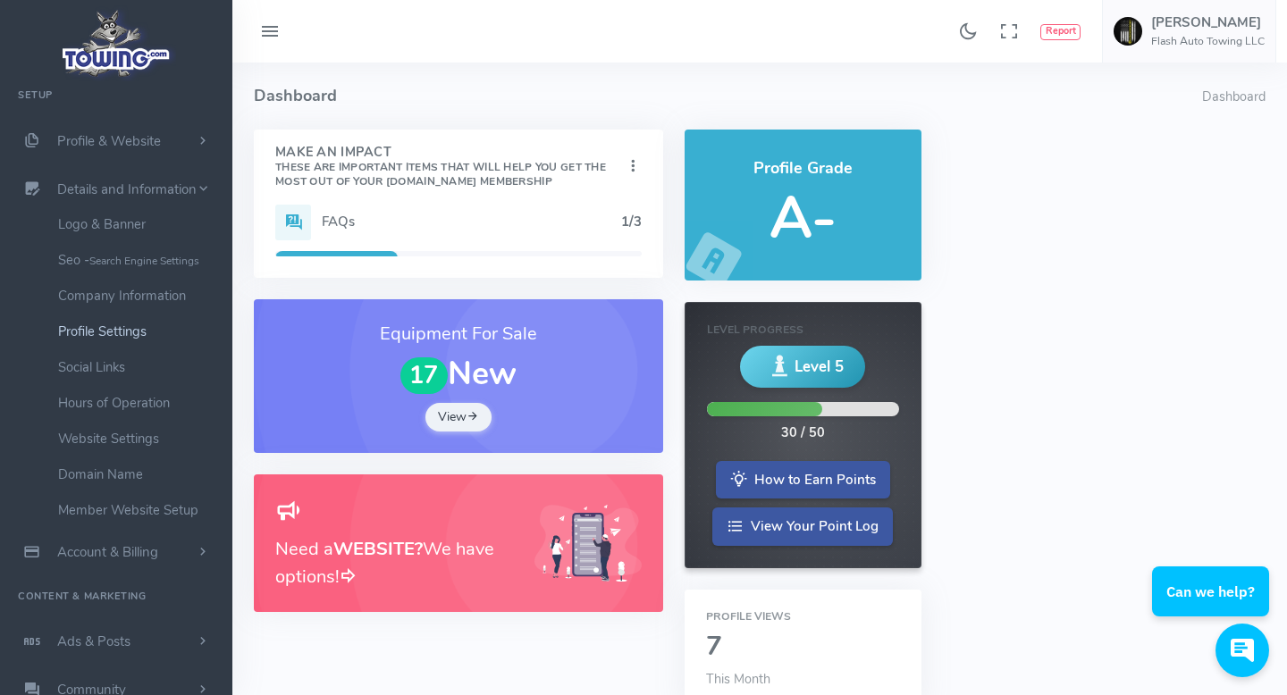
click at [105, 333] on link "Profile Settings" at bounding box center [139, 332] width 188 height 36
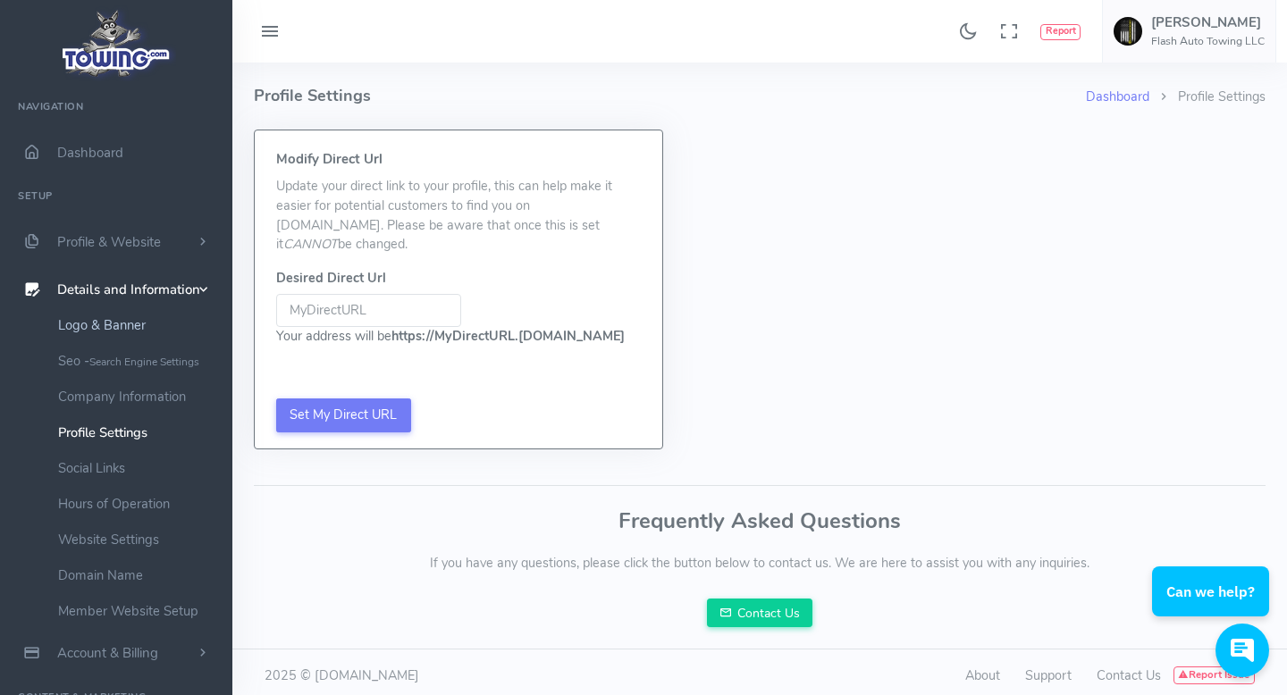
click at [138, 323] on link "Logo & Banner" at bounding box center [139, 325] width 188 height 36
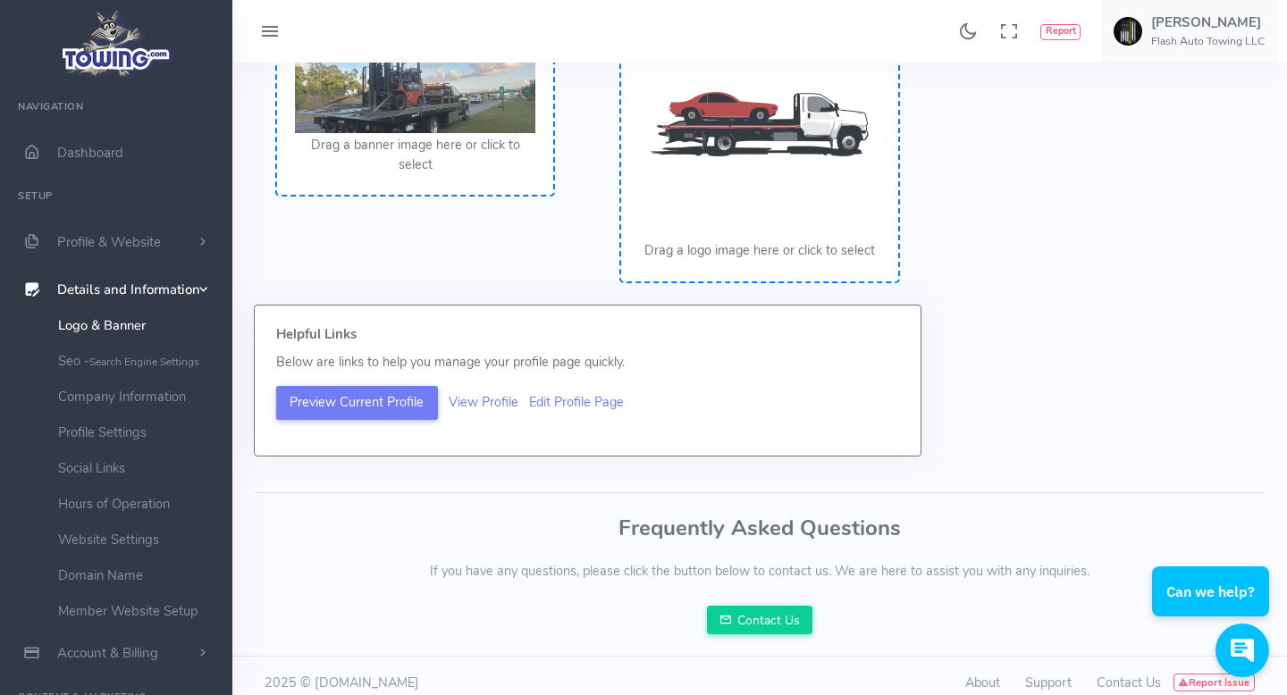
scroll to position [247, 0]
click at [383, 405] on button "Preview Current Profile" at bounding box center [357, 402] width 162 height 34
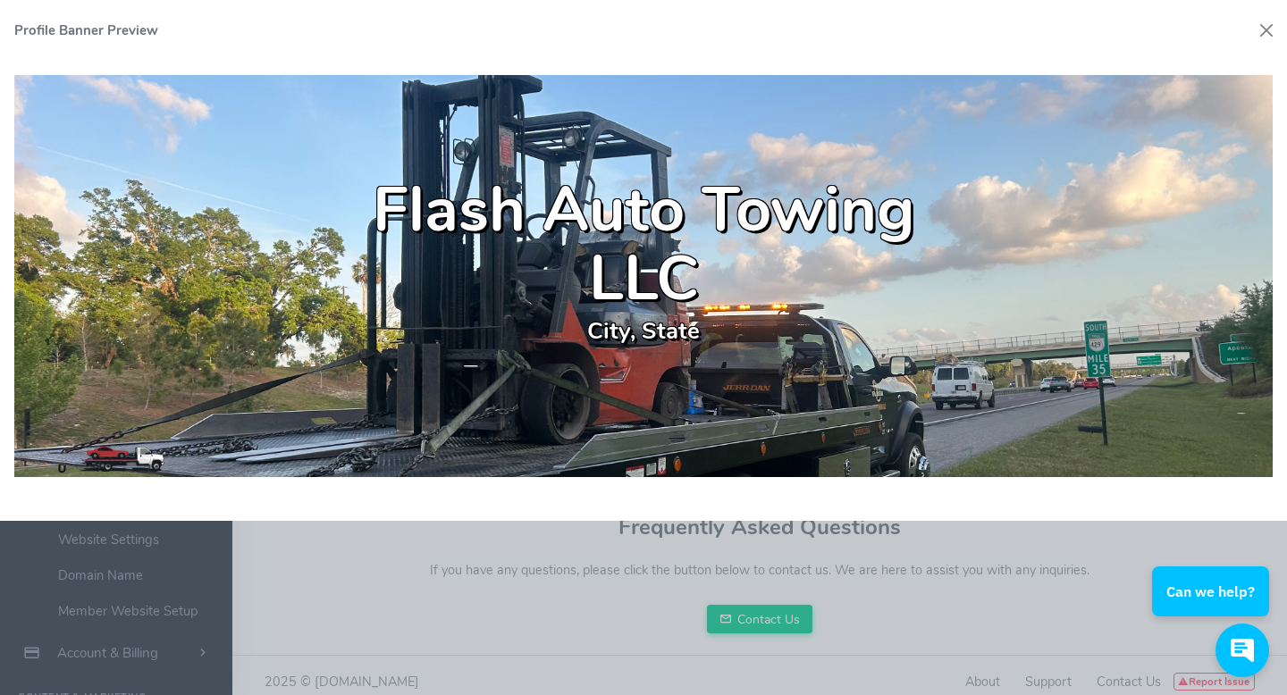
click at [430, 516] on header at bounding box center [643, 500] width 1258 height 46
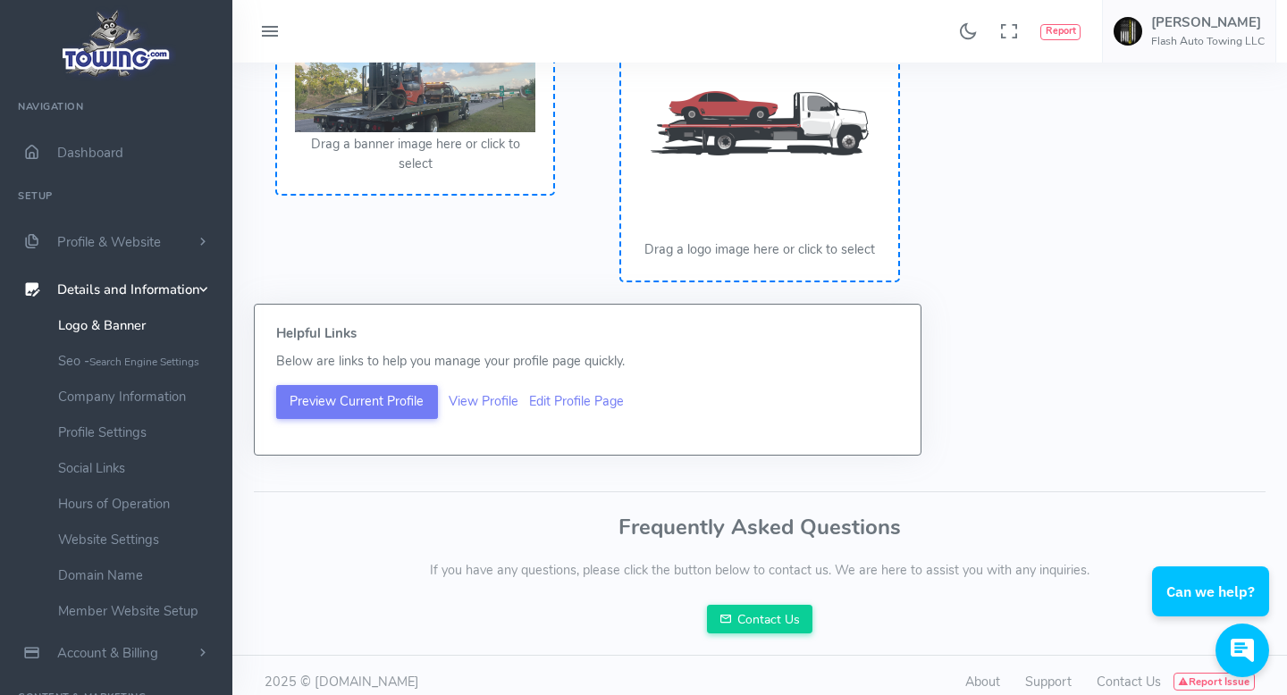
click at [428, 567] on div at bounding box center [643, 347] width 1287 height 695
click at [503, 400] on link "View Profile" at bounding box center [484, 401] width 70 height 18
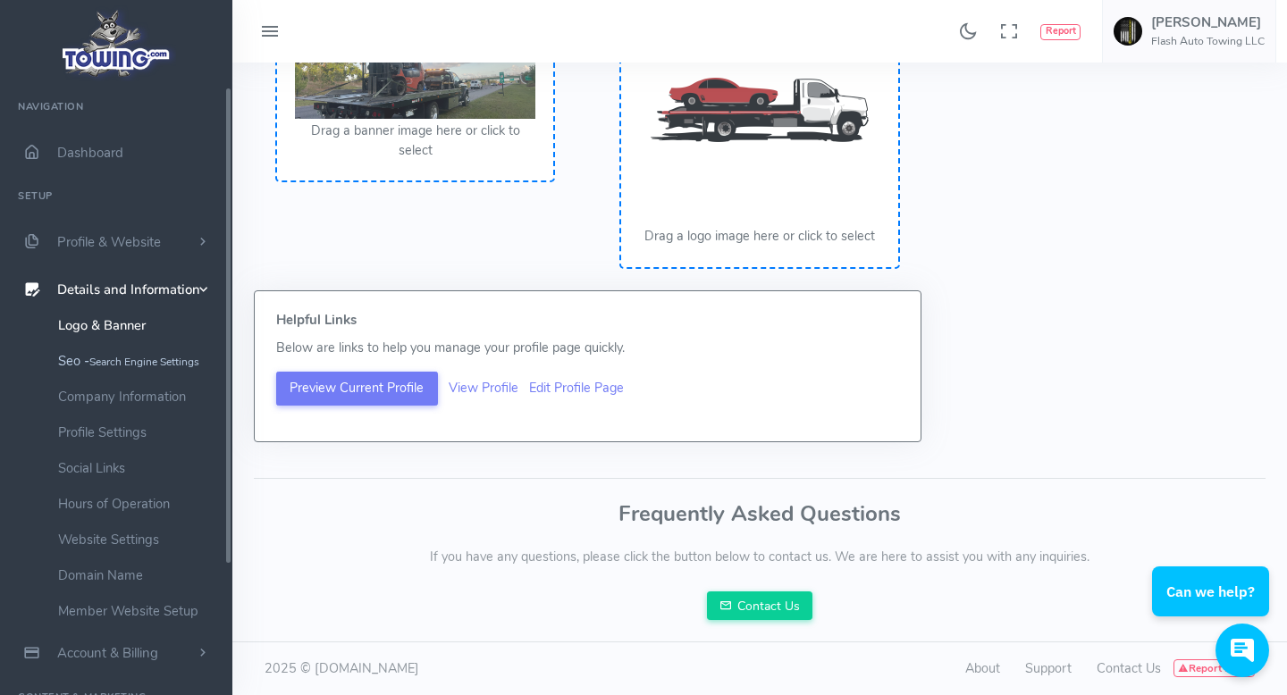
click at [174, 361] on small "Search Engine Settings" at bounding box center [144, 362] width 110 height 14
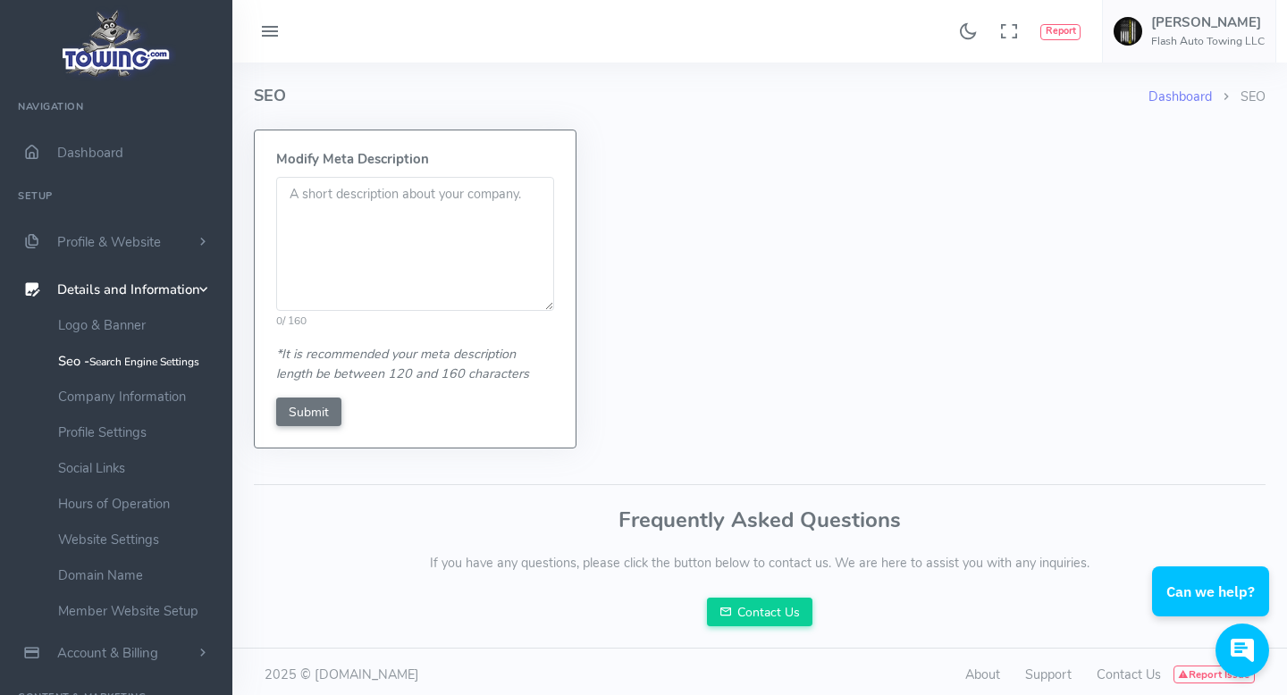
click at [360, 232] on textarea at bounding box center [415, 244] width 278 height 134
paste textarea ""Welcome to [Company Name], your trusted partner for all towing and roadside as…"
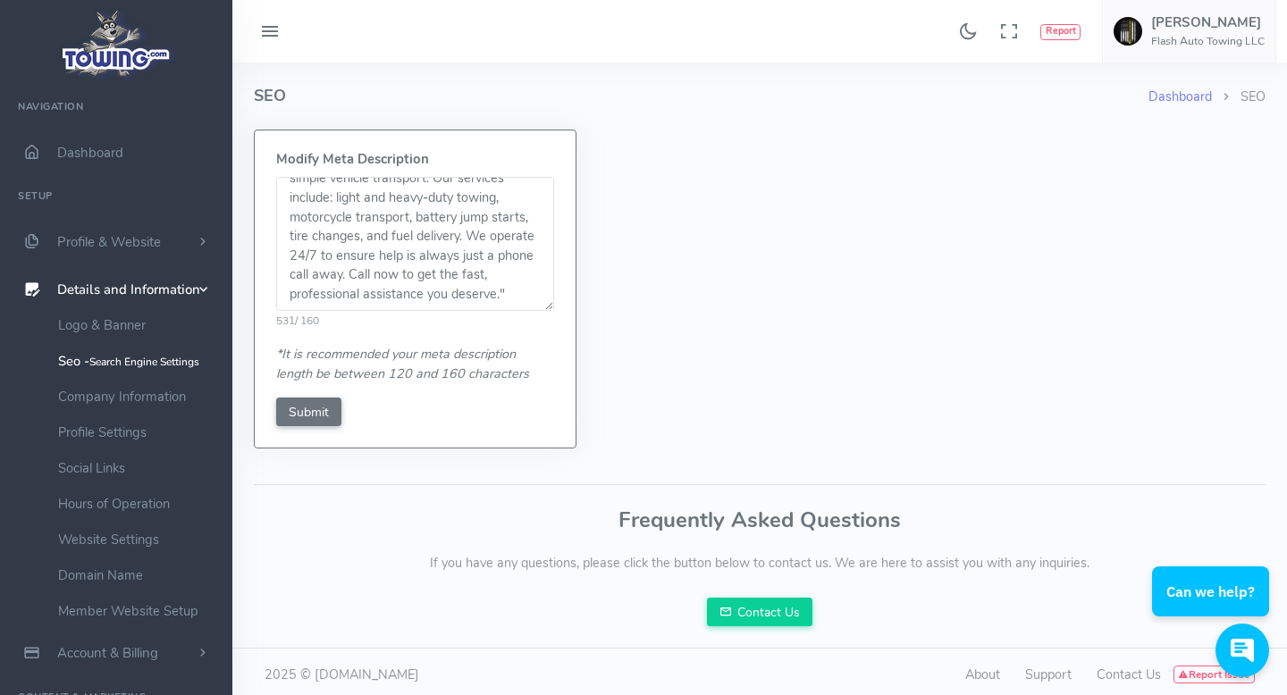
scroll to position [6, 0]
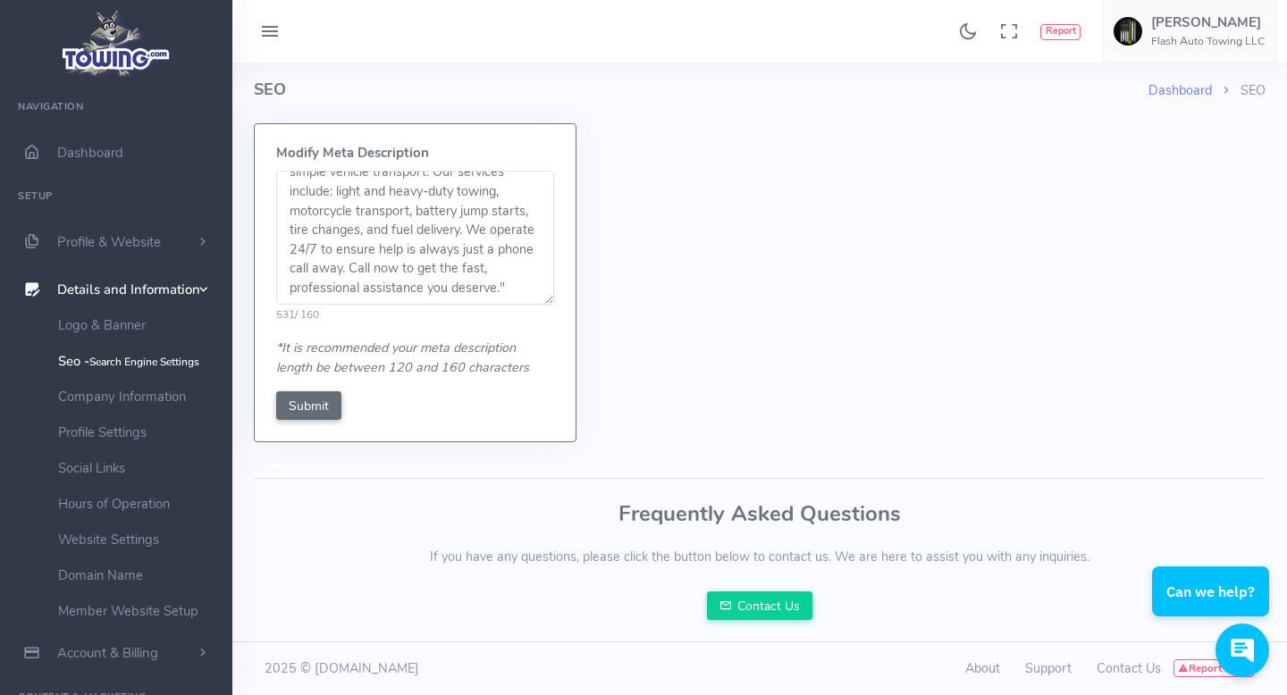
type textarea ""Welcome to flash Auto Towing LLC, your trusted partner for all towing and road…"
click at [322, 407] on input "Submit" at bounding box center [308, 405] width 65 height 29
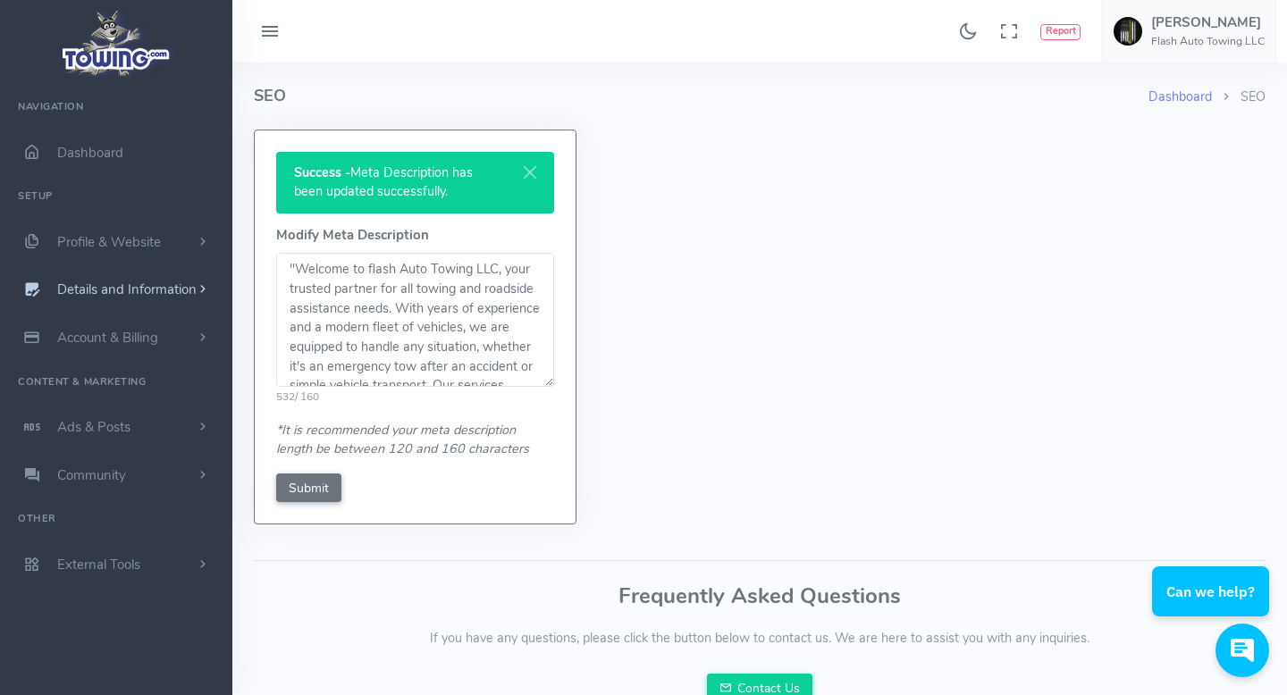
click at [113, 289] on span "Details and Information" at bounding box center [126, 290] width 139 height 18
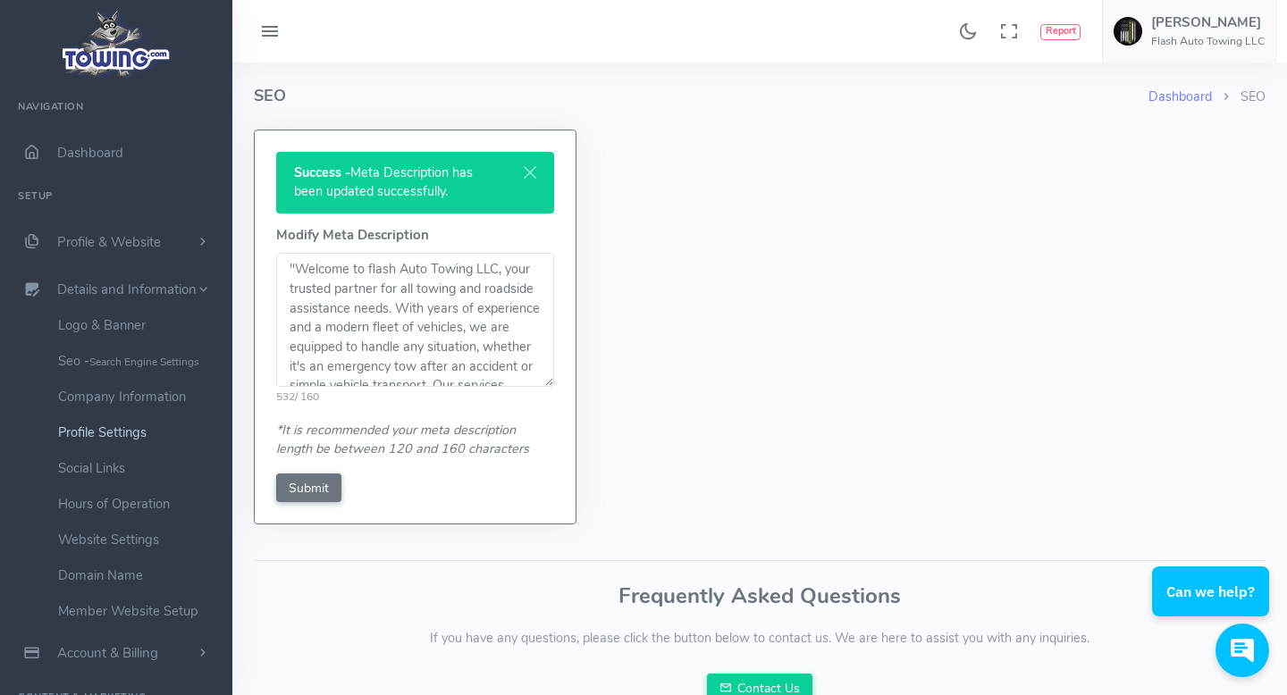
click at [118, 435] on link "Profile Settings" at bounding box center [139, 433] width 188 height 36
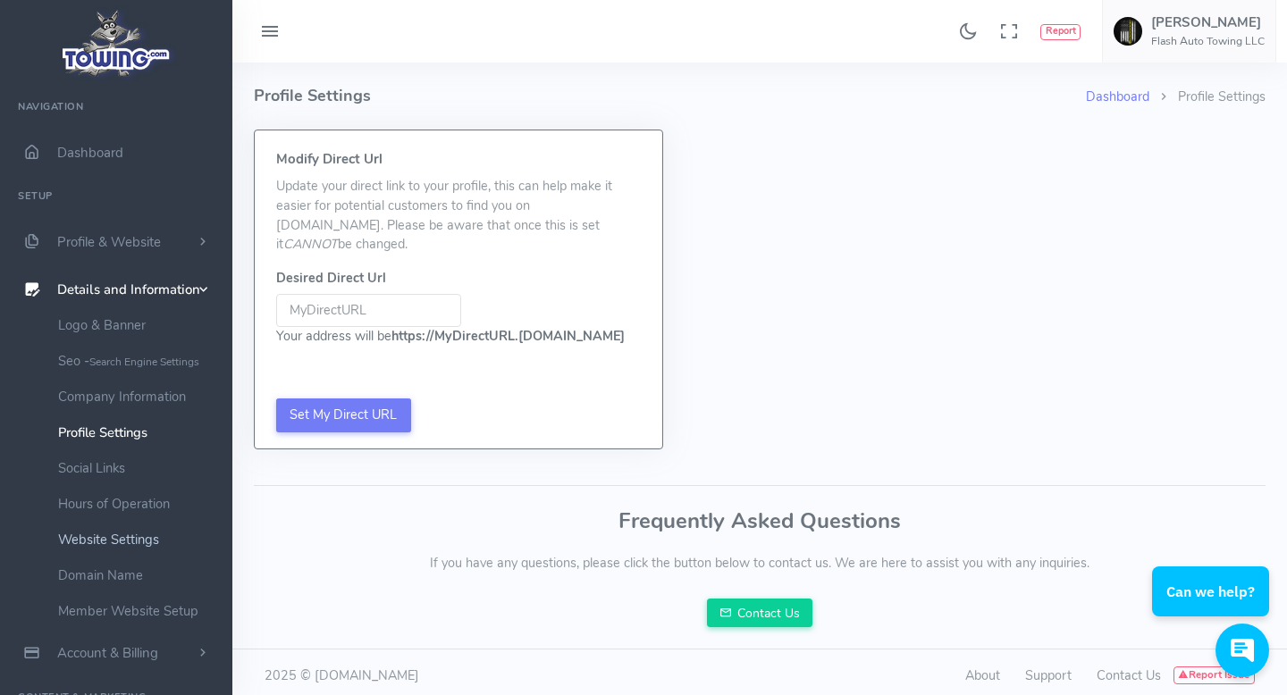
click at [120, 540] on link "Website Settings" at bounding box center [139, 540] width 188 height 36
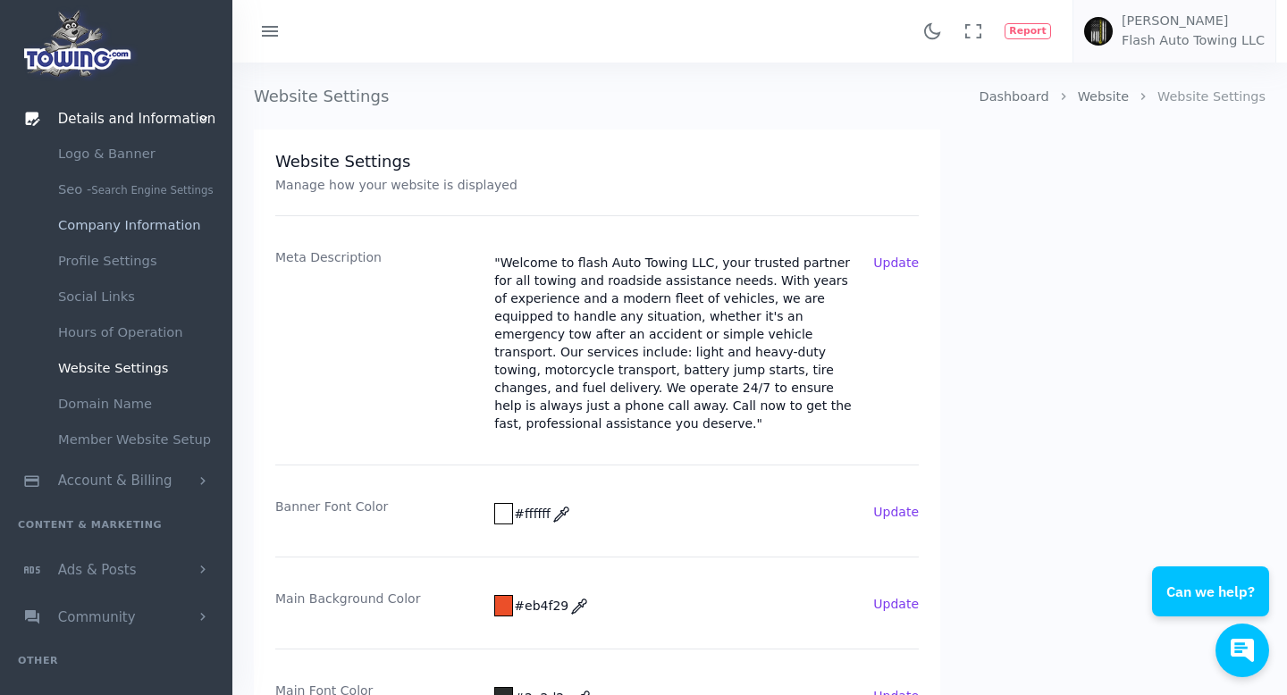
click at [122, 238] on link "Company Information" at bounding box center [139, 225] width 188 height 36
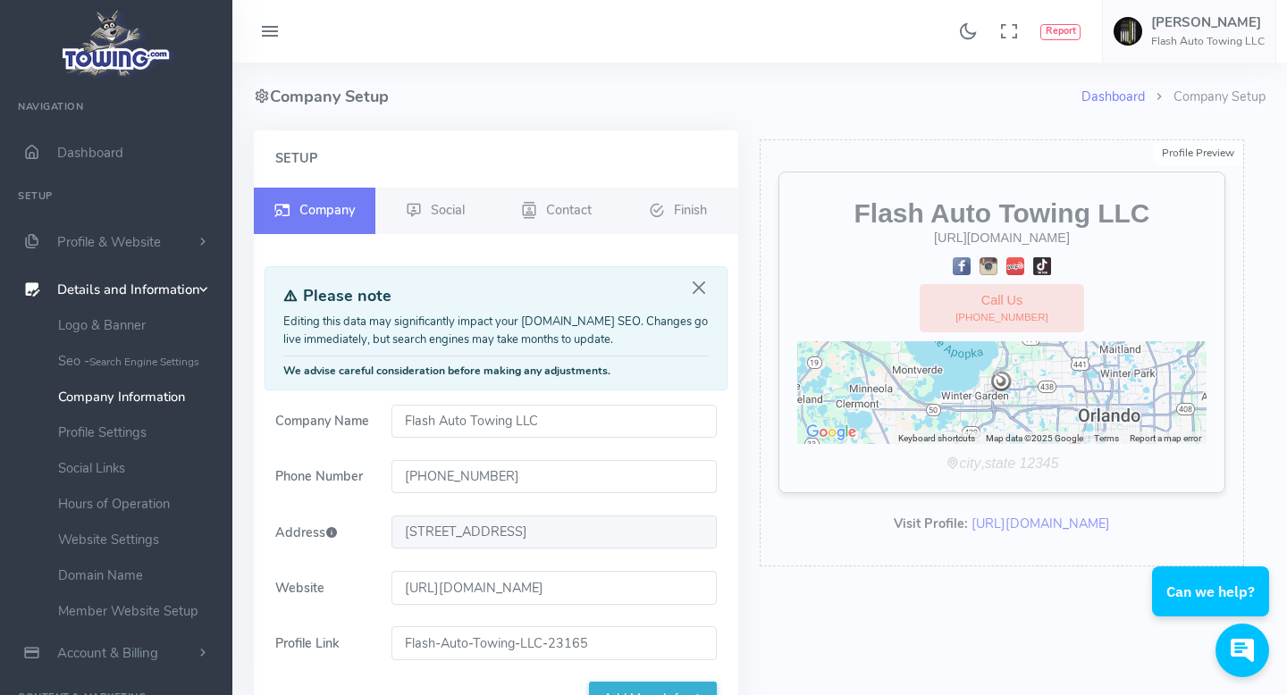
click at [263, 104] on icon at bounding box center [262, 96] width 16 height 21
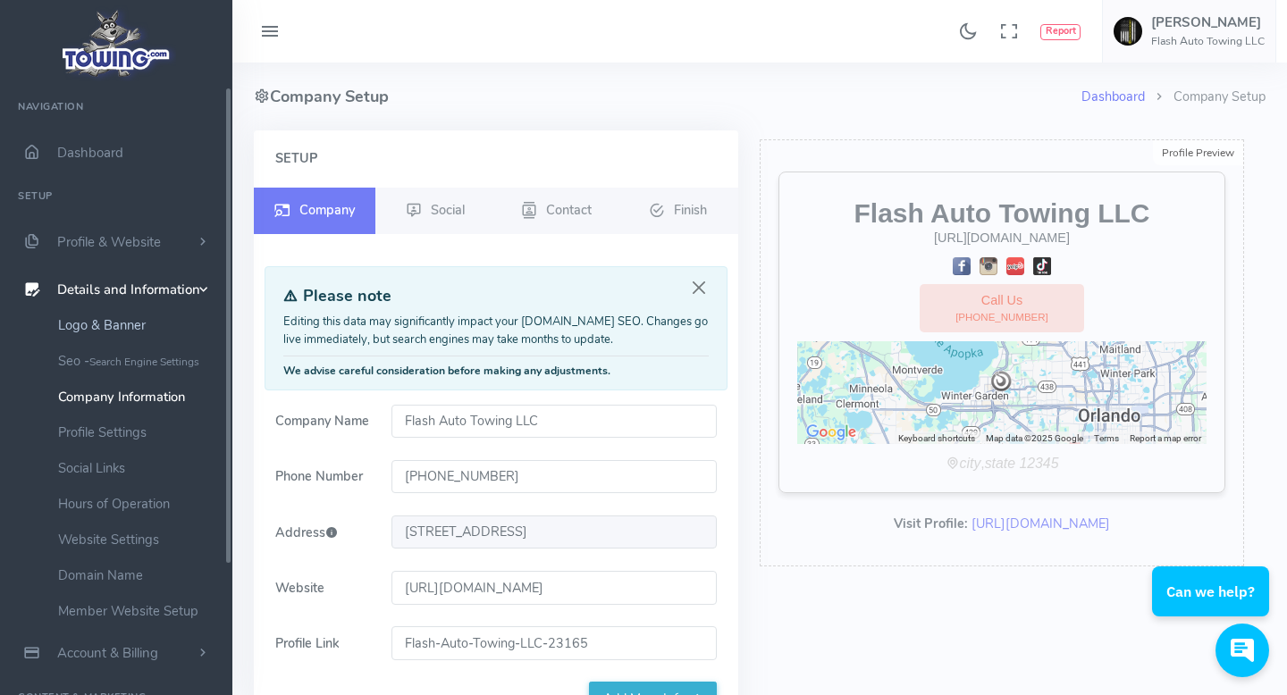
click at [141, 318] on link "Logo & Banner" at bounding box center [139, 325] width 188 height 36
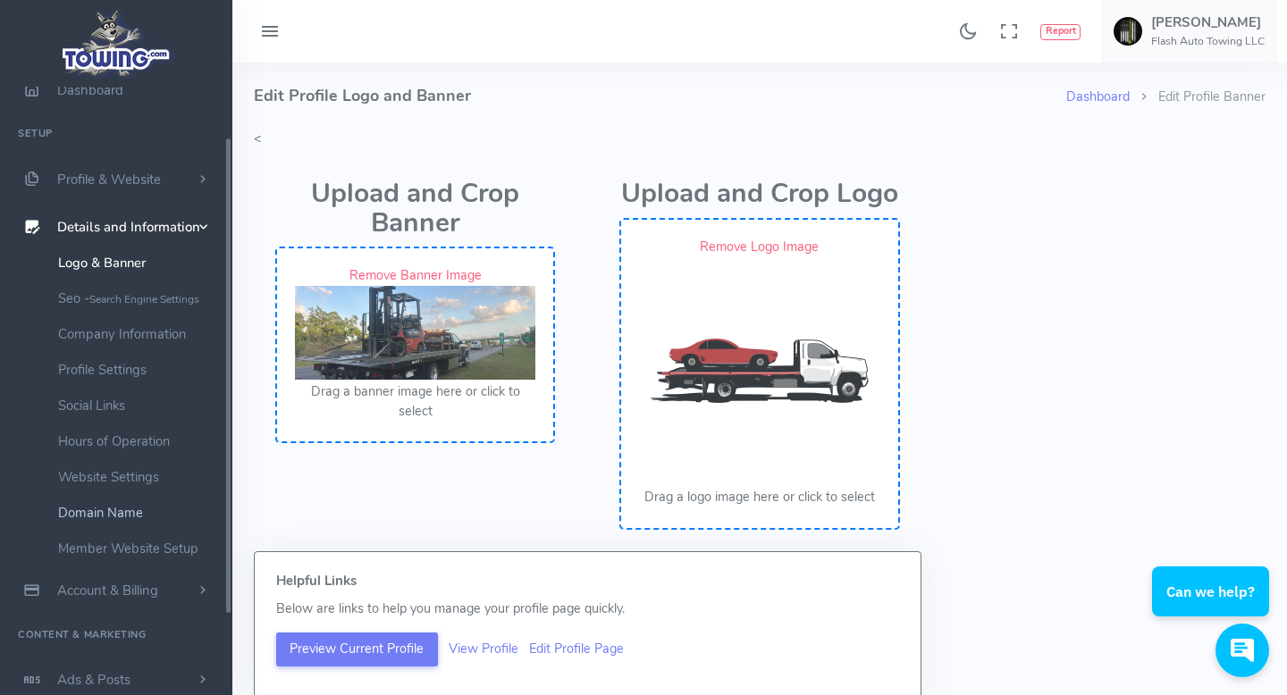
scroll to position [68, 0]
click at [124, 541] on link "Member Website Setup" at bounding box center [139, 543] width 188 height 36
